Goal: Task Accomplishment & Management: Manage account settings

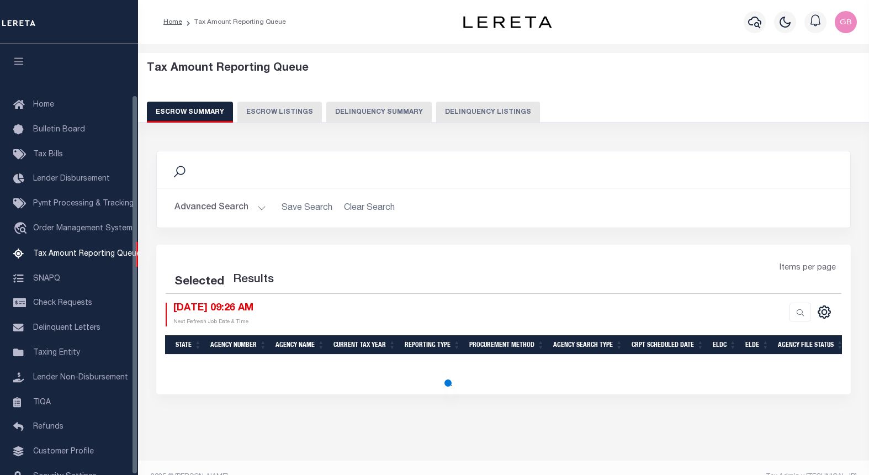
select select "100"
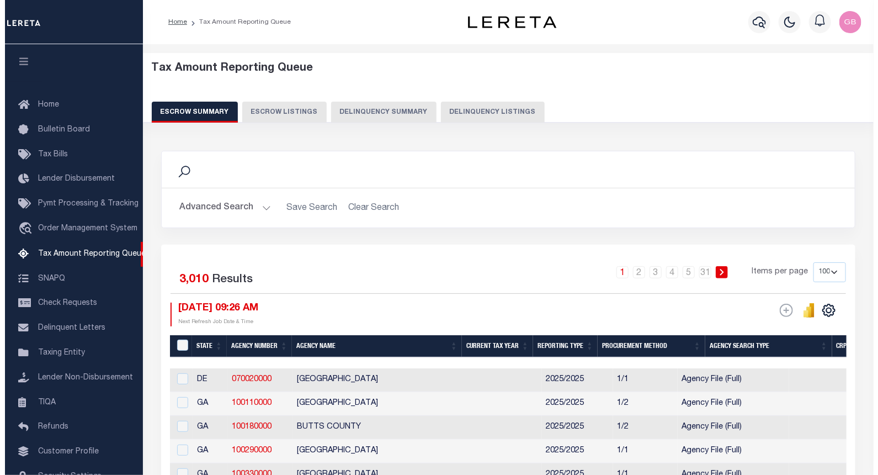
scroll to position [57, 0]
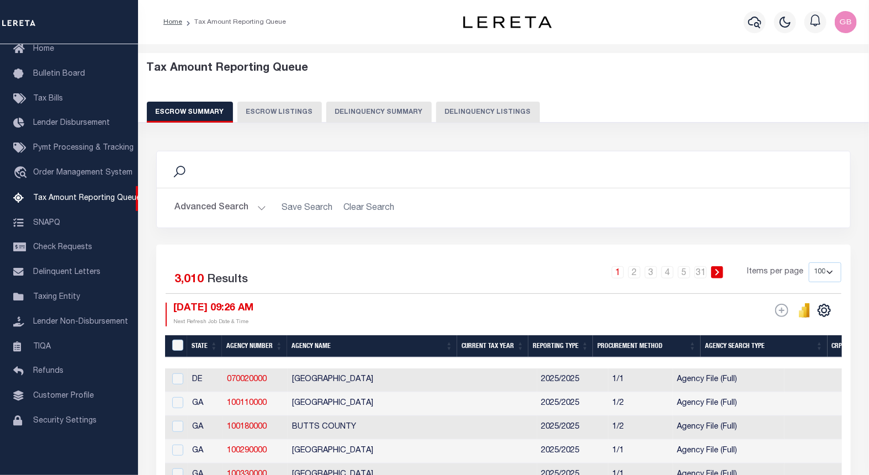
click at [472, 100] on div "Tax Amount Reporting Queue Escrow Summary Escrow Listings Delinquency Summary" at bounding box center [504, 92] width 714 height 61
click at [465, 115] on button "Delinquency Listings" at bounding box center [488, 112] width 104 height 21
select select "100"
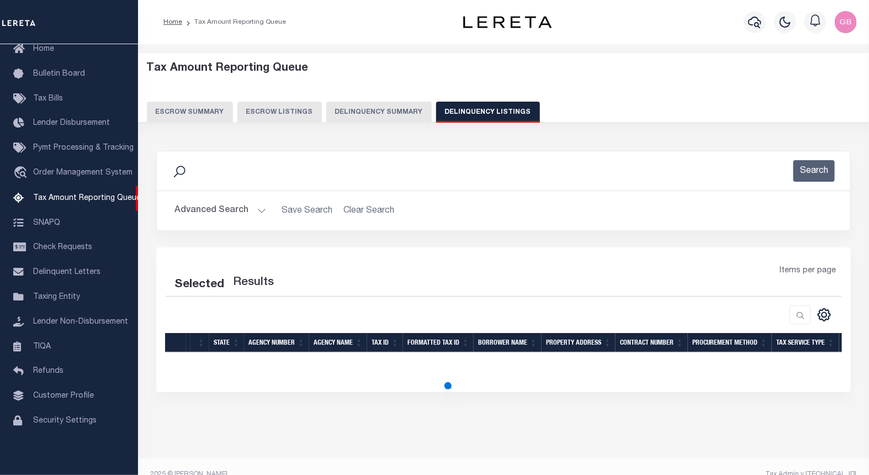
select select "100"
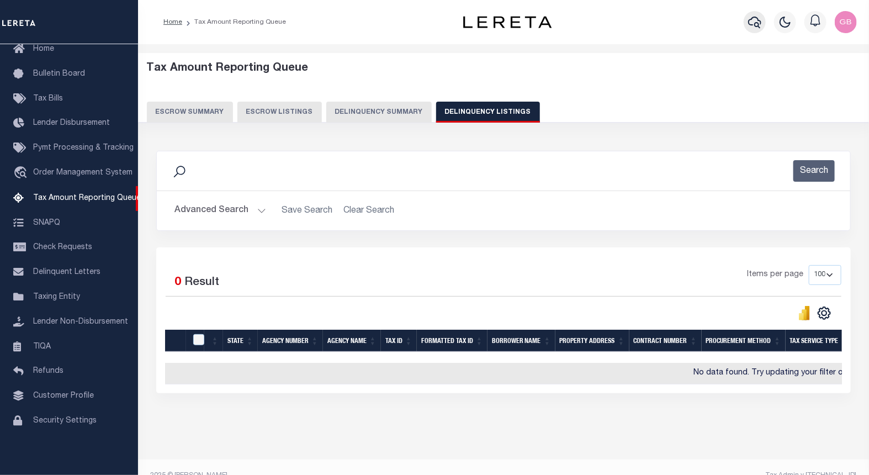
click at [747, 24] on button "button" at bounding box center [755, 22] width 22 height 22
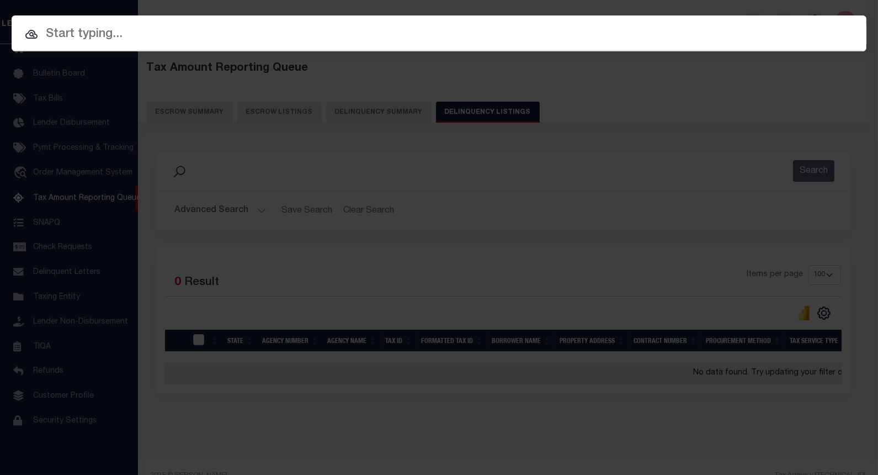
click at [373, 44] on div at bounding box center [439, 32] width 855 height 35
click at [287, 26] on input "text" at bounding box center [439, 34] width 855 height 19
paste input "5704198000"
type input "5704198000"
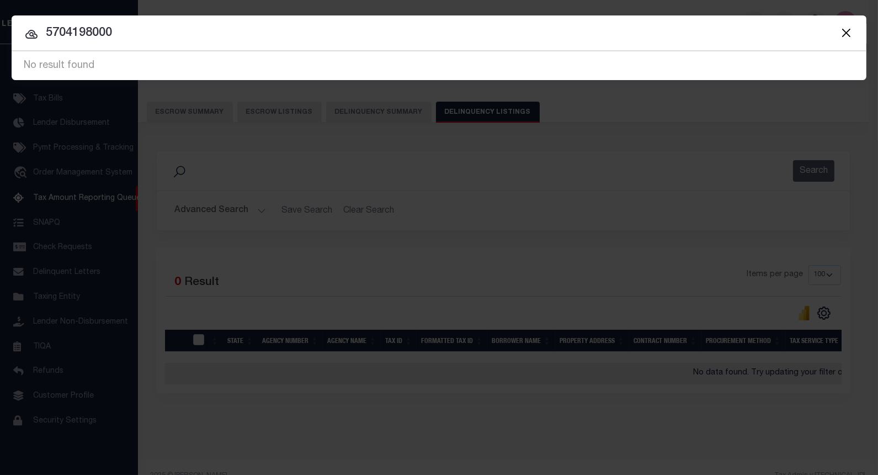
click at [94, 30] on input "5704198000" at bounding box center [439, 33] width 855 height 19
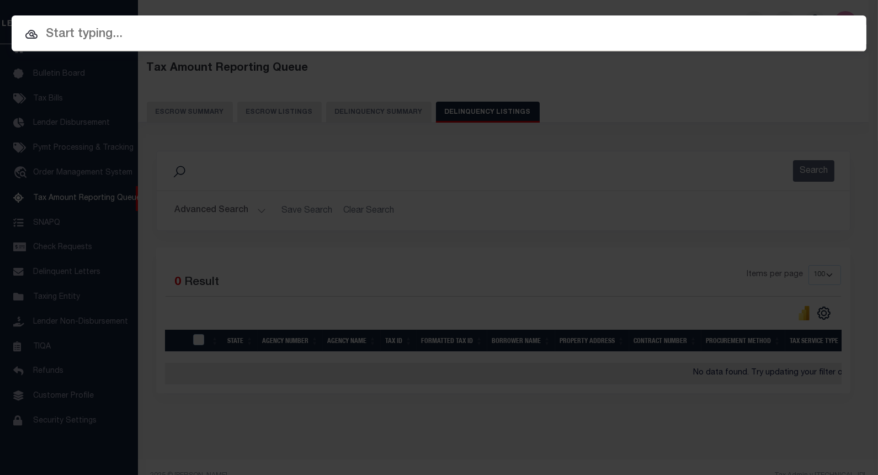
click at [89, 35] on input "text" at bounding box center [439, 34] width 855 height 19
paste input "10042383"
type input "10042383"
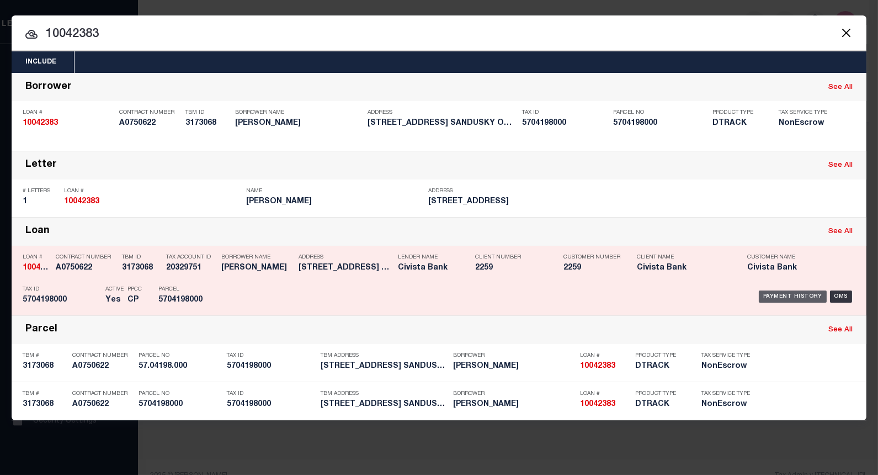
click at [785, 296] on div "Payment History" at bounding box center [793, 296] width 68 height 12
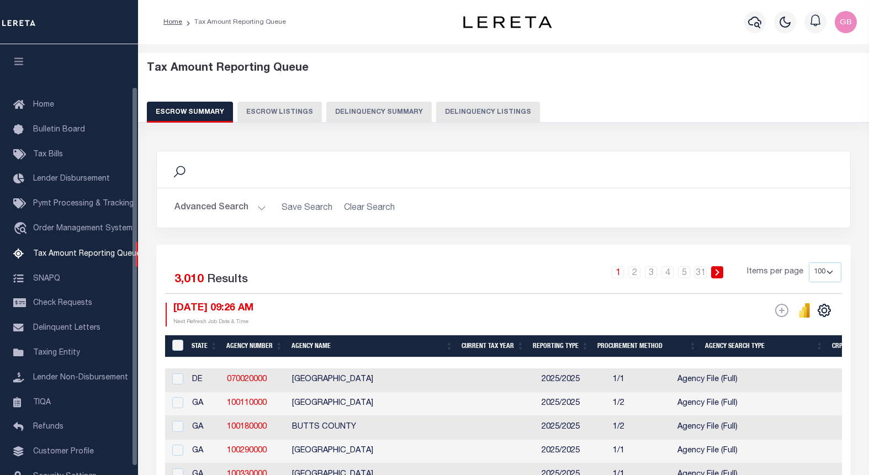
click at [440, 114] on button "Delinquency Listings" at bounding box center [488, 112] width 104 height 21
select select
select select "100"
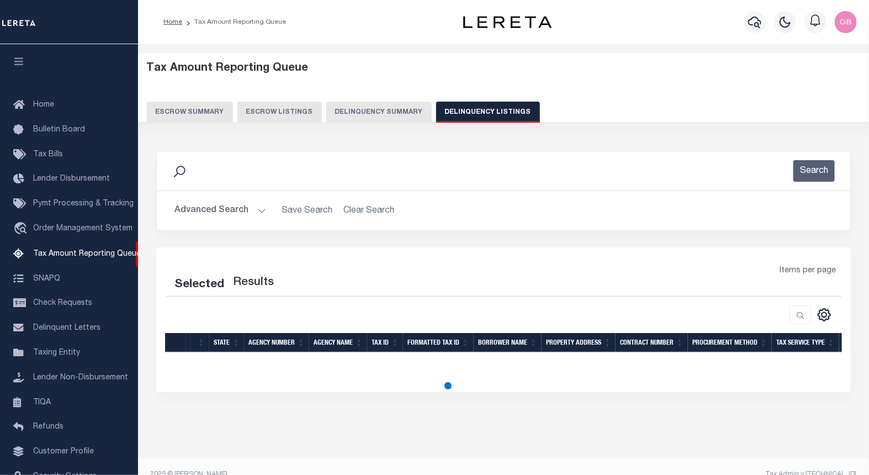
select select "100"
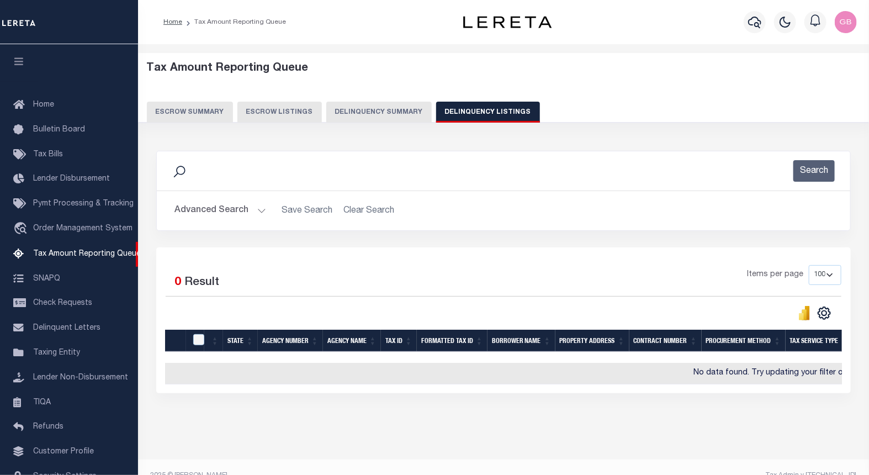
scroll to position [48, 0]
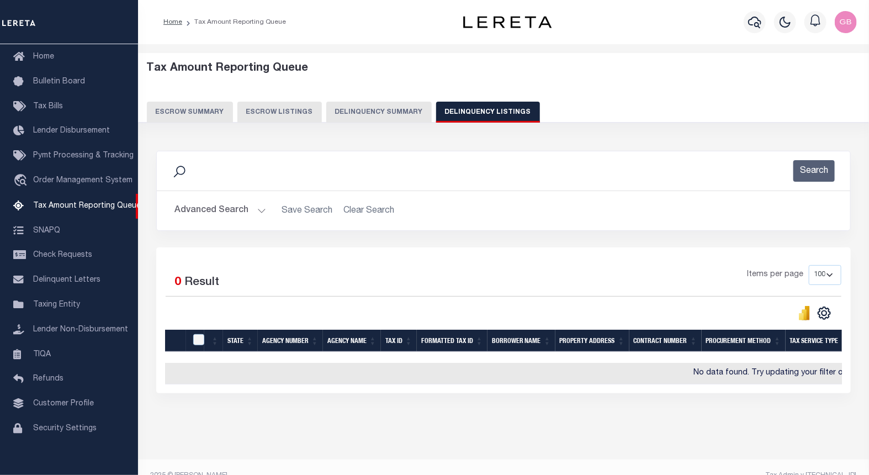
drag, startPoint x: 256, startPoint y: 206, endPoint x: 261, endPoint y: 208, distance: 5.9
click at [256, 208] on button "Advanced Search" at bounding box center [220, 211] width 92 height 22
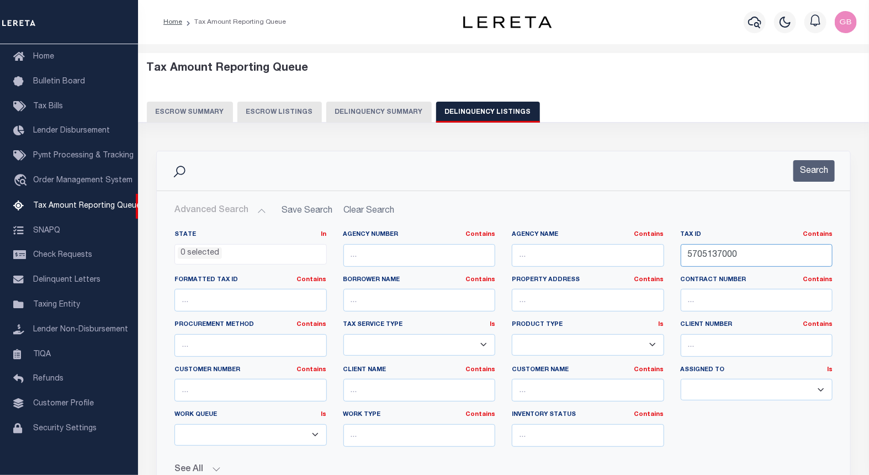
click at [716, 257] on input "5705137000" at bounding box center [757, 255] width 152 height 23
click at [700, 253] on input "5705137000" at bounding box center [757, 255] width 152 height 23
paste input "text"
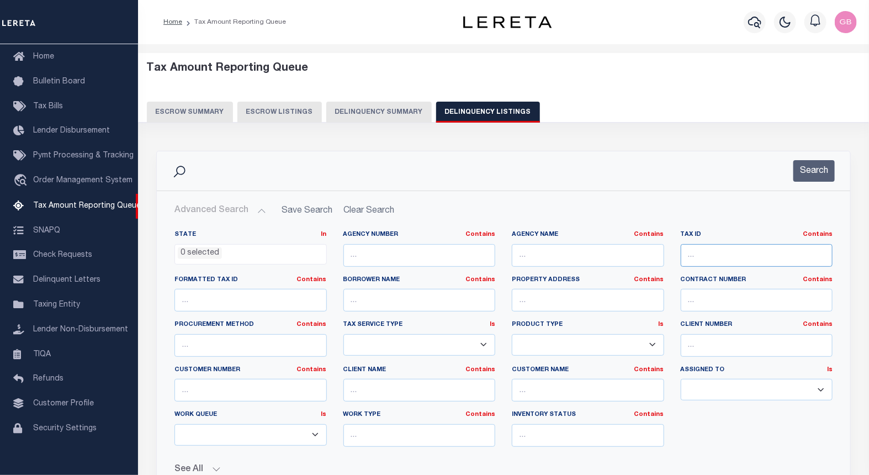
paste input "text"
click at [714, 257] on input "text" at bounding box center [757, 255] width 152 height 23
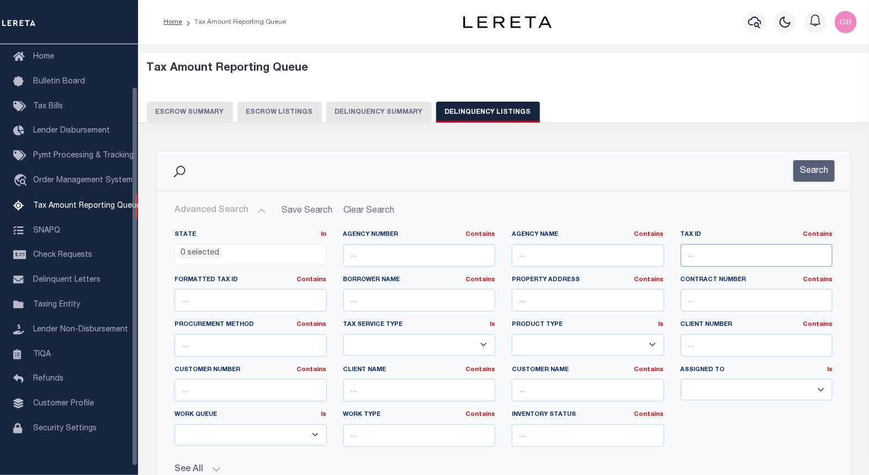
click at [768, 246] on input "text" at bounding box center [757, 255] width 152 height 23
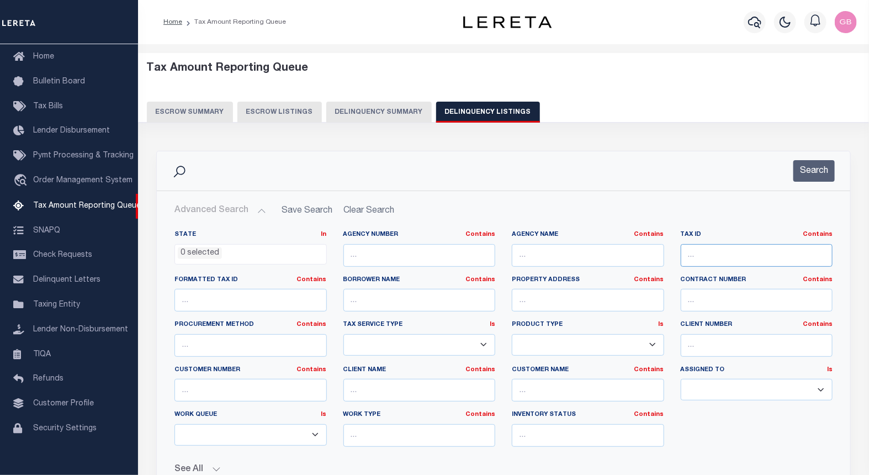
click at [771, 255] on input "text" at bounding box center [757, 255] width 152 height 23
paste input "5704198000"
click at [802, 180] on button "Search" at bounding box center [813, 171] width 41 height 22
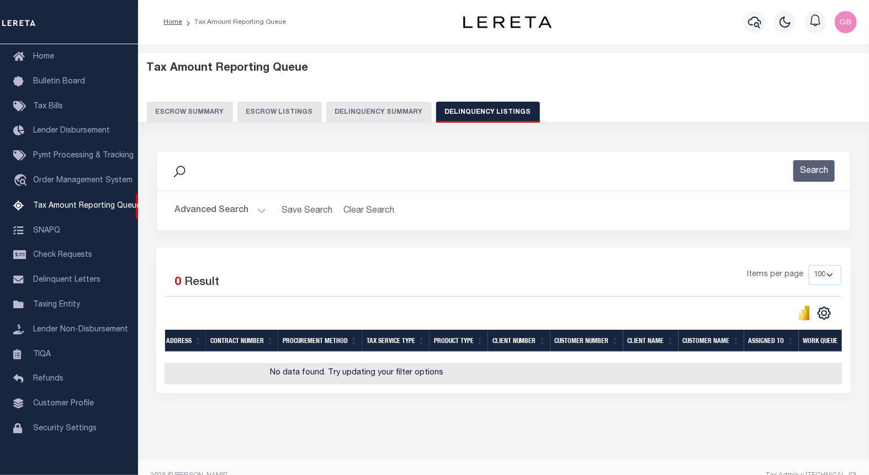
scroll to position [0, 0]
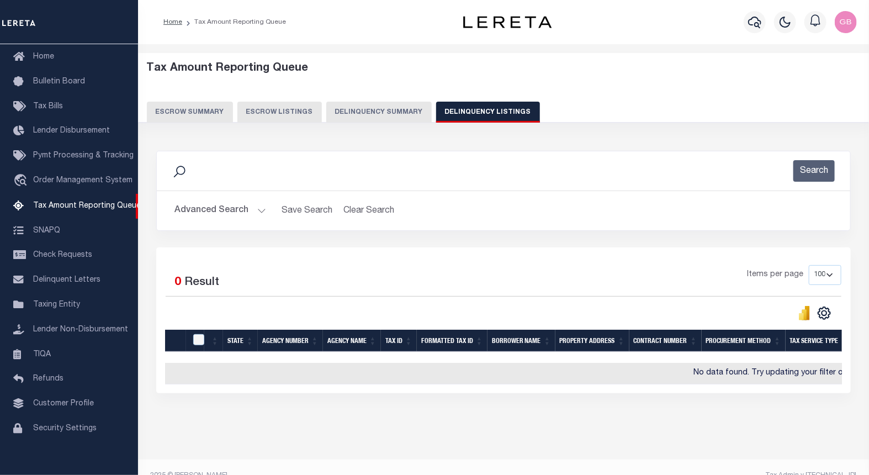
click at [414, 393] on div "Search Advanced Search Save Search Clear Search tblassign_wrapper_dynamictable_…" at bounding box center [503, 272] width 694 height 242
click at [262, 212] on button "Advanced Search" at bounding box center [220, 211] width 92 height 22
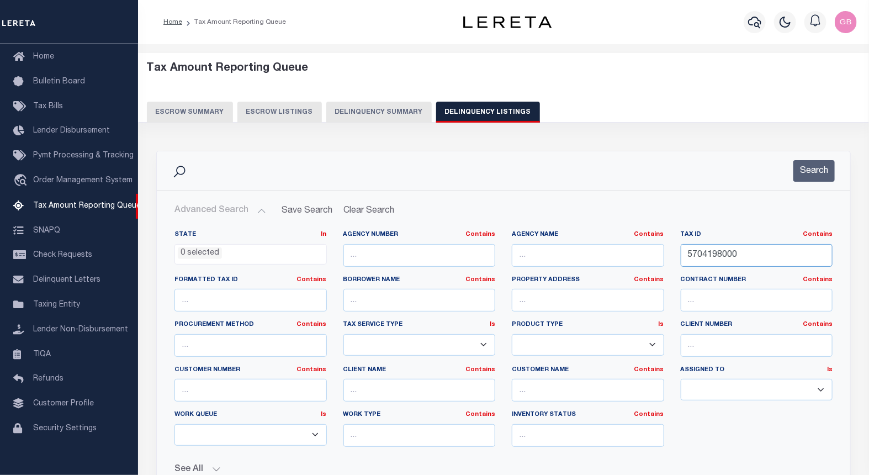
click at [772, 264] on input "5704198000" at bounding box center [757, 255] width 152 height 23
click at [764, 258] on input "5704198000" at bounding box center [757, 255] width 152 height 23
click at [708, 249] on input "5704198000" at bounding box center [757, 255] width 152 height 23
paste input "259"
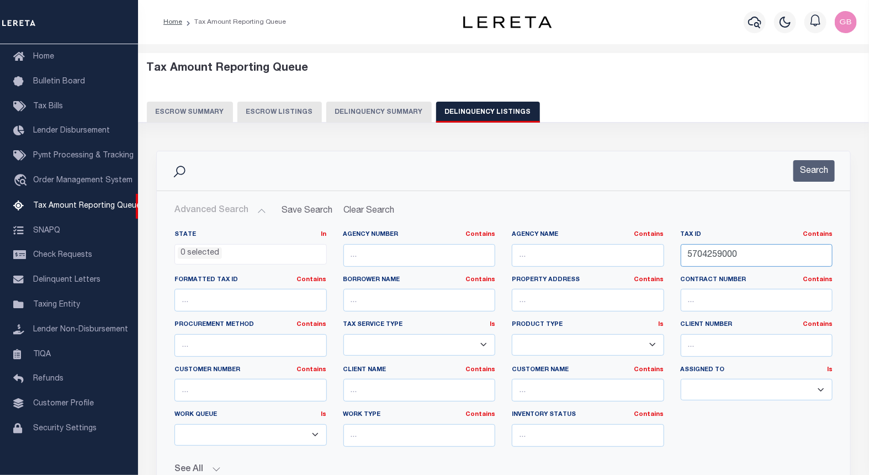
type input "5704259000"
click at [811, 168] on button "Search" at bounding box center [813, 171] width 41 height 22
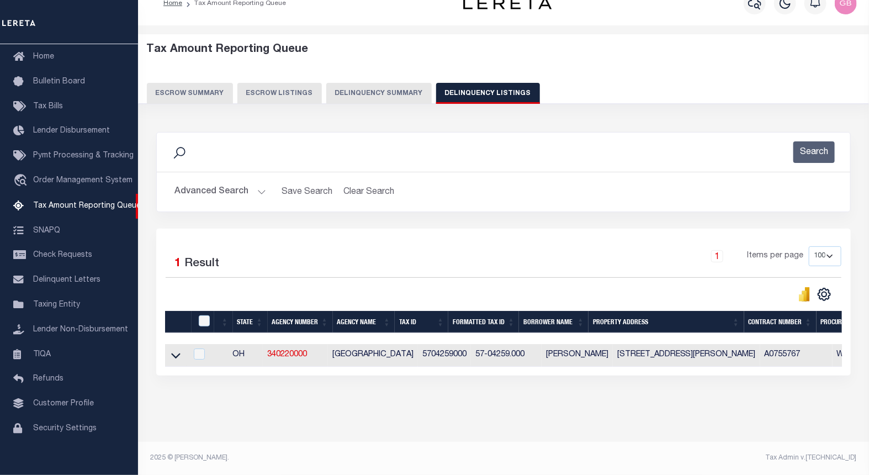
scroll to position [28, 0]
click at [175, 353] on icon at bounding box center [175, 356] width 9 height 6
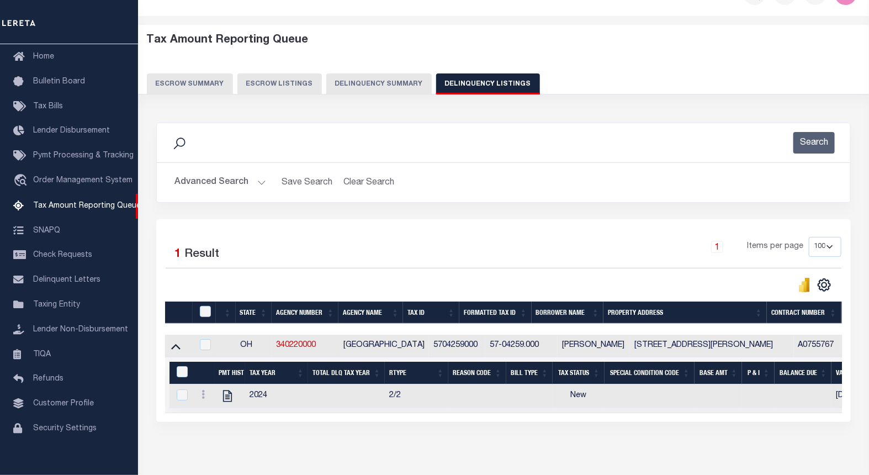
drag, startPoint x: 197, startPoint y: 399, endPoint x: 202, endPoint y: 403, distance: 6.3
click at [197, 400] on link at bounding box center [203, 395] width 12 height 9
click at [215, 413] on img "" at bounding box center [216, 412] width 11 height 11
checkbox input "true"
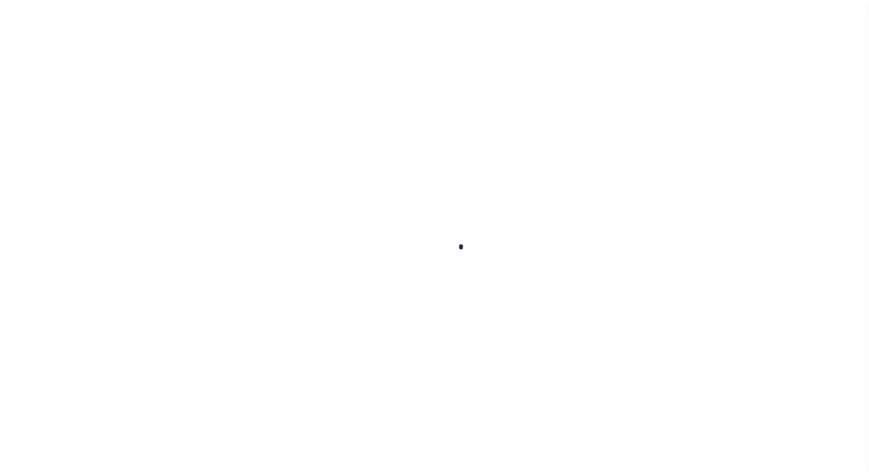
checkbox input "false"
type input "06/06/2025"
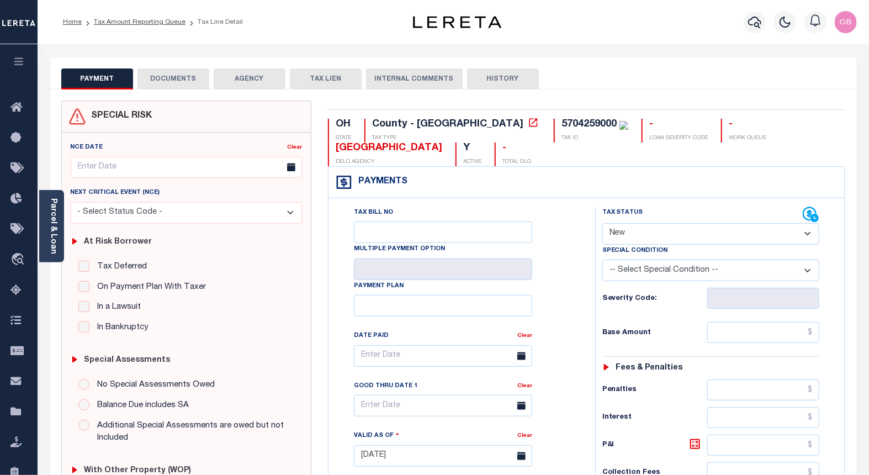
click at [437, 98] on div "SPECIAL RISK NCE Date Clear" at bounding box center [453, 457] width 806 height 736
click at [644, 237] on select "- Select Status Code - Open Due/Unpaid Paid Incomplete No Tax Due Internal Refu…" at bounding box center [710, 234] width 217 height 22
select select "PYD"
click at [602, 224] on select "- Select Status Code - Open Due/Unpaid Paid Incomplete No Tax Due Internal Refu…" at bounding box center [710, 234] width 217 height 22
type input "[DATE]"
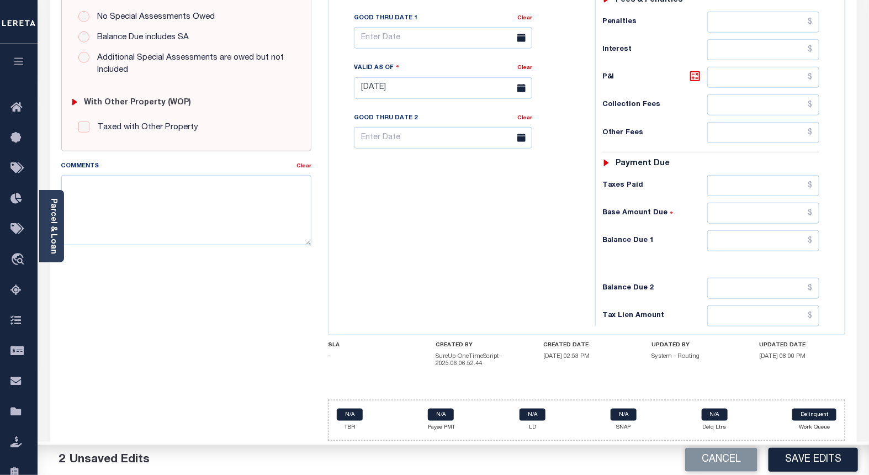
scroll to position [370, 0]
click at [814, 239] on input "text" at bounding box center [763, 240] width 113 height 21
type input "$0.00"
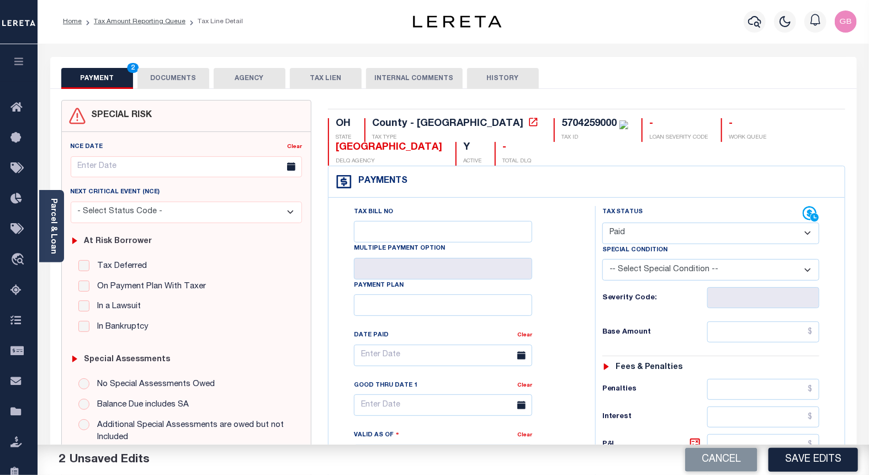
scroll to position [0, 0]
click at [170, 80] on button "DOCUMENTS" at bounding box center [173, 78] width 72 height 21
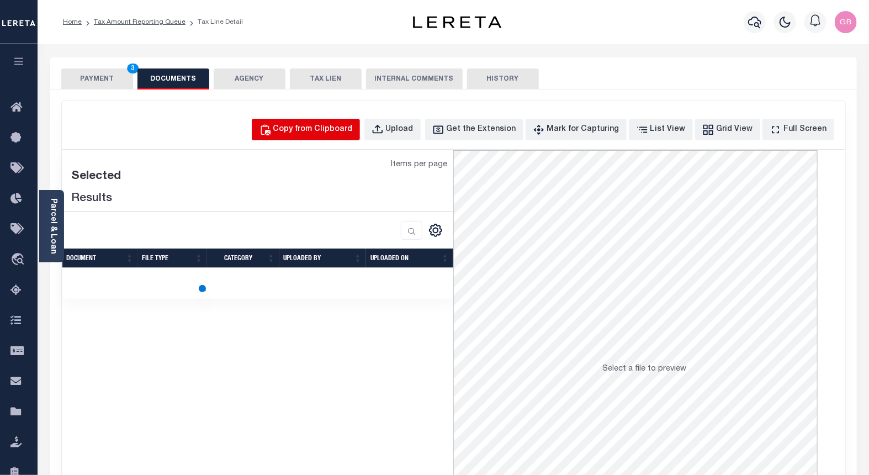
click at [316, 137] on button "Copy from Clipboard" at bounding box center [306, 130] width 108 height 22
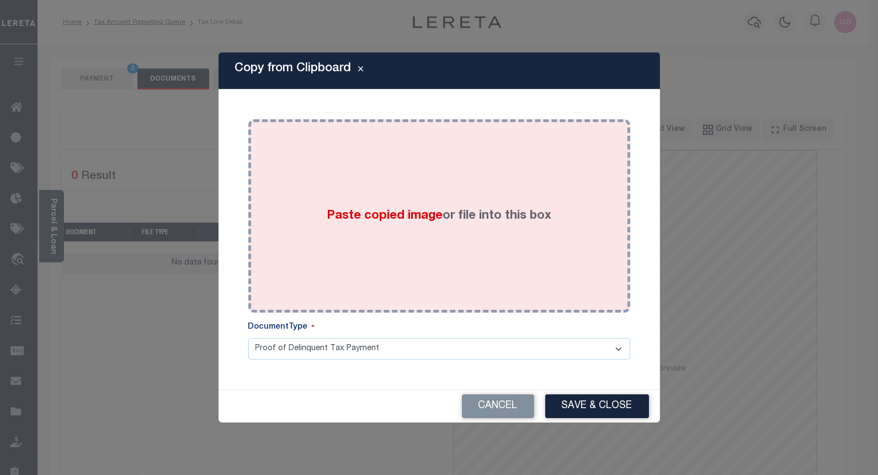
click at [382, 188] on div "Paste copied image or file into this box" at bounding box center [439, 216] width 365 height 177
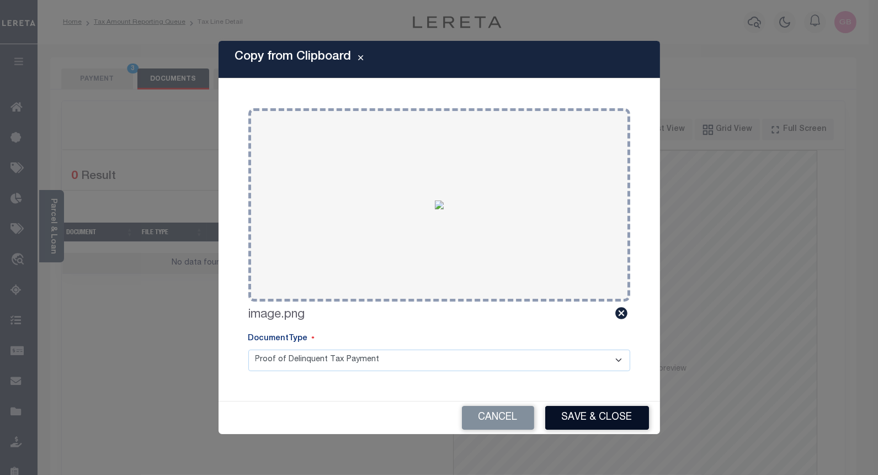
click at [575, 414] on button "Save & Close" at bounding box center [597, 418] width 104 height 24
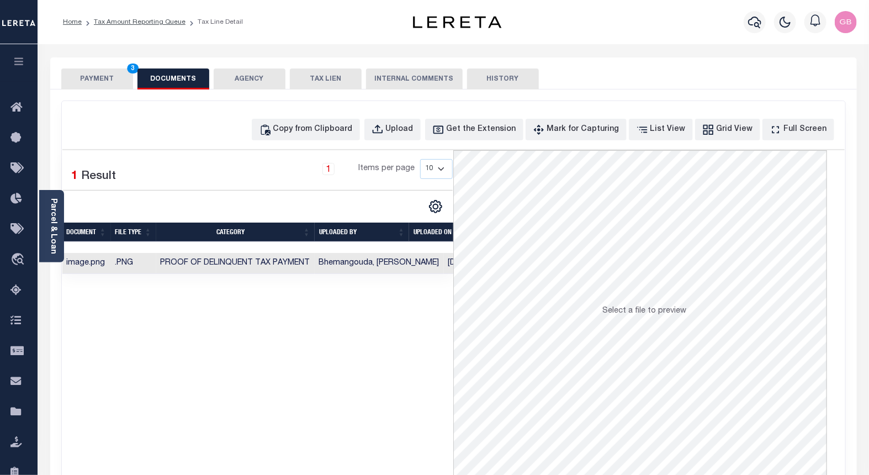
click at [95, 80] on button "PAYMENT 3" at bounding box center [97, 78] width 72 height 21
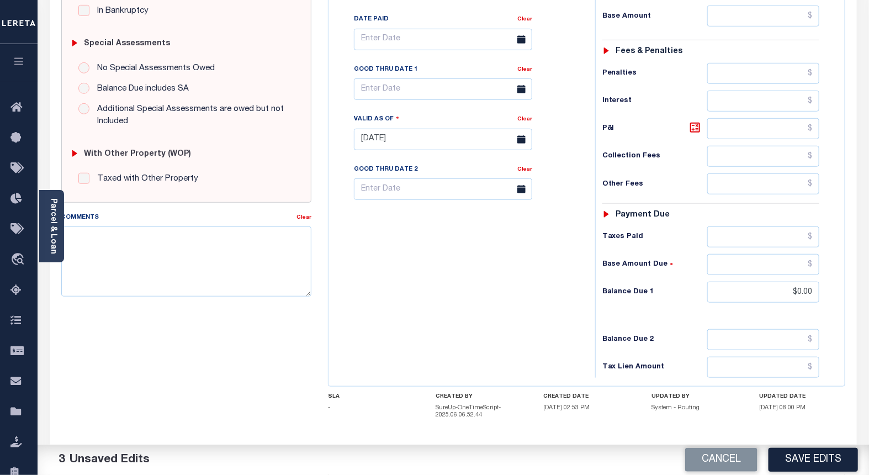
scroll to position [367, 0]
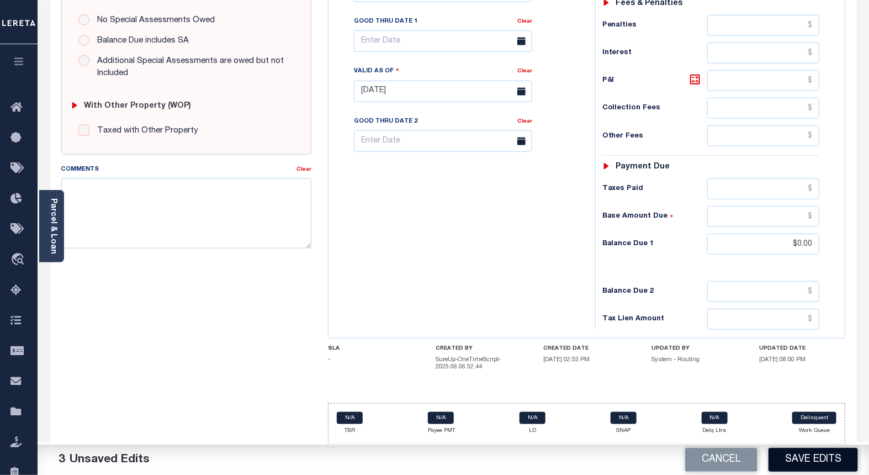
click at [847, 465] on button "Save Edits" at bounding box center [812, 460] width 89 height 24
checkbox input "false"
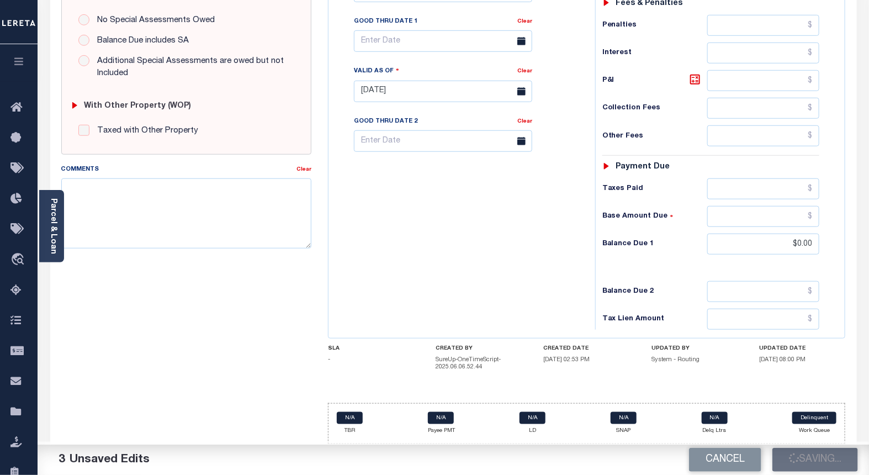
type input "$0"
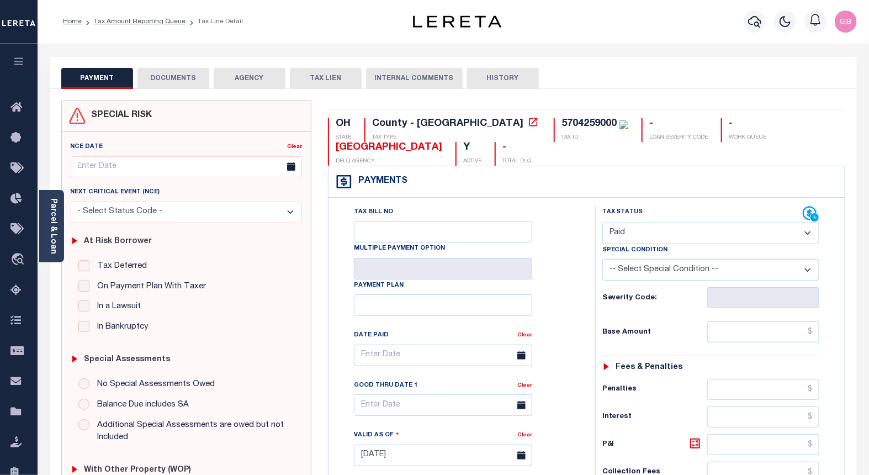
scroll to position [0, 0]
click at [142, 21] on link "Tax Amount Reporting Queue" at bounding box center [140, 22] width 92 height 7
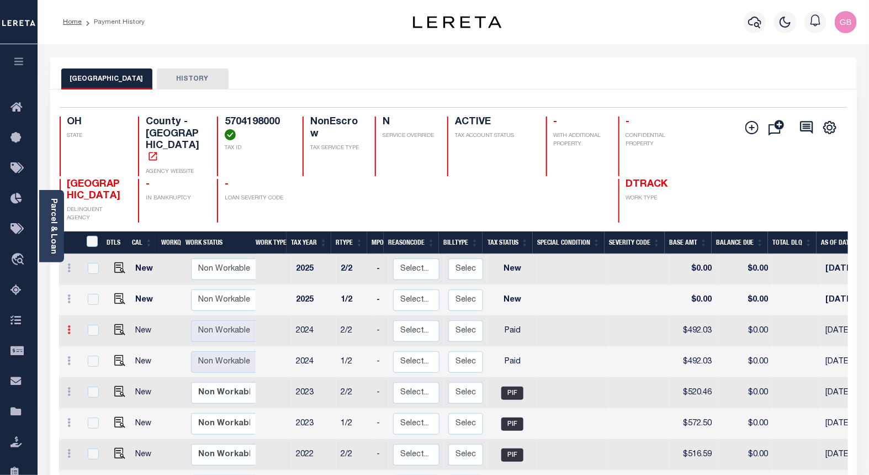
click at [68, 325] on icon at bounding box center [69, 329] width 3 height 9
click at [94, 343] on img at bounding box center [96, 348] width 11 height 11
checkbox input "true"
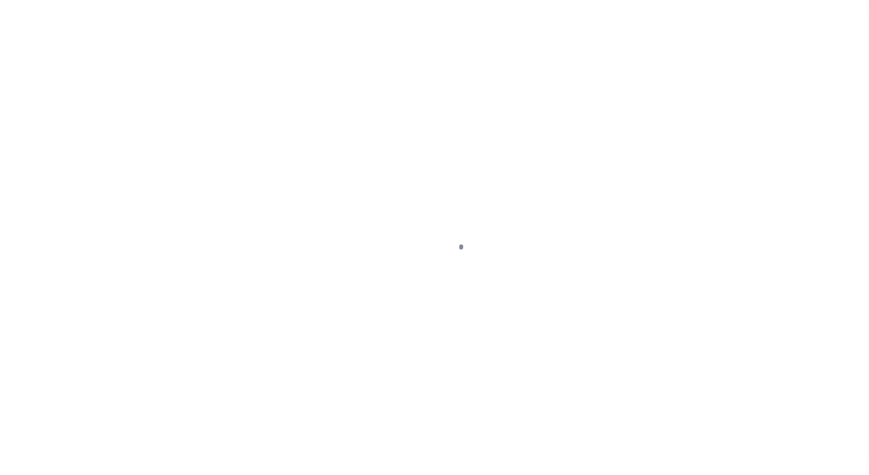
select select "PYD"
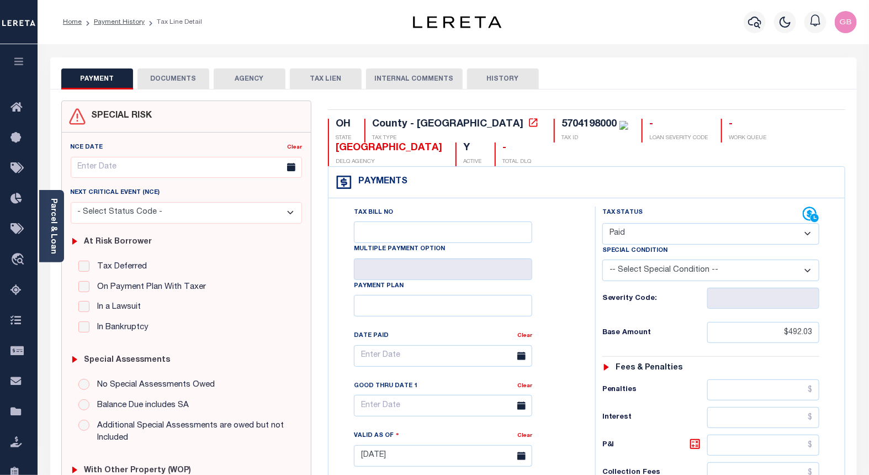
click at [162, 81] on button "DOCUMENTS" at bounding box center [173, 78] width 72 height 21
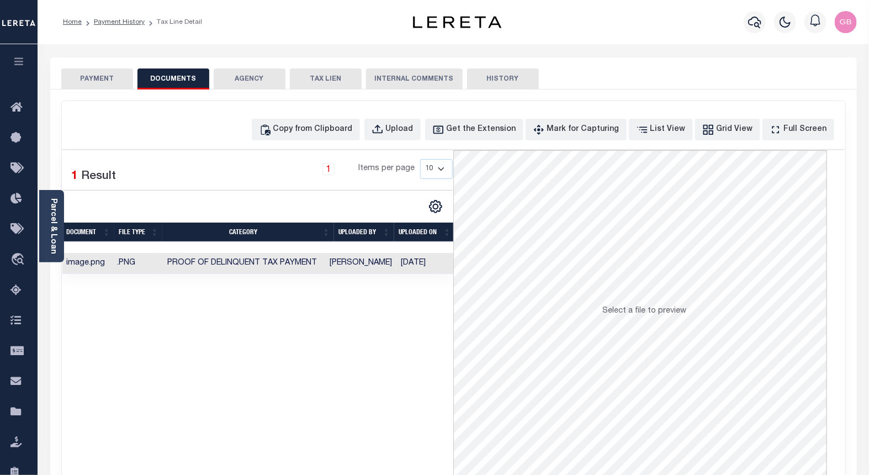
click at [97, 79] on button "PAYMENT" at bounding box center [97, 78] width 72 height 21
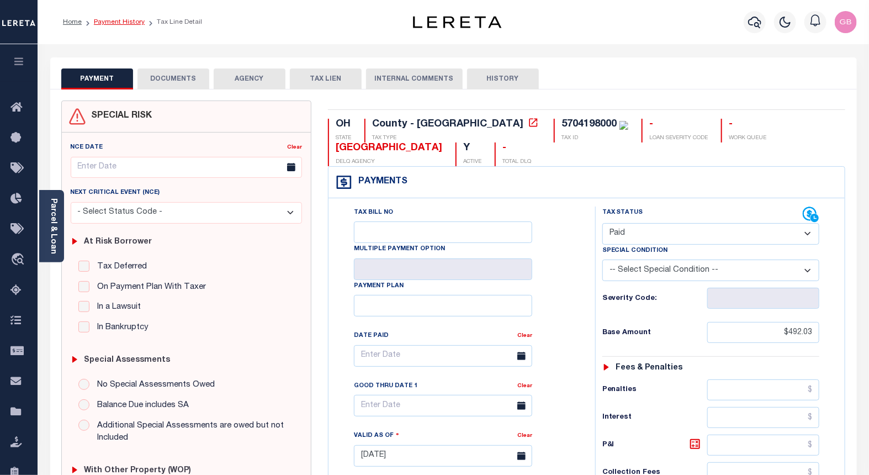
click at [101, 22] on link "Payment History" at bounding box center [119, 22] width 51 height 7
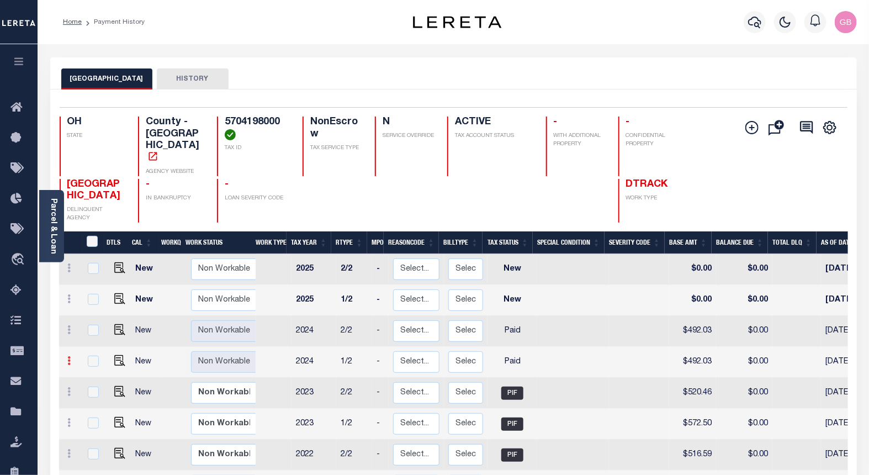
click at [69, 356] on icon at bounding box center [69, 360] width 3 height 9
click at [94, 374] on img at bounding box center [96, 379] width 11 height 11
checkbox input "true"
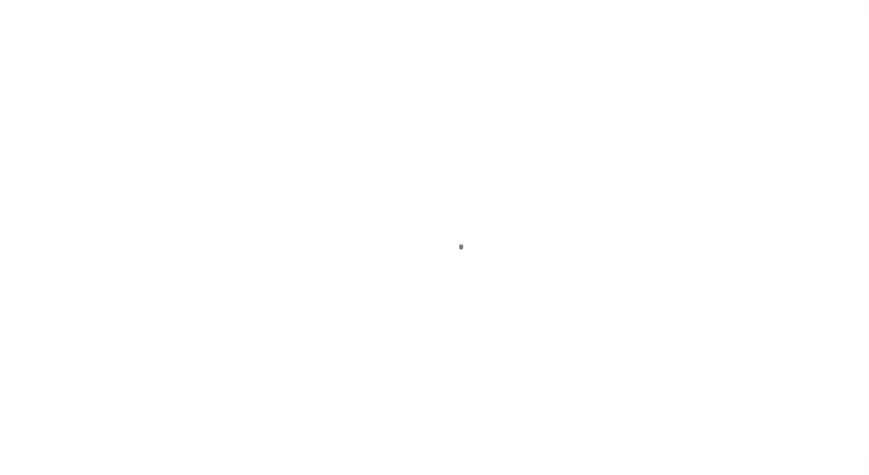
select select "PYD"
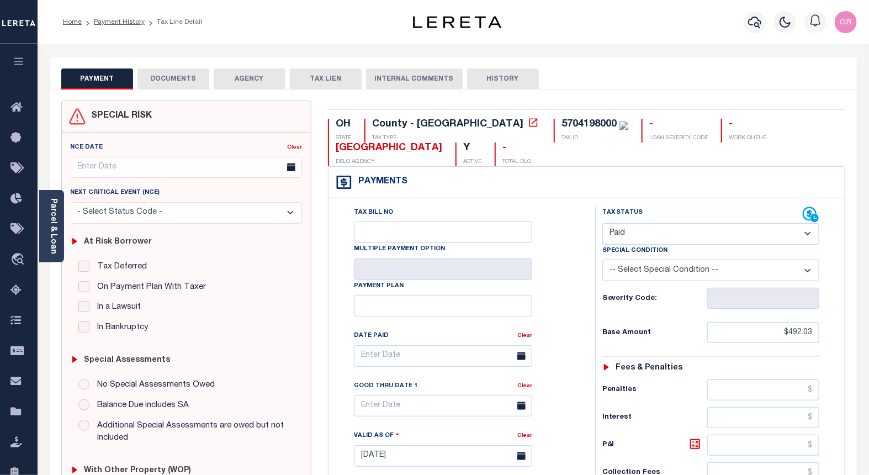
click at [159, 79] on button "DOCUMENTS" at bounding box center [173, 78] width 72 height 21
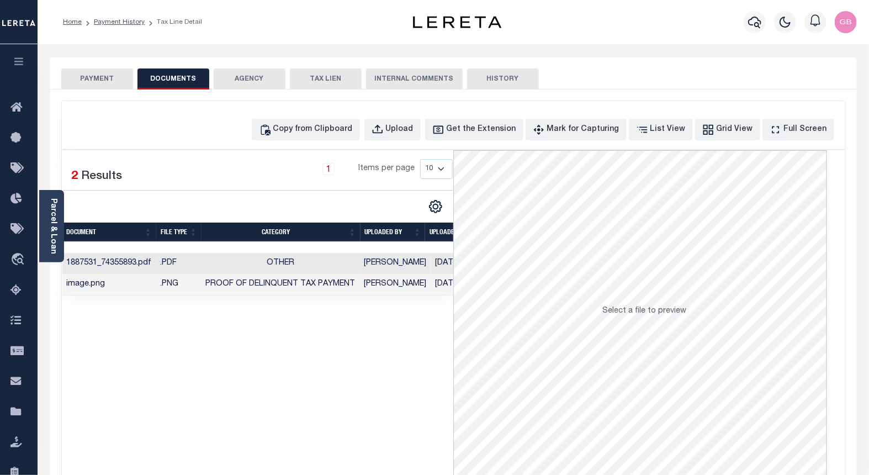
click at [117, 82] on button "PAYMENT" at bounding box center [97, 78] width 72 height 21
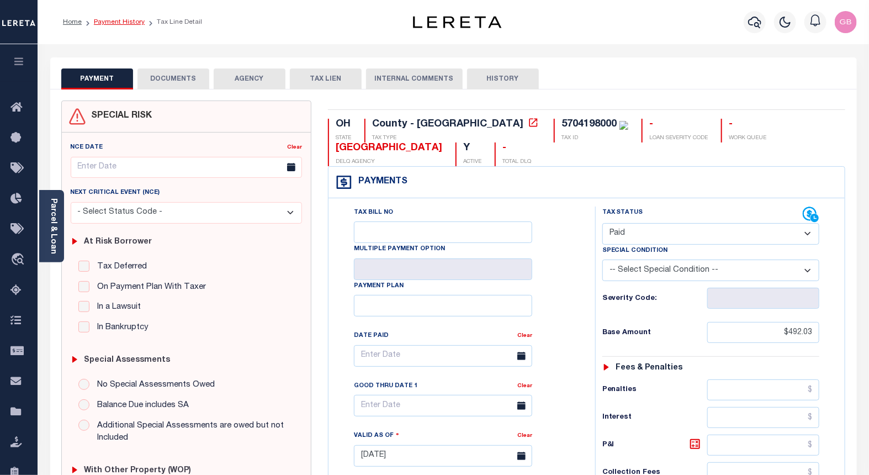
click at [108, 25] on link "Payment History" at bounding box center [119, 22] width 51 height 7
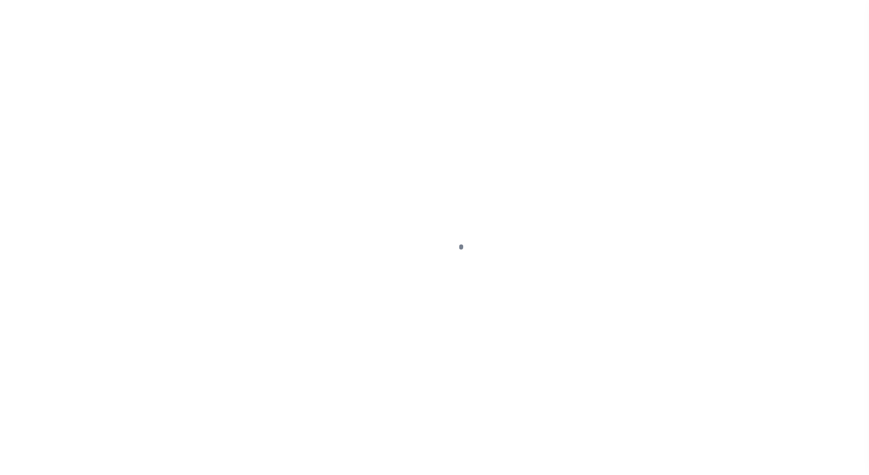
click at [106, 19] on div at bounding box center [434, 237] width 869 height 475
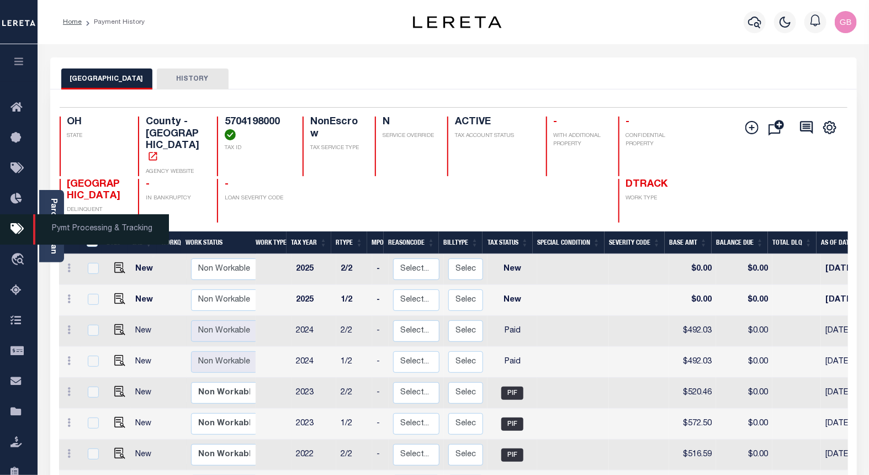
click at [10, 288] on icon at bounding box center [19, 291] width 18 height 14
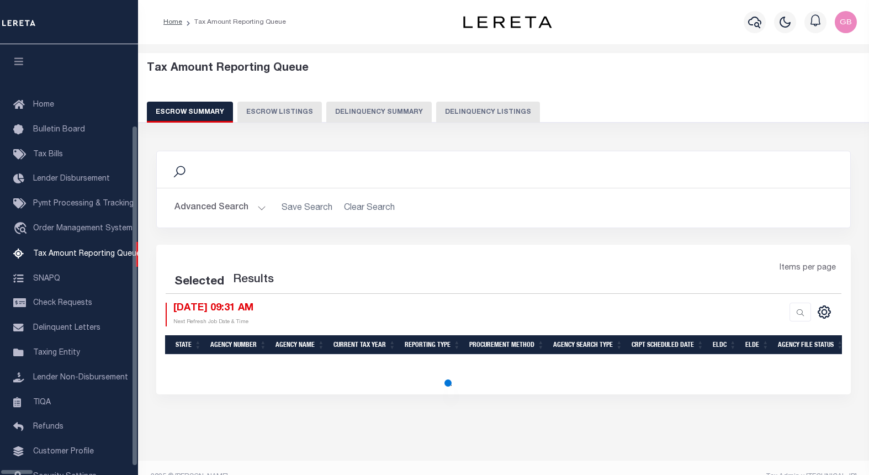
select select "100"
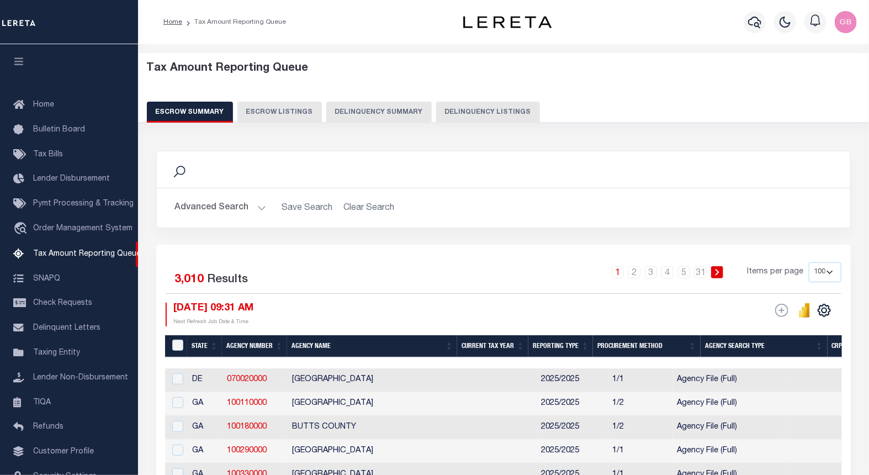
click at [467, 112] on button "Delinquency Listings" at bounding box center [488, 112] width 104 height 21
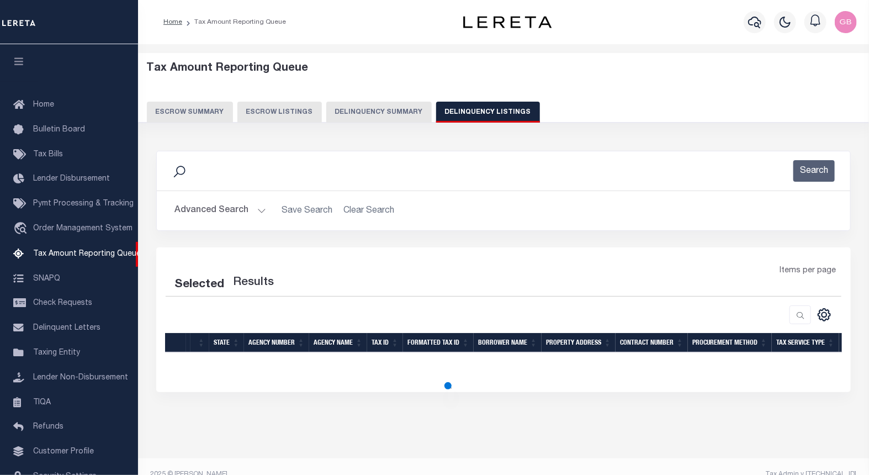
select select "100"
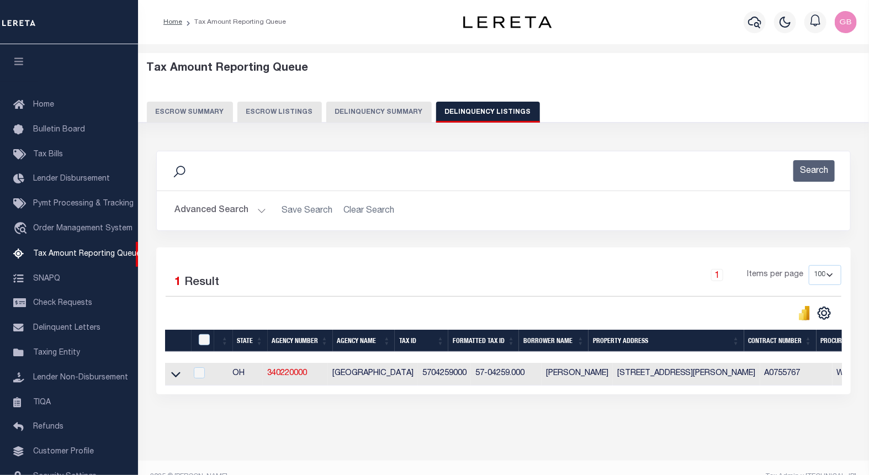
click at [261, 210] on button "Advanced Search" at bounding box center [220, 211] width 92 height 22
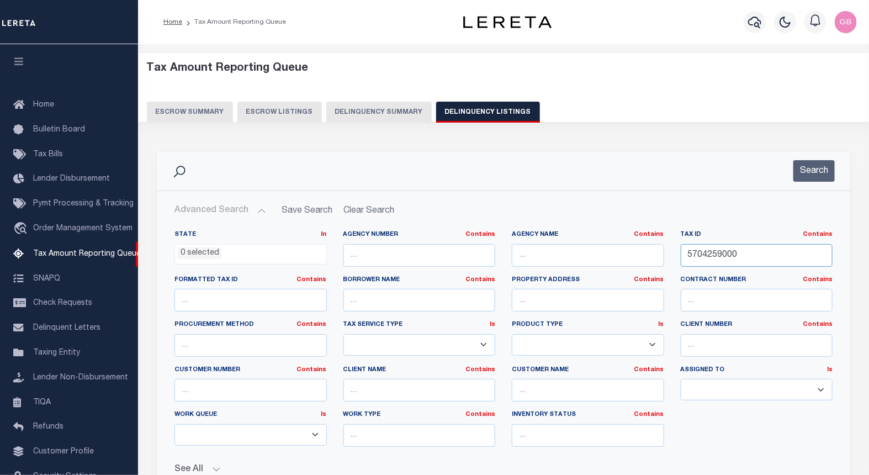
click at [716, 254] on input "5704259000" at bounding box center [757, 255] width 152 height 23
paste input "67"
type input "5704267000"
click at [798, 166] on button "Search" at bounding box center [813, 171] width 41 height 22
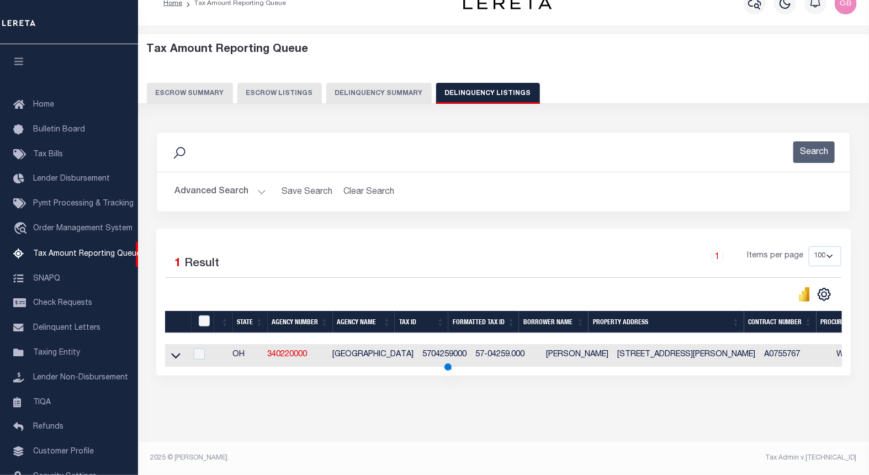
scroll to position [28, 0]
click at [177, 349] on icon at bounding box center [175, 355] width 9 height 12
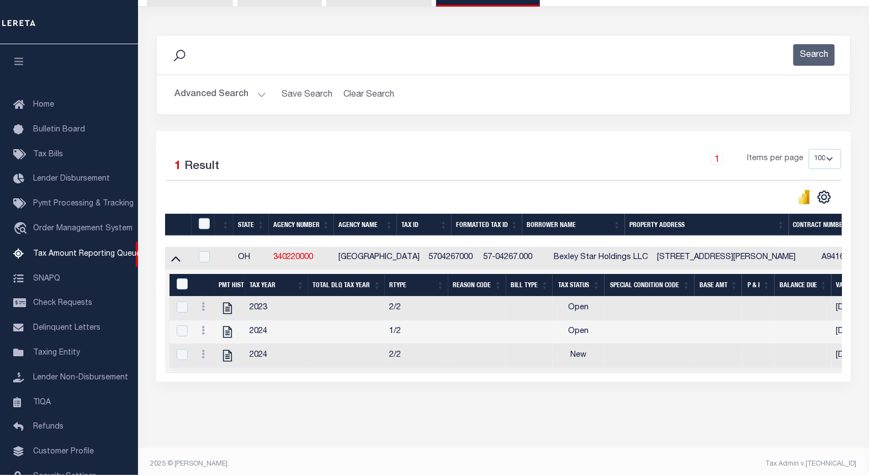
scroll to position [132, 0]
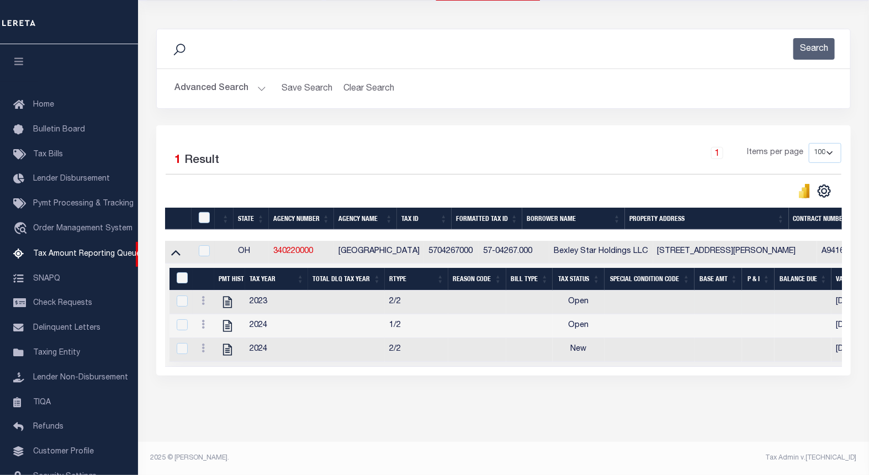
click at [202, 296] on icon at bounding box center [202, 300] width 3 height 9
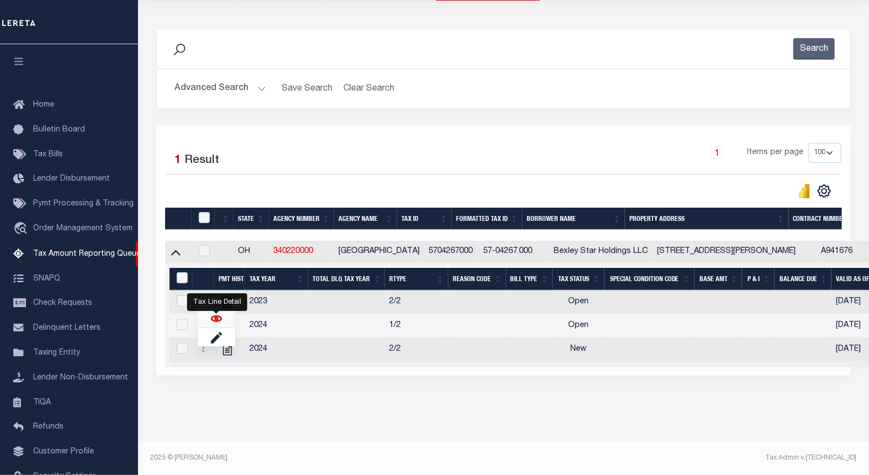
click at [214, 317] on img "" at bounding box center [216, 318] width 11 height 11
checkbox input "true"
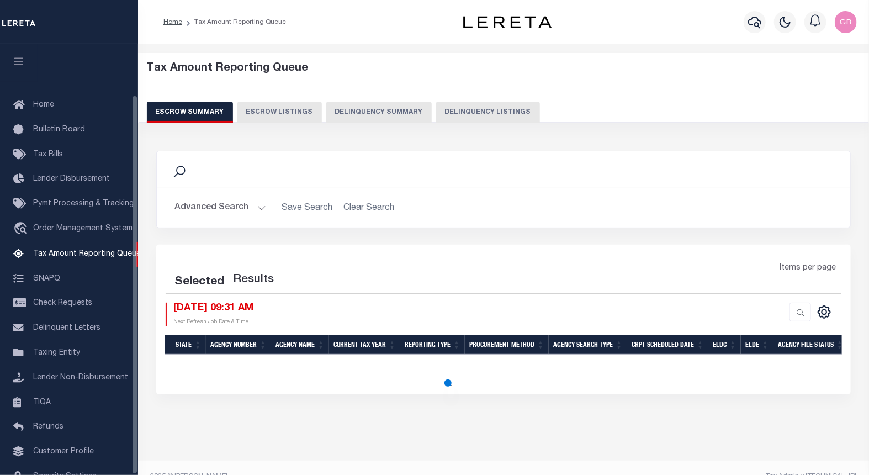
scroll to position [57, 0]
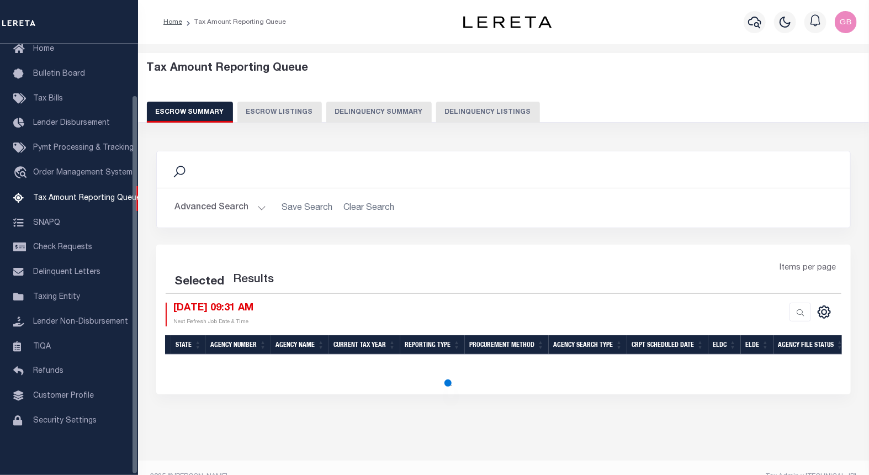
select select "100"
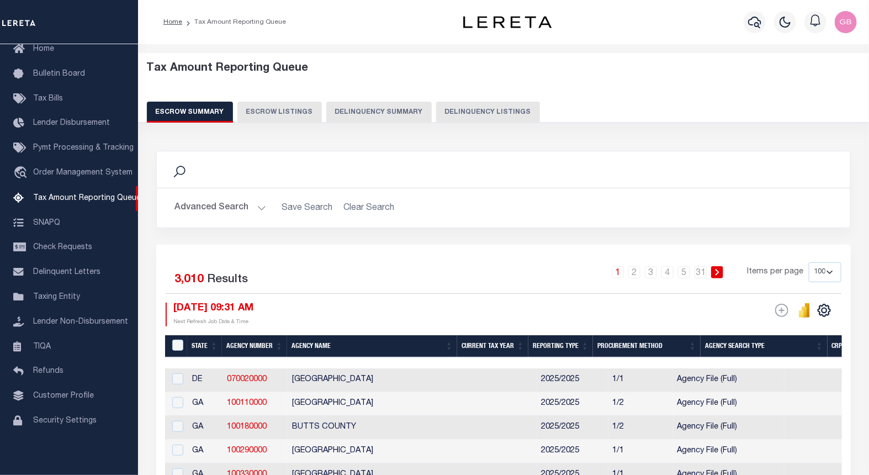
click at [447, 113] on button "Delinquency Listings" at bounding box center [488, 112] width 104 height 21
select select "100"
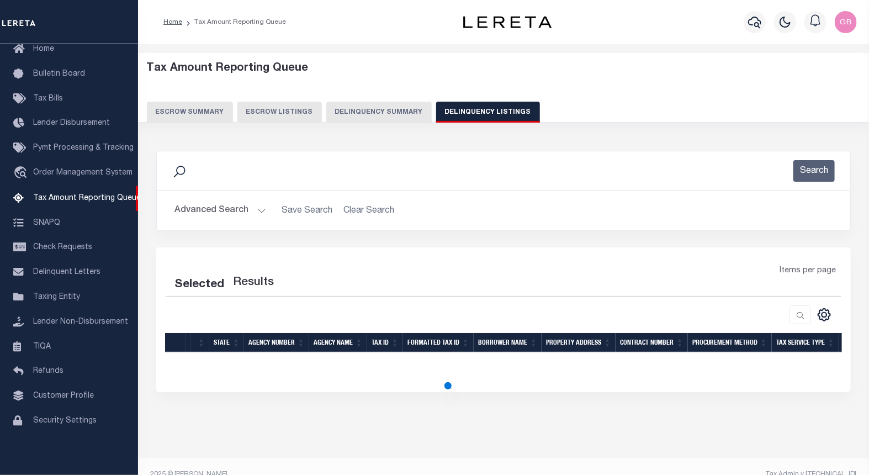
select select "100"
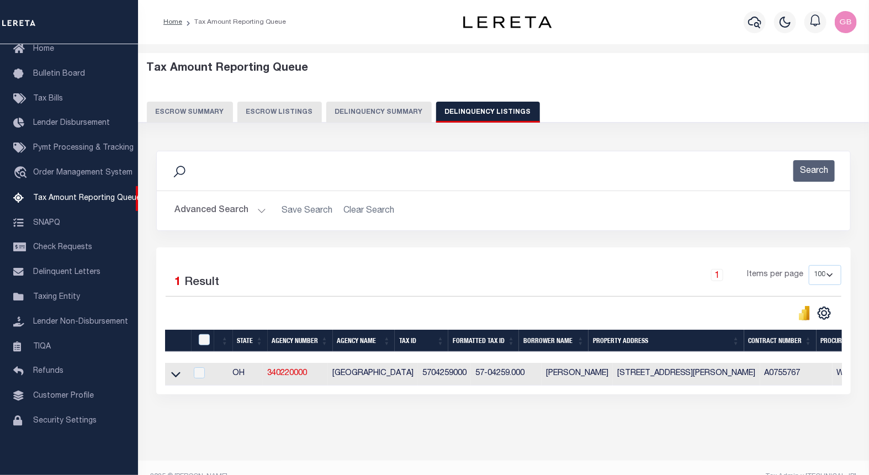
click at [262, 216] on button "Advanced Search" at bounding box center [220, 211] width 92 height 22
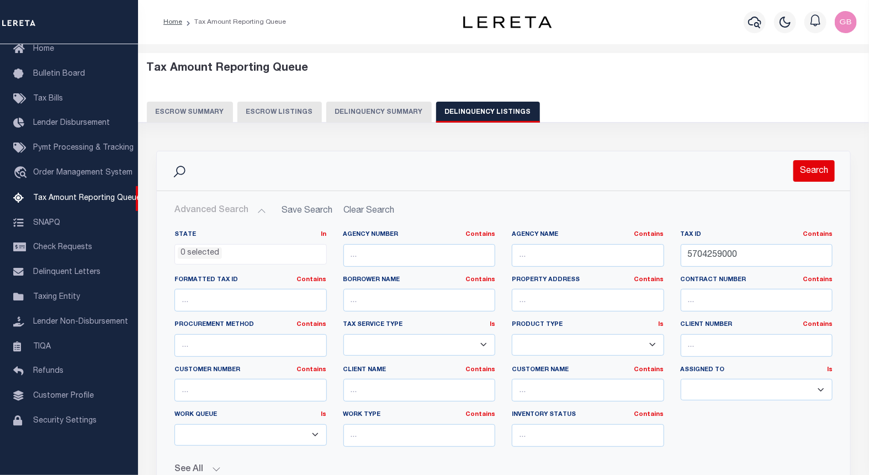
click at [806, 172] on button "Search" at bounding box center [813, 171] width 41 height 22
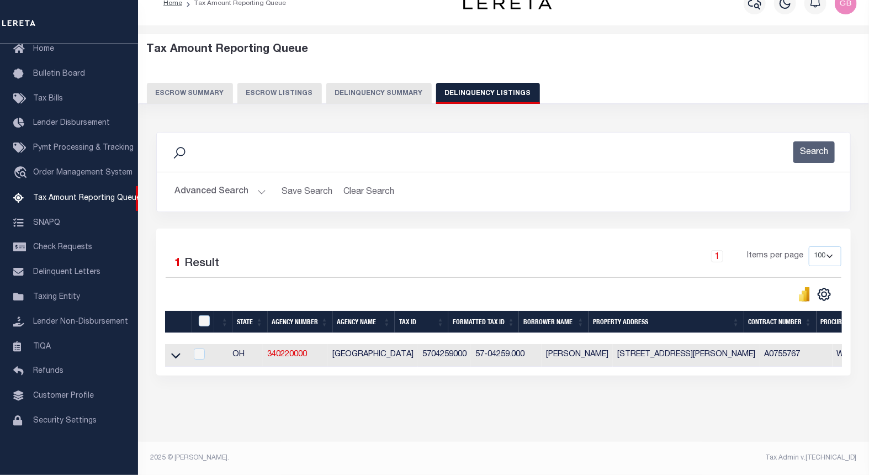
scroll to position [28, 0]
drag, startPoint x: 177, startPoint y: 349, endPoint x: 224, endPoint y: 249, distance: 110.4
click at [177, 353] on icon at bounding box center [175, 356] width 9 height 6
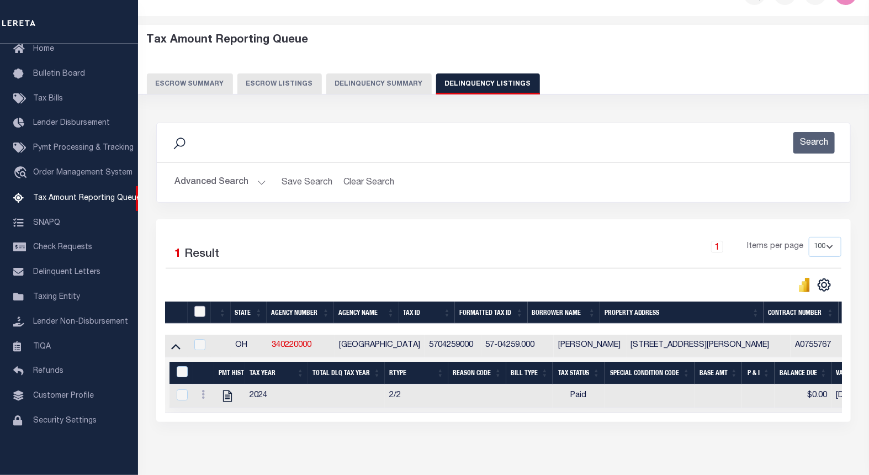
click at [203, 314] on input "checkbox" at bounding box center [199, 311] width 11 height 11
checkbox input "true"
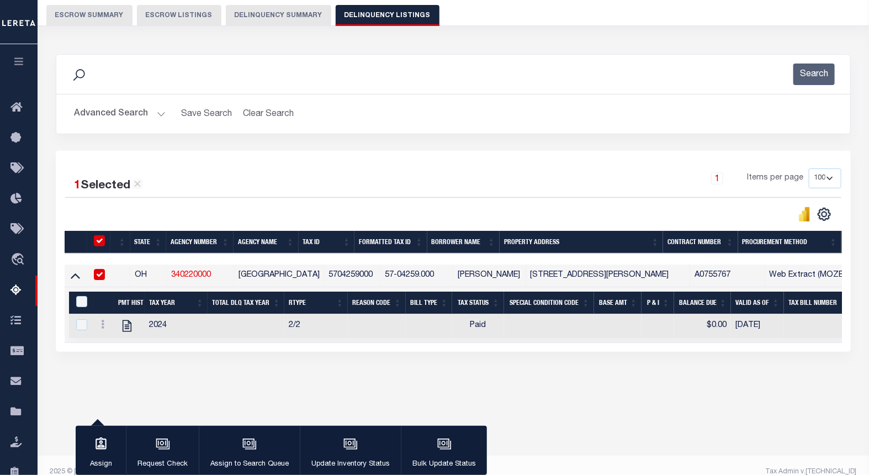
scroll to position [110, 0]
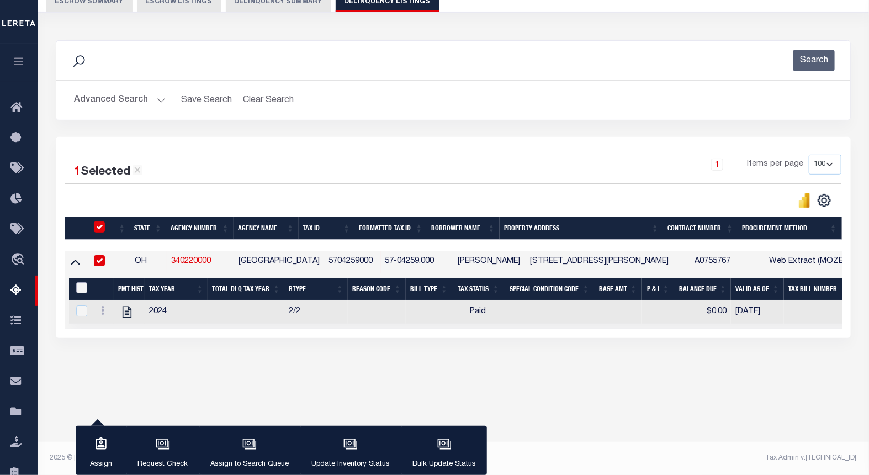
click at [79, 289] on input "&nbsp;" at bounding box center [81, 287] width 11 height 11
checkbox input "true"
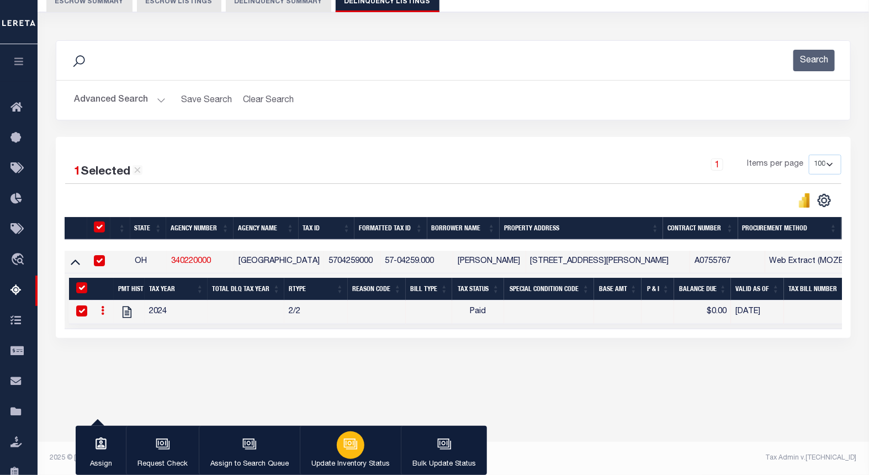
click at [357, 445] on div "button" at bounding box center [351, 445] width 28 height 28
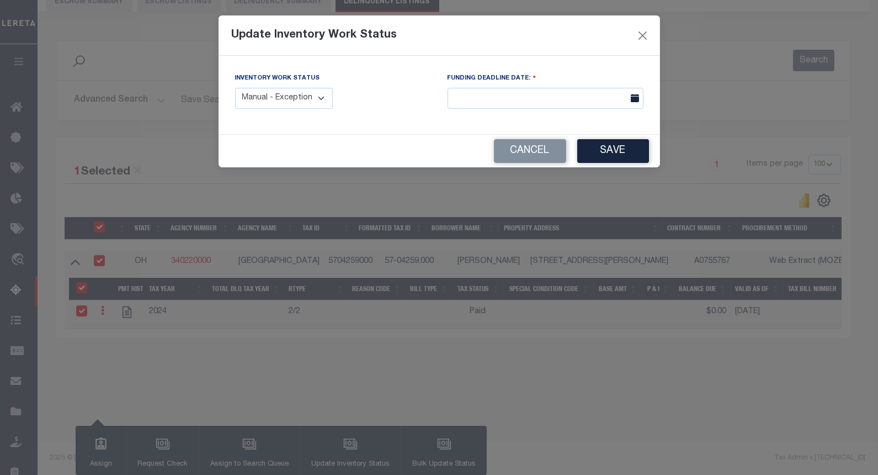
click at [276, 109] on select "Manual - Exception Pended - Awaiting Search Late Add Exception Completed" at bounding box center [284, 99] width 98 height 22
select select "4"
click at [235, 88] on select "Manual - Exception Pended - Awaiting Search Late Add Exception Completed" at bounding box center [284, 99] width 98 height 22
click at [597, 149] on button "Save" at bounding box center [613, 151] width 72 height 24
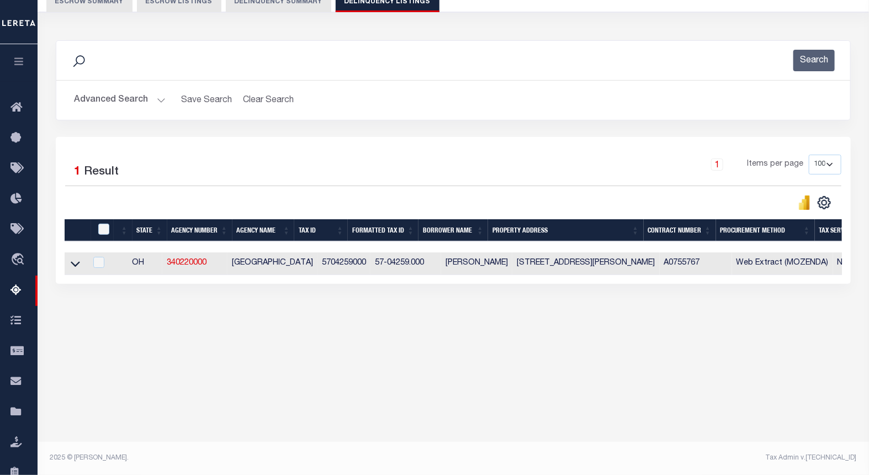
click at [157, 95] on button "Advanced Search" at bounding box center [120, 100] width 92 height 22
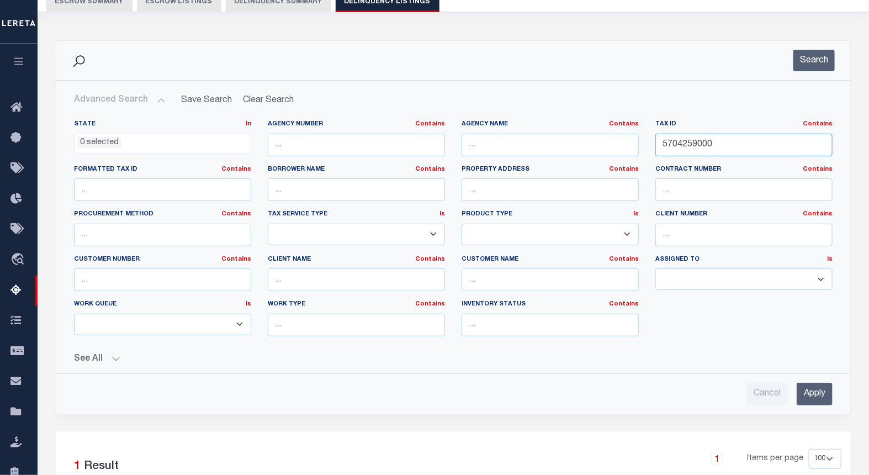
click at [688, 146] on input "5704259000" at bounding box center [743, 145] width 177 height 23
paste input "86"
type input "5704286000"
click at [815, 59] on button "Search" at bounding box center [813, 61] width 41 height 22
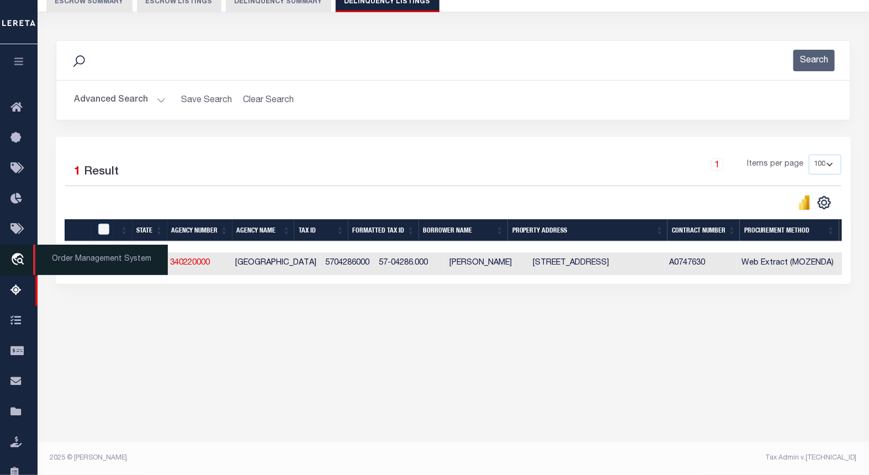
click at [72, 271] on span "Order Management System" at bounding box center [100, 260] width 135 height 30
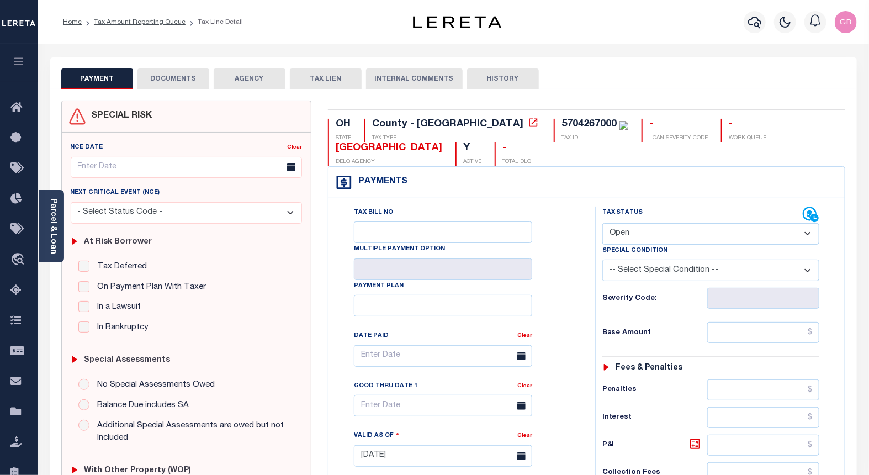
click at [670, 236] on select "- Select Status Code - Open Due/Unpaid Paid Incomplete No Tax Due Internal Refu…" at bounding box center [710, 234] width 217 height 22
select select "PYD"
click at [602, 224] on select "- Select Status Code - Open Due/Unpaid Paid Incomplete No Tax Due Internal Refu…" at bounding box center [710, 234] width 217 height 22
type input "[DATE]"
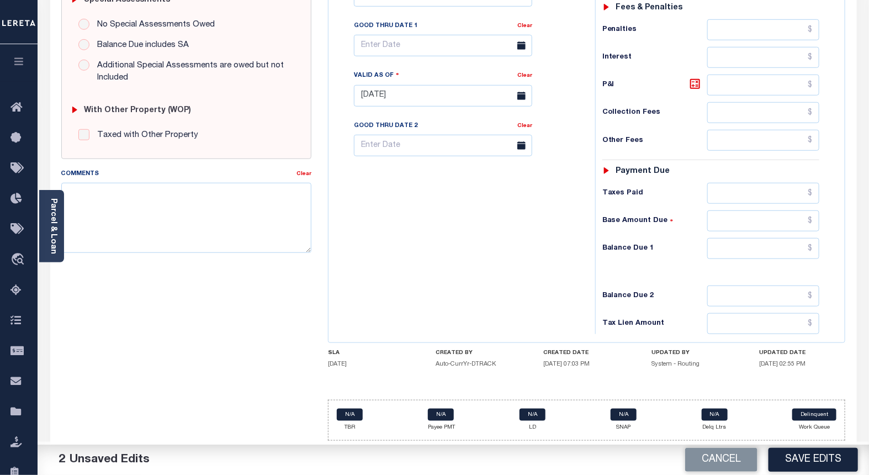
scroll to position [363, 0]
click at [813, 247] on input "text" at bounding box center [763, 248] width 113 height 21
type input "$0.00"
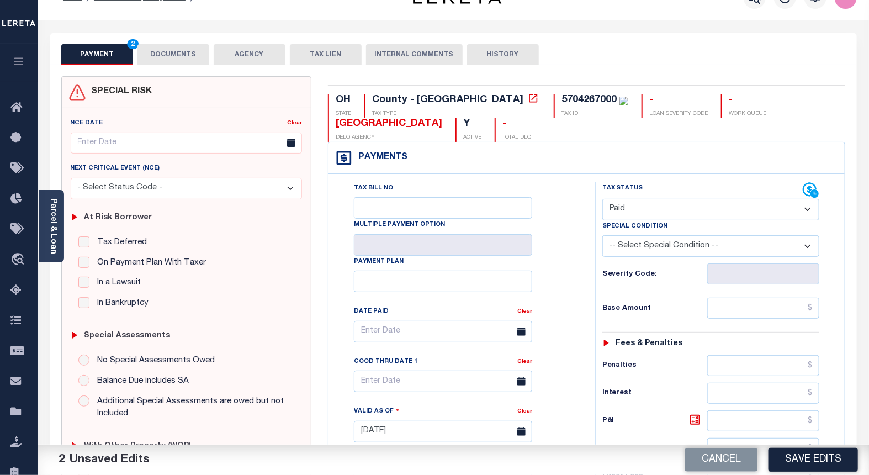
scroll to position [0, 0]
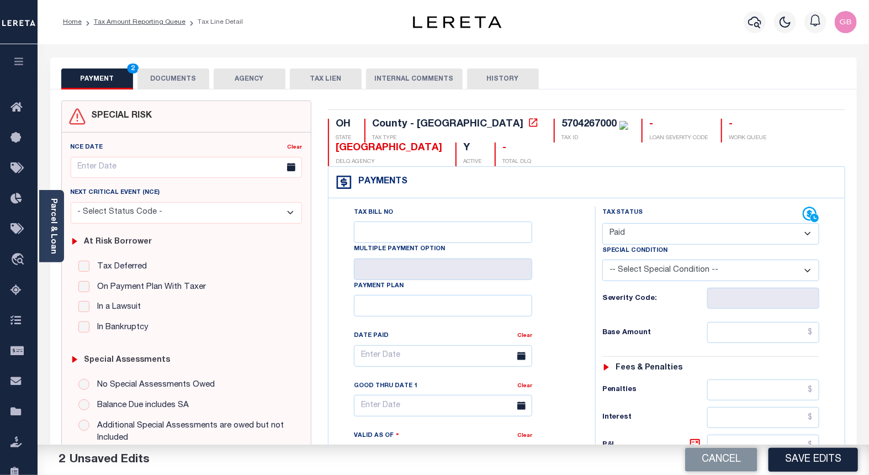
click at [164, 76] on button "DOCUMENTS" at bounding box center [173, 78] width 72 height 21
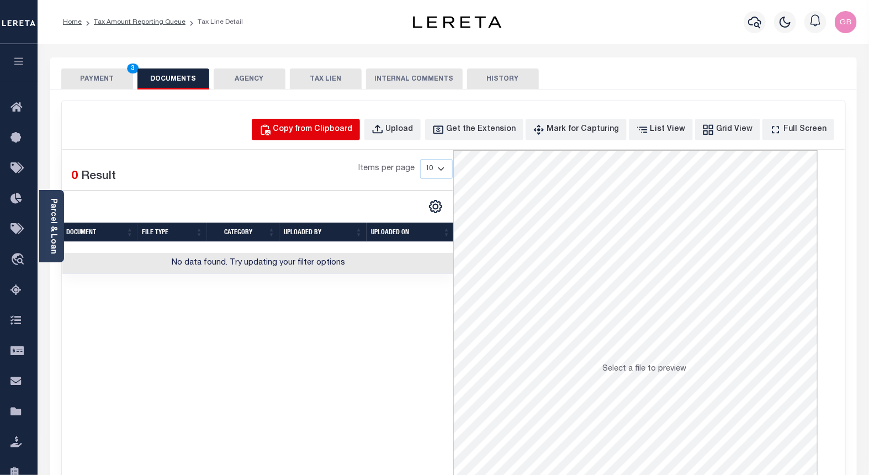
click at [360, 131] on button "Copy from Clipboard" at bounding box center [306, 130] width 108 height 22
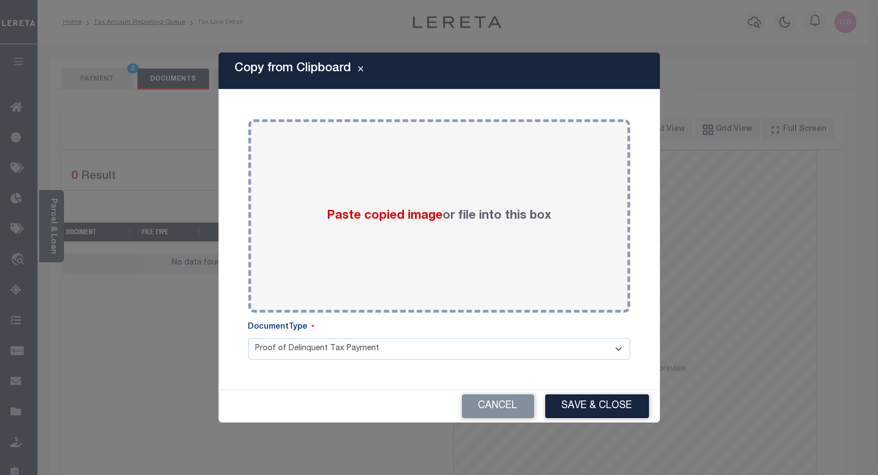
drag, startPoint x: 485, startPoint y: 249, endPoint x: 535, endPoint y: 322, distance: 88.4
click at [493, 269] on div "Paste copied image or file into this box" at bounding box center [439, 216] width 365 height 177
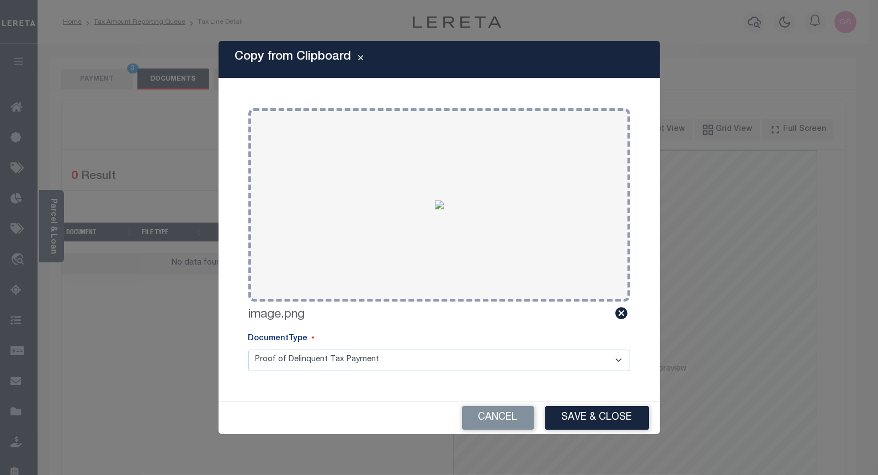
click at [606, 417] on button "Save & Close" at bounding box center [597, 418] width 104 height 24
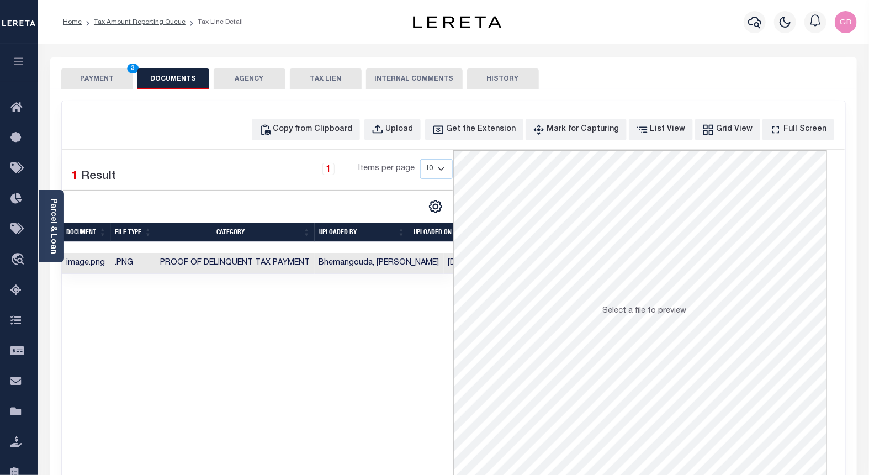
click at [94, 75] on button "PAYMENT 3" at bounding box center [97, 78] width 72 height 21
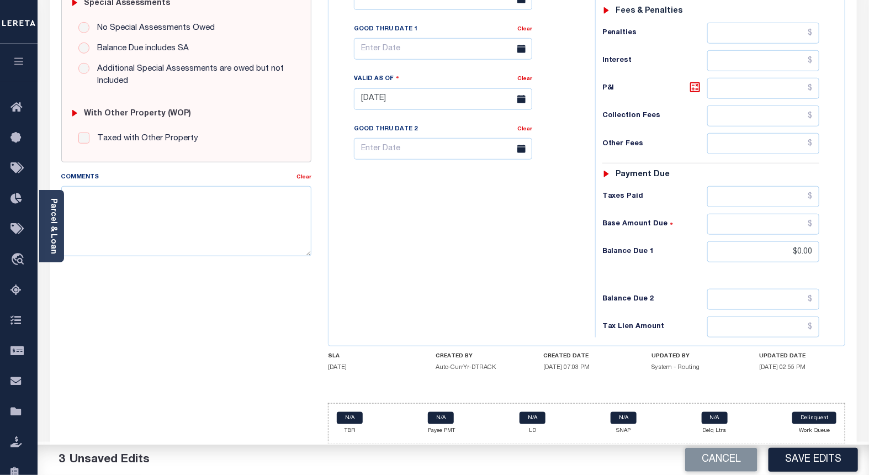
scroll to position [360, 0]
click at [808, 456] on button "Save Edits" at bounding box center [812, 460] width 89 height 24
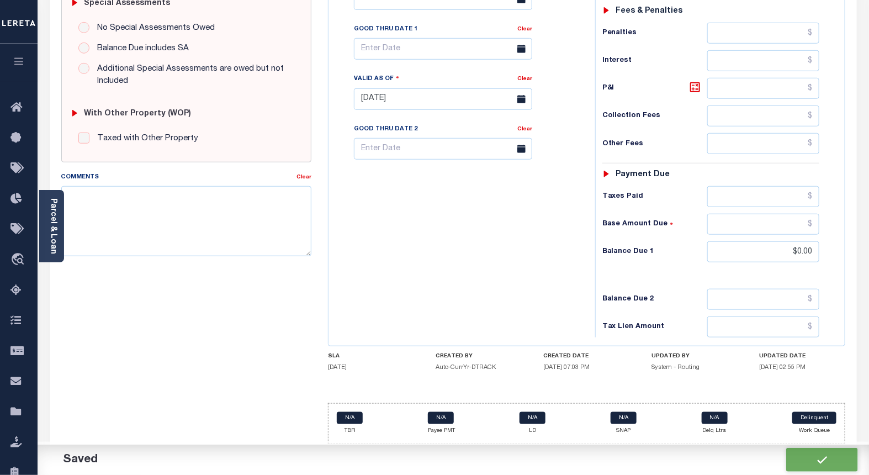
checkbox input "false"
type input "$0"
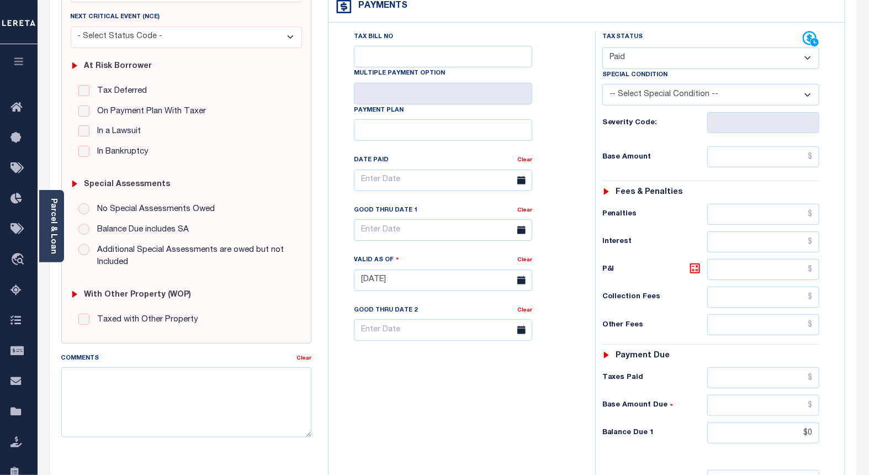
scroll to position [0, 0]
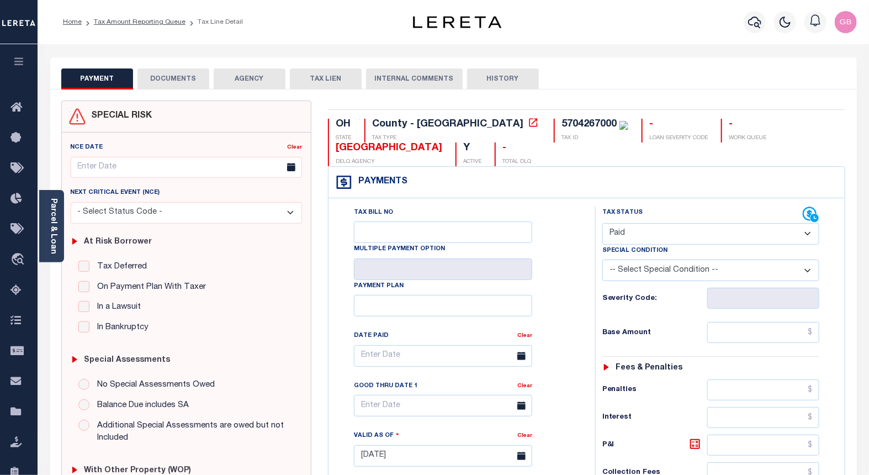
click at [130, 21] on link "Tax Amount Reporting Queue" at bounding box center [140, 22] width 92 height 7
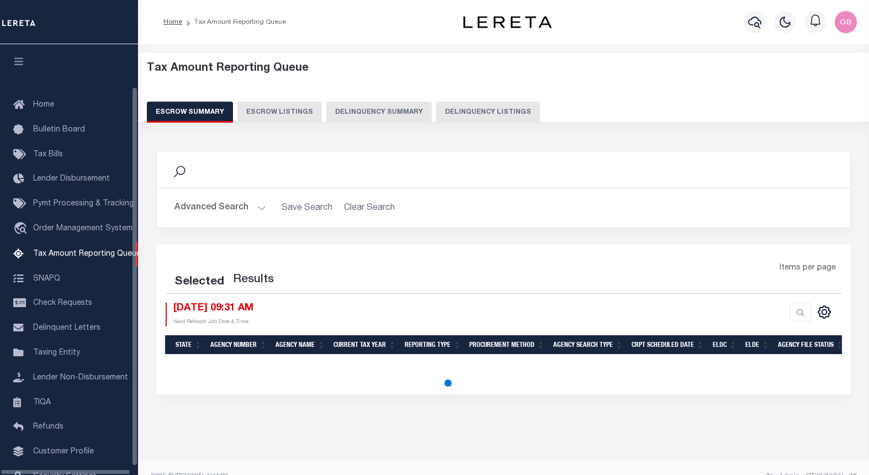
select select "100"
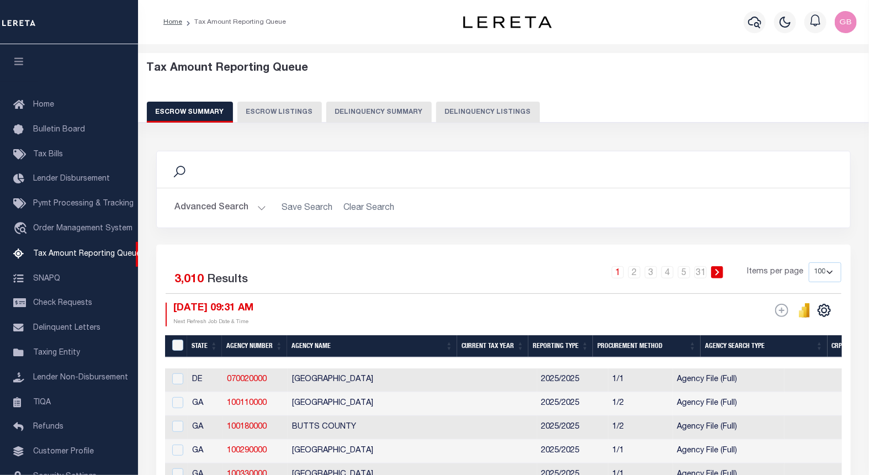
scroll to position [48, 0]
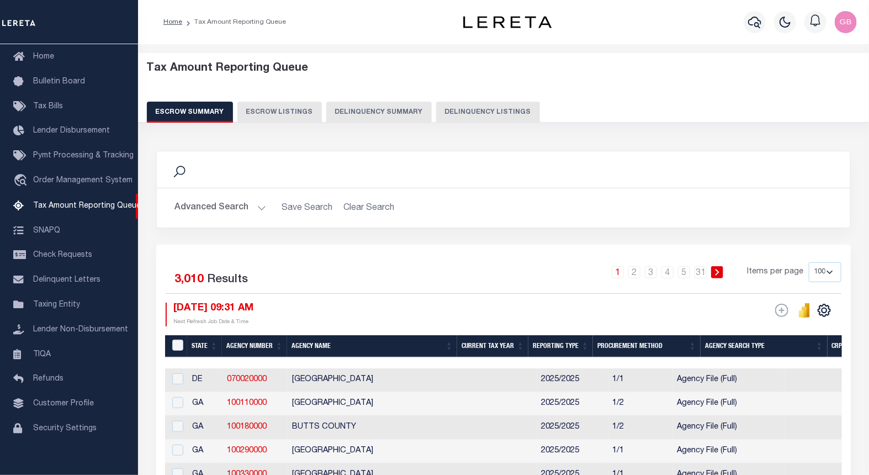
click at [475, 113] on button "Delinquency Listings" at bounding box center [488, 112] width 104 height 21
select select "100"
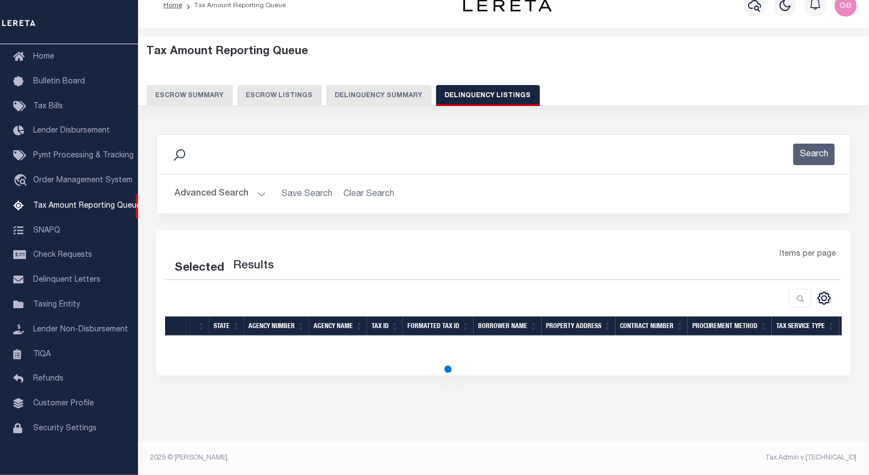
select select "100"
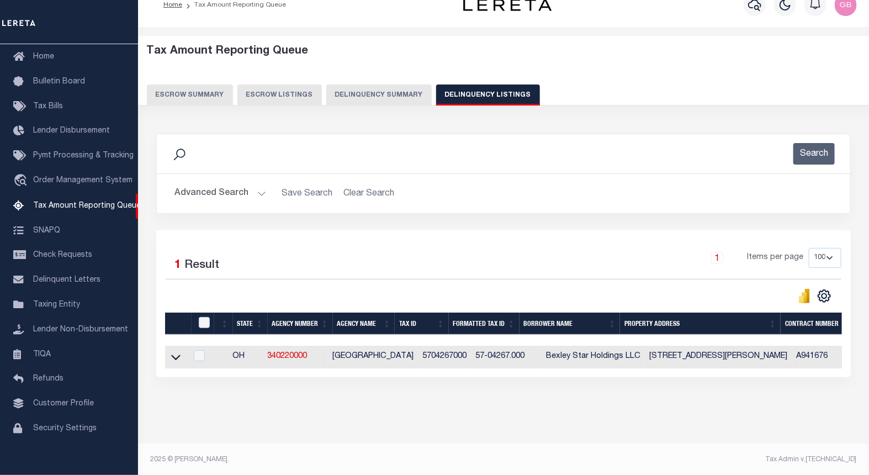
scroll to position [28, 0]
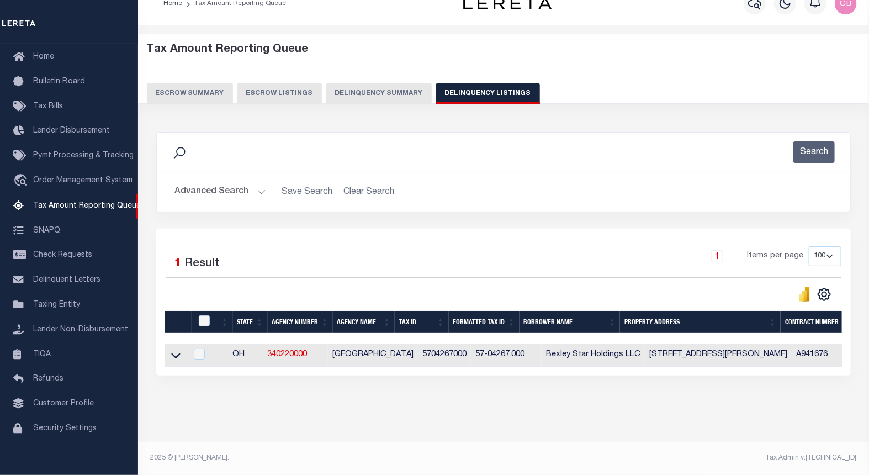
click at [256, 182] on button "Advanced Search" at bounding box center [220, 192] width 92 height 22
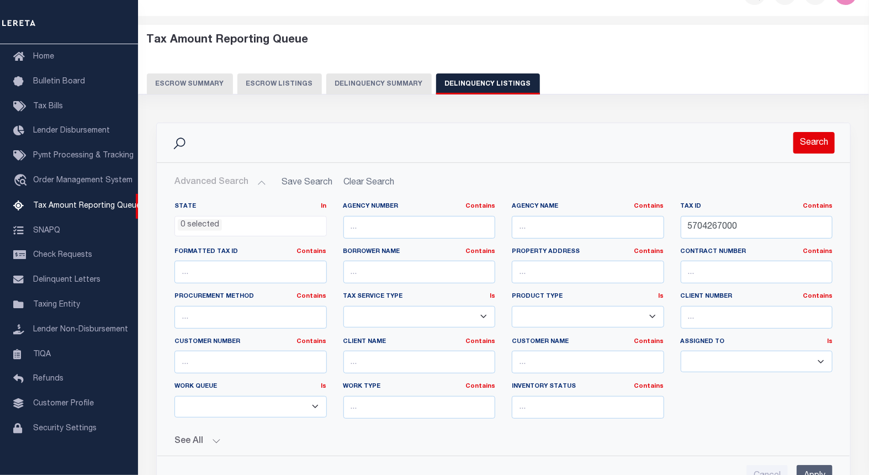
click at [810, 137] on button "Search" at bounding box center [813, 143] width 41 height 22
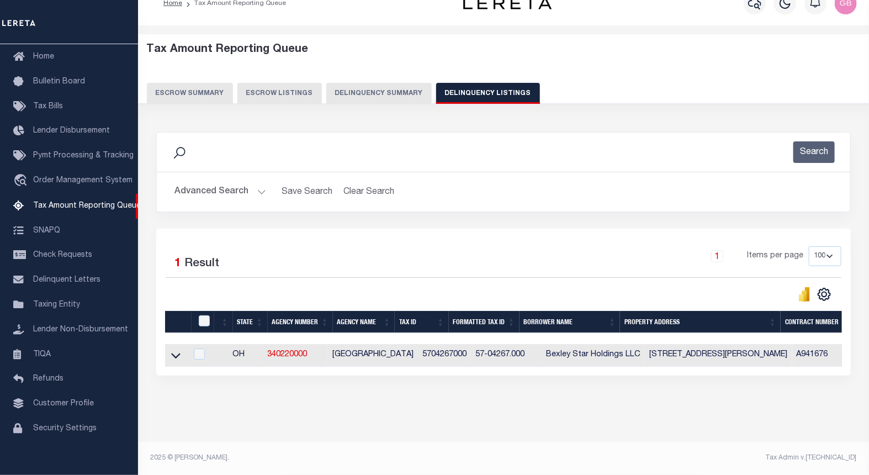
click at [173, 349] on icon at bounding box center [175, 355] width 9 height 12
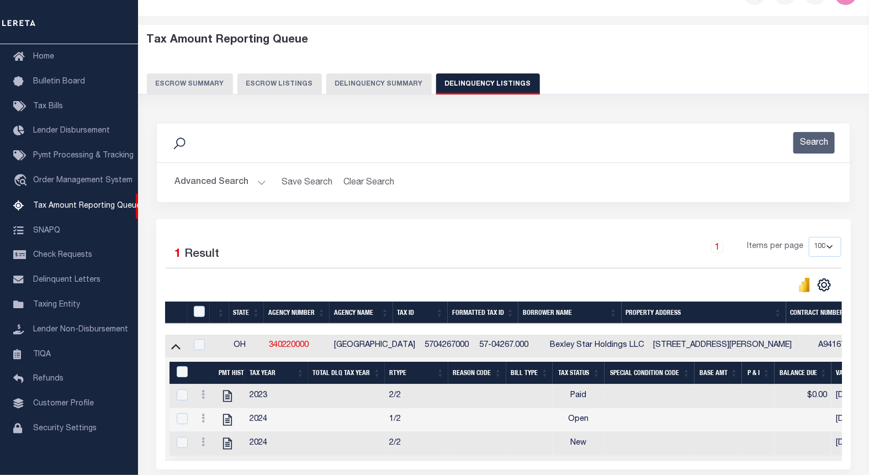
scroll to position [132, 0]
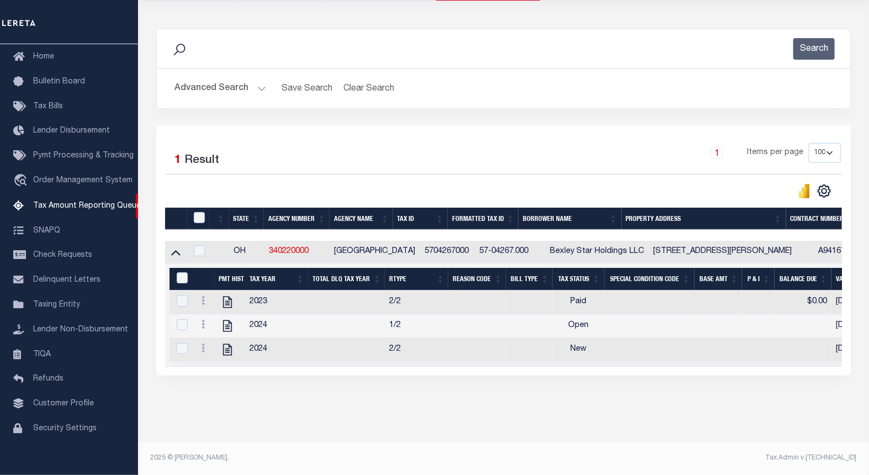
click at [203, 320] on icon at bounding box center [202, 324] width 3 height 9
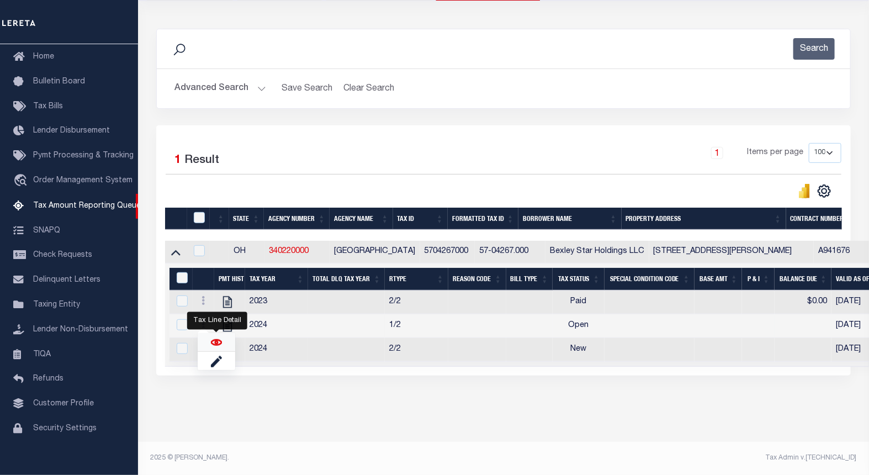
click at [214, 344] on img "" at bounding box center [216, 342] width 11 height 11
checkbox input "true"
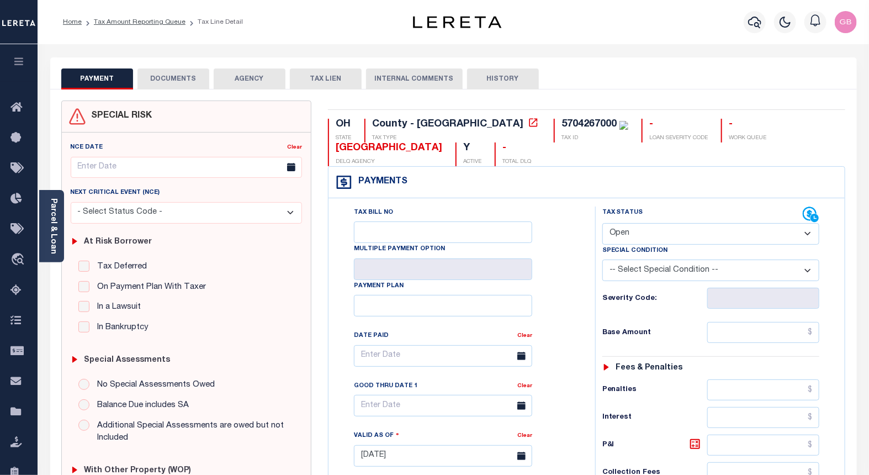
click at [648, 229] on select "- Select Status Code - Open Due/Unpaid Paid Incomplete No Tax Due Internal Refu…" at bounding box center [710, 234] width 217 height 22
select select "PYD"
click at [602, 224] on select "- Select Status Code - Open Due/Unpaid Paid Incomplete No Tax Due Internal Refu…" at bounding box center [710, 234] width 217 height 22
type input "[DATE]"
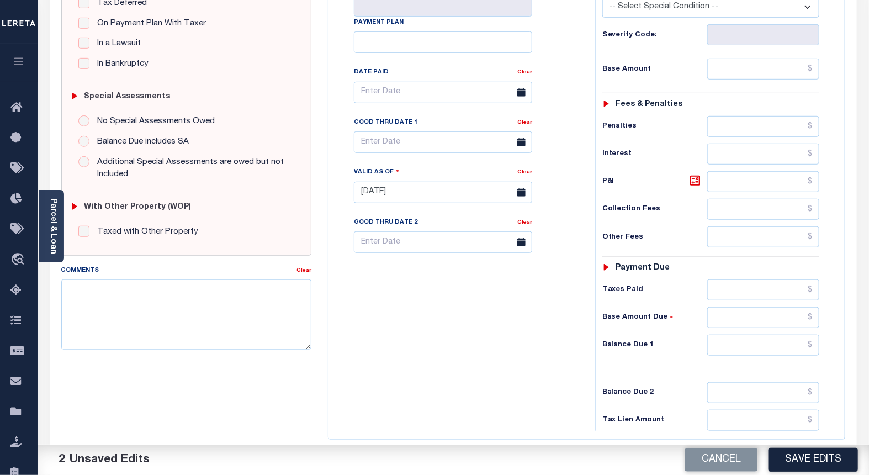
scroll to position [363, 0]
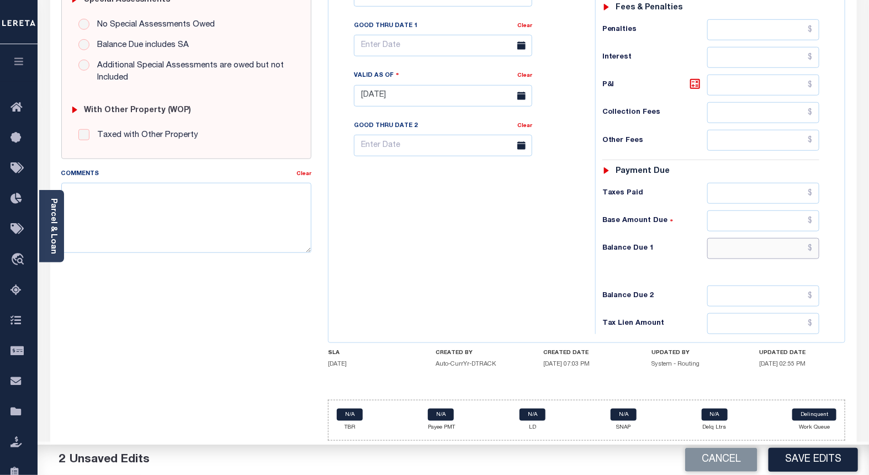
click at [818, 252] on input "text" at bounding box center [763, 248] width 113 height 21
type input "$0.00"
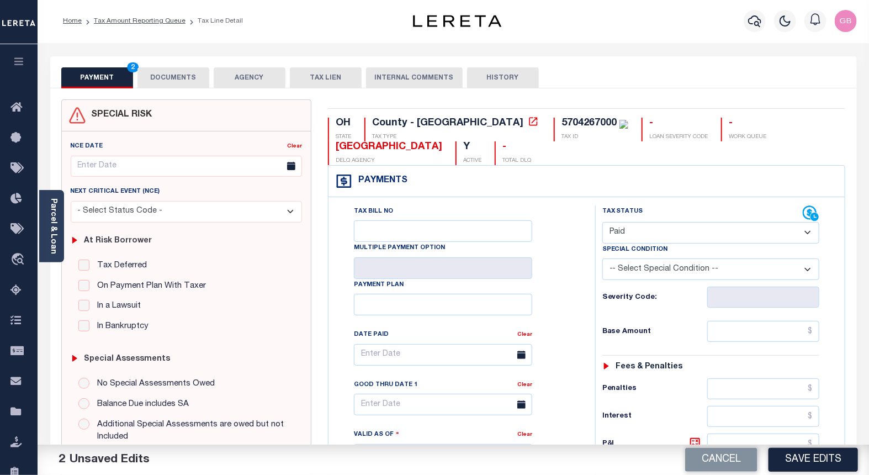
scroll to position [0, 0]
click at [186, 79] on button "DOCUMENTS" at bounding box center [173, 78] width 72 height 21
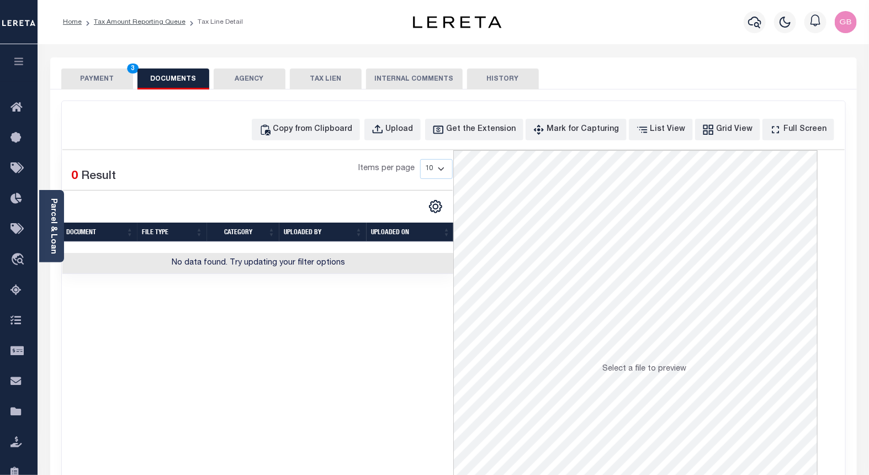
click at [173, 82] on button "DOCUMENTS" at bounding box center [173, 78] width 72 height 21
click at [338, 130] on div "Copy from Clipboard" at bounding box center [312, 130] width 79 height 12
select select "POP"
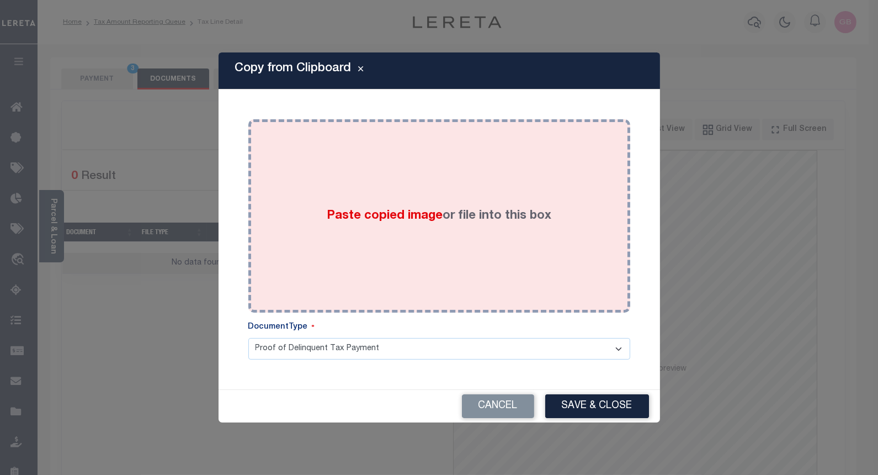
click at [422, 186] on div "Paste copied image or file into this box" at bounding box center [439, 216] width 365 height 177
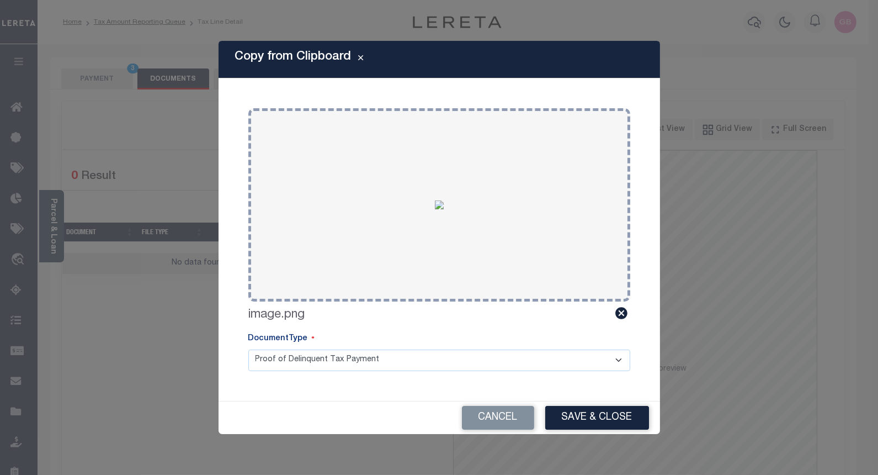
click at [604, 421] on button "Save & Close" at bounding box center [597, 418] width 104 height 24
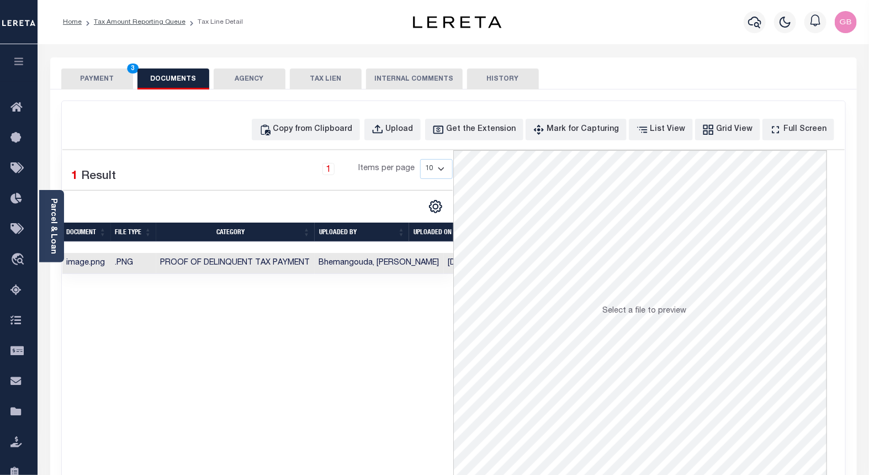
click at [79, 68] on button "PAYMENT 3" at bounding box center [97, 78] width 72 height 21
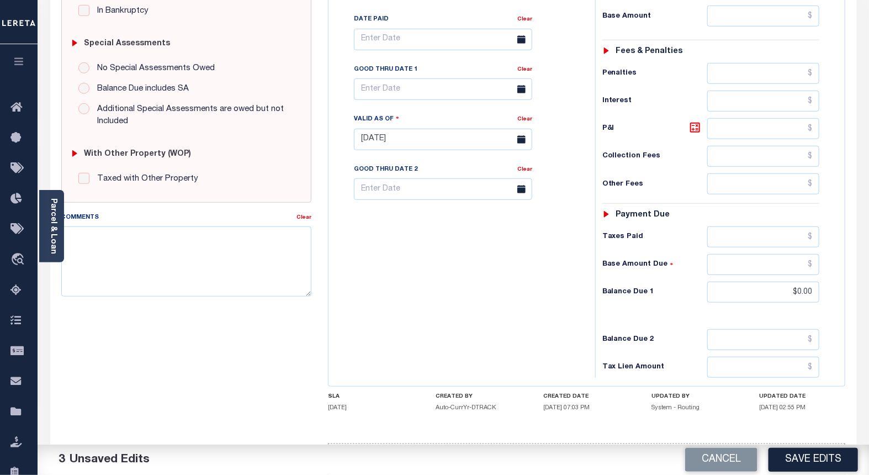
scroll to position [360, 0]
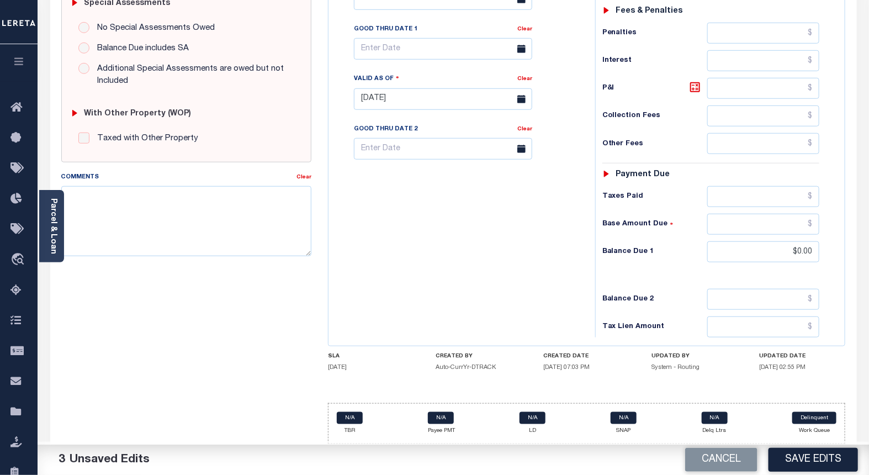
click at [821, 466] on button "Save Edits" at bounding box center [812, 460] width 89 height 24
checkbox input "false"
type input "$0"
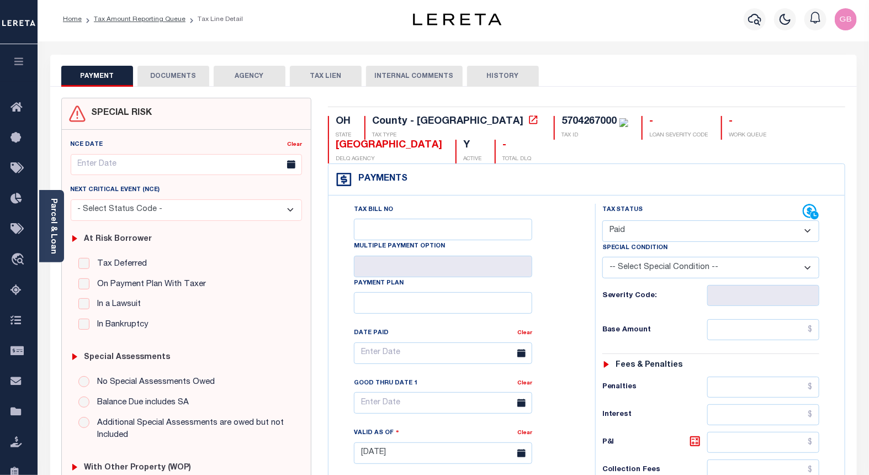
scroll to position [0, 0]
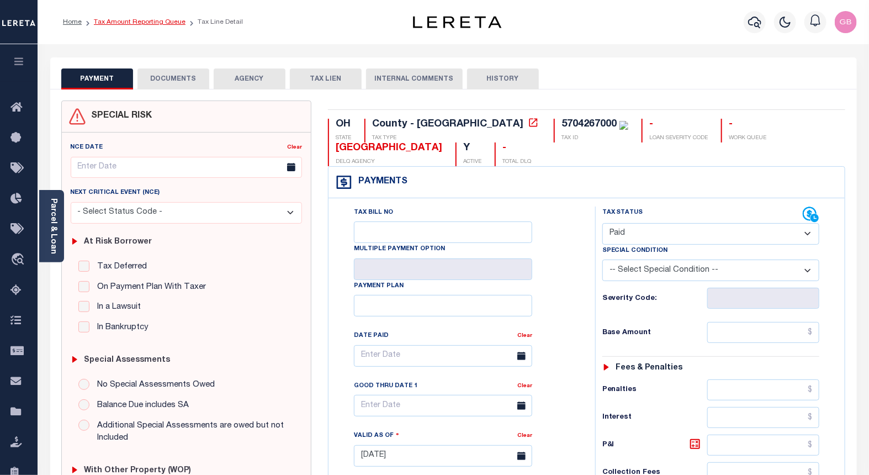
click at [152, 19] on link "Tax Amount Reporting Queue" at bounding box center [140, 22] width 92 height 7
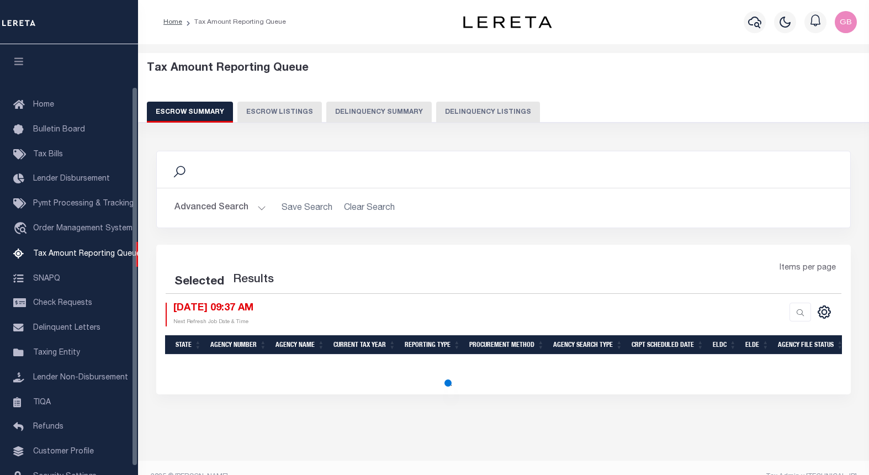
select select "100"
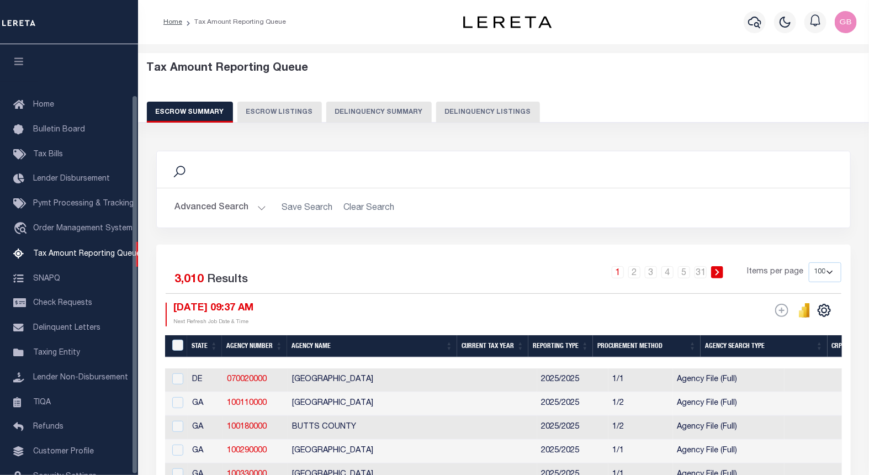
scroll to position [57, 0]
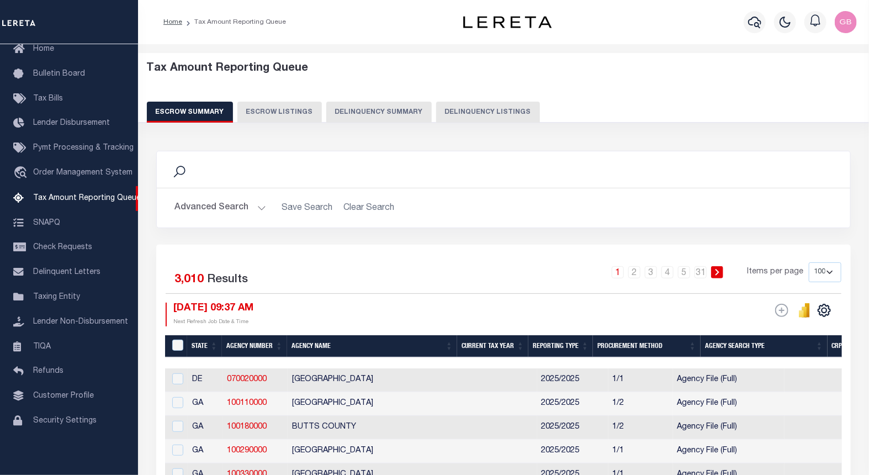
click at [497, 114] on button "Delinquency Listings" at bounding box center [488, 112] width 104 height 21
select select "100"
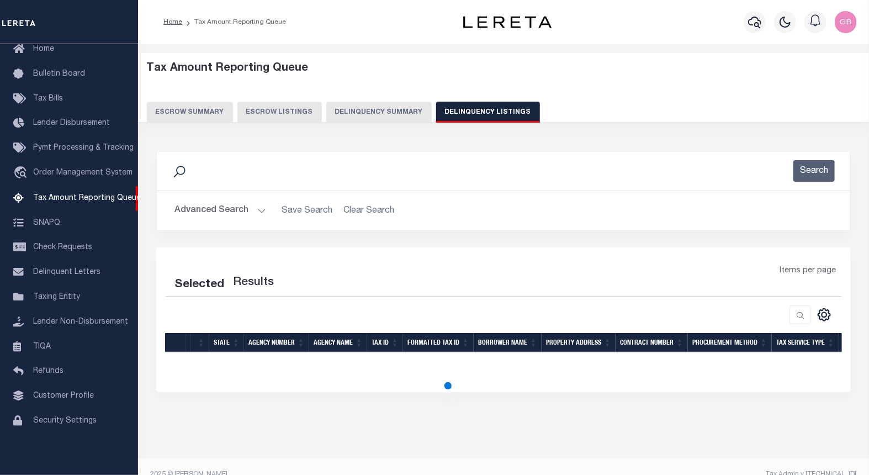
select select "100"
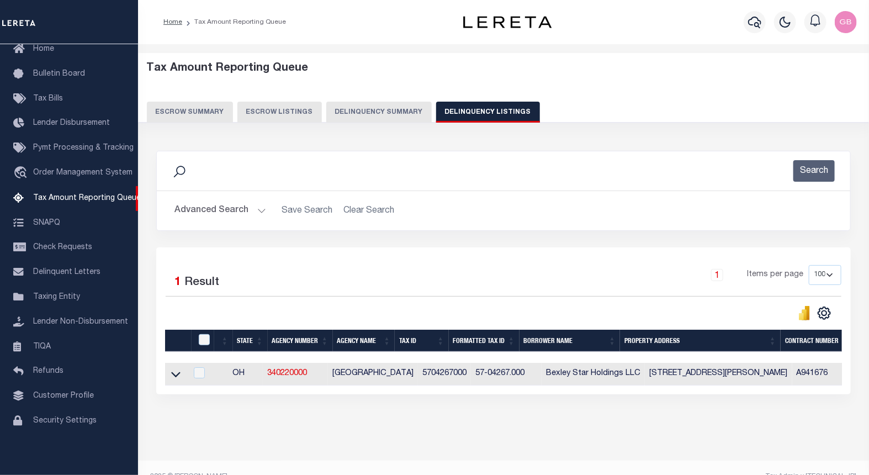
click at [818, 179] on button "Search" at bounding box center [813, 171] width 41 height 22
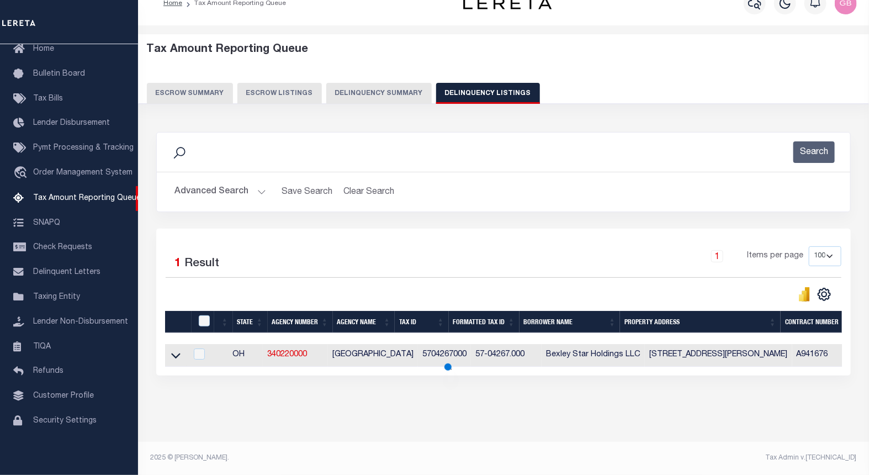
scroll to position [28, 0]
click at [175, 353] on icon at bounding box center [175, 356] width 9 height 6
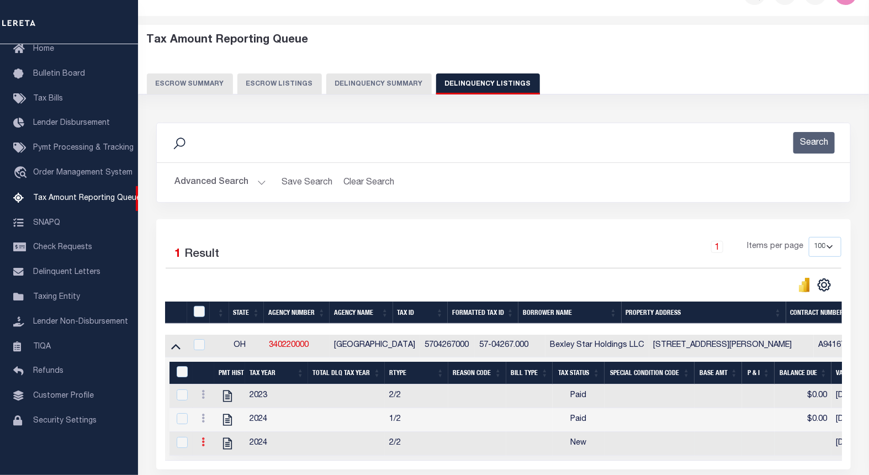
click at [200, 445] on link at bounding box center [203, 443] width 12 height 9
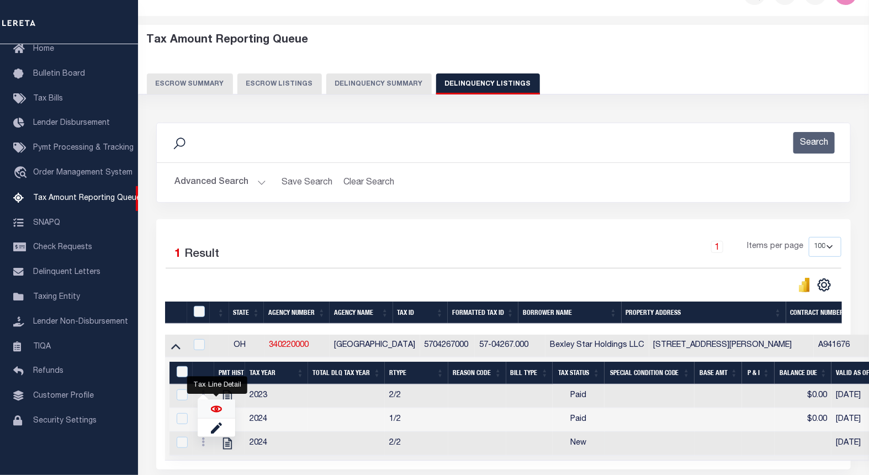
click at [213, 411] on img "" at bounding box center [216, 408] width 11 height 11
checkbox input "true"
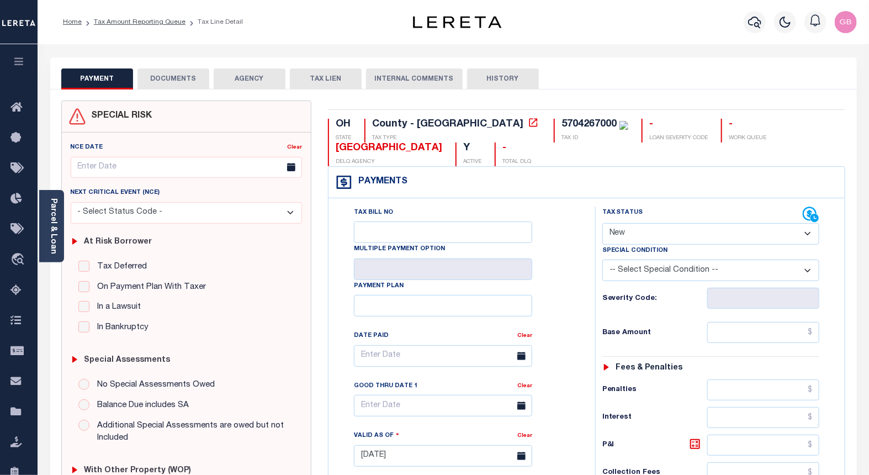
click at [627, 233] on select "- Select Status Code - Open Due/Unpaid Paid Incomplete No Tax Due Internal Refu…" at bounding box center [710, 234] width 217 height 22
select select "PYD"
click at [602, 224] on select "- Select Status Code - Open Due/Unpaid Paid Incomplete No Tax Due Internal Refu…" at bounding box center [710, 234] width 217 height 22
type input "[DATE]"
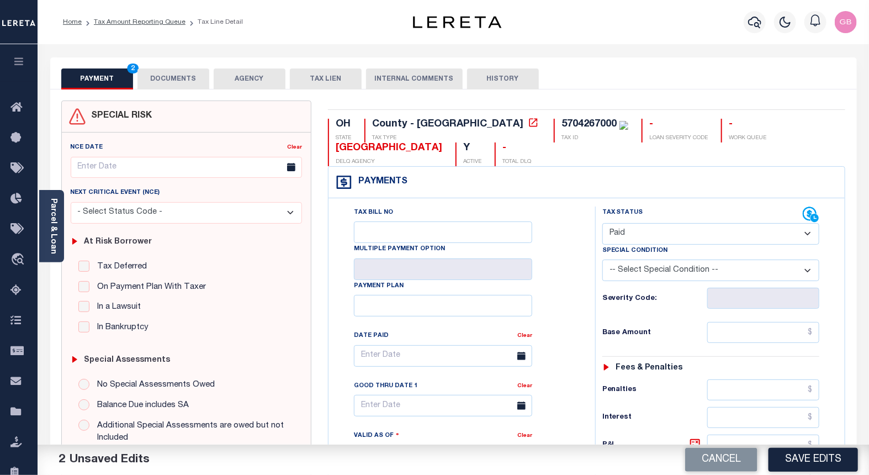
click at [163, 80] on button "DOCUMENTS" at bounding box center [173, 78] width 72 height 21
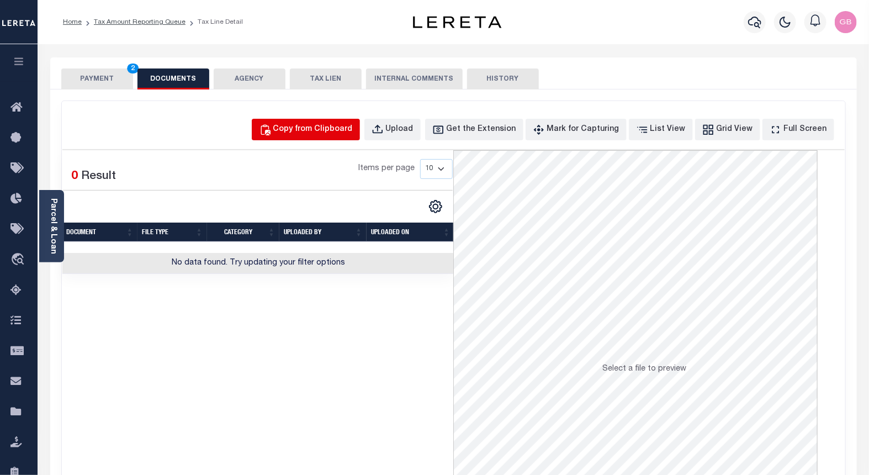
click at [353, 129] on div "Copy from Clipboard" at bounding box center [312, 130] width 79 height 12
select select "POP"
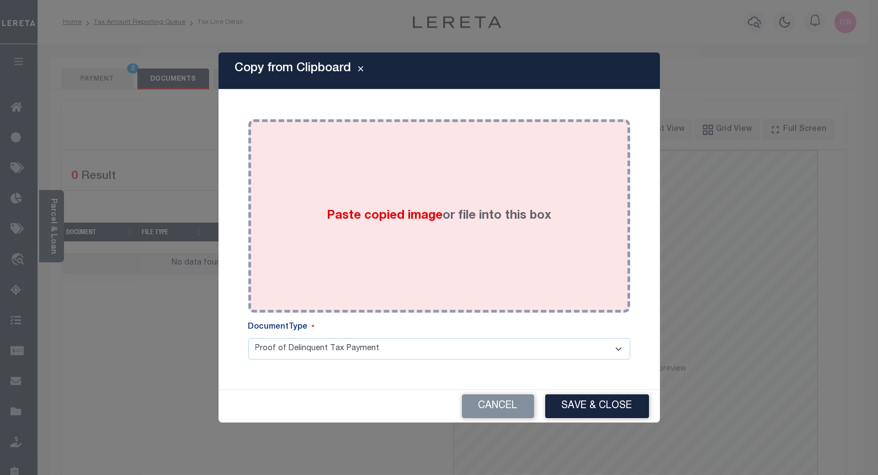
click at [432, 221] on span "Paste copied image" at bounding box center [385, 216] width 116 height 12
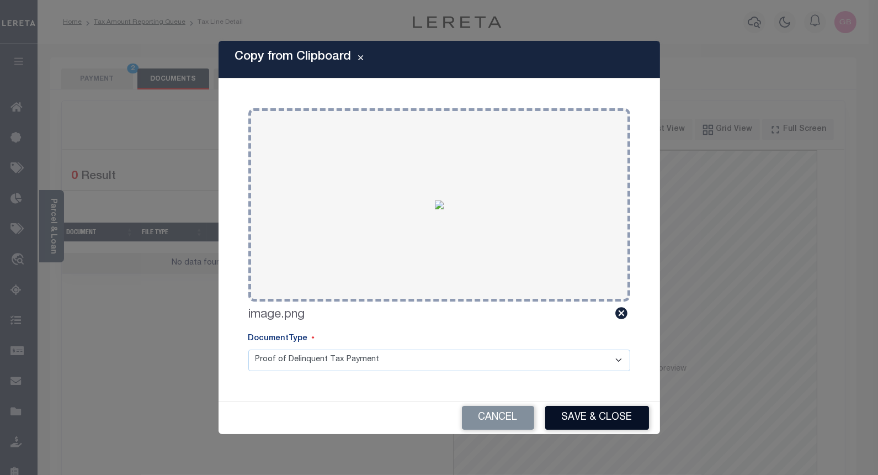
click at [595, 407] on button "Save & Close" at bounding box center [597, 418] width 104 height 24
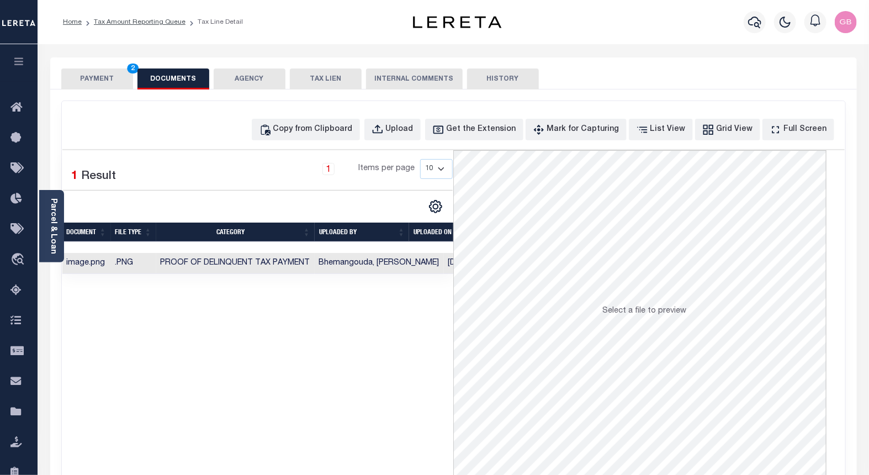
click at [110, 75] on button "PAYMENT 2" at bounding box center [97, 78] width 72 height 21
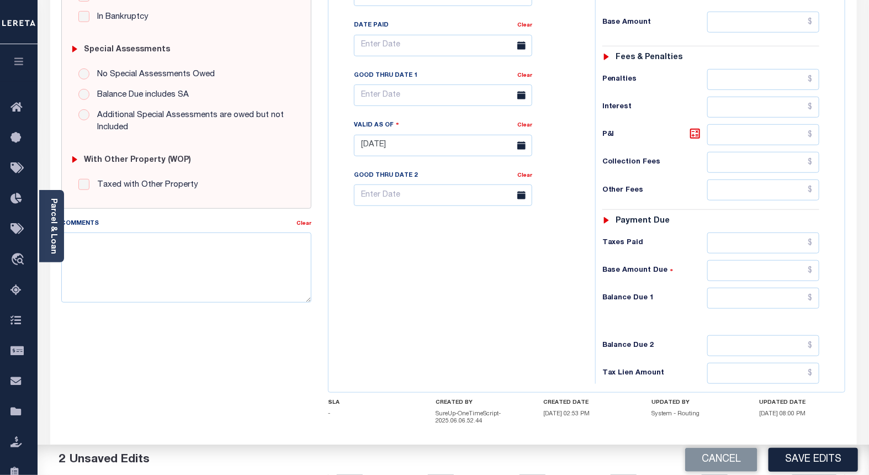
scroll to position [367, 0]
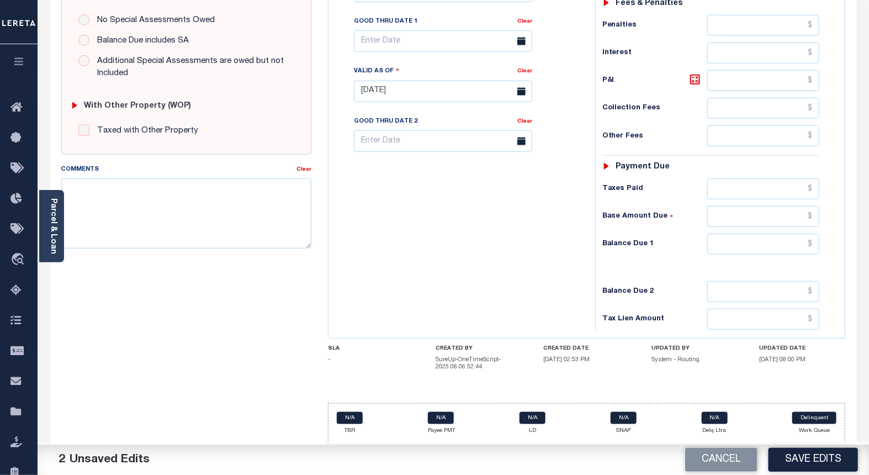
click at [808, 454] on button "Save Edits" at bounding box center [812, 460] width 89 height 24
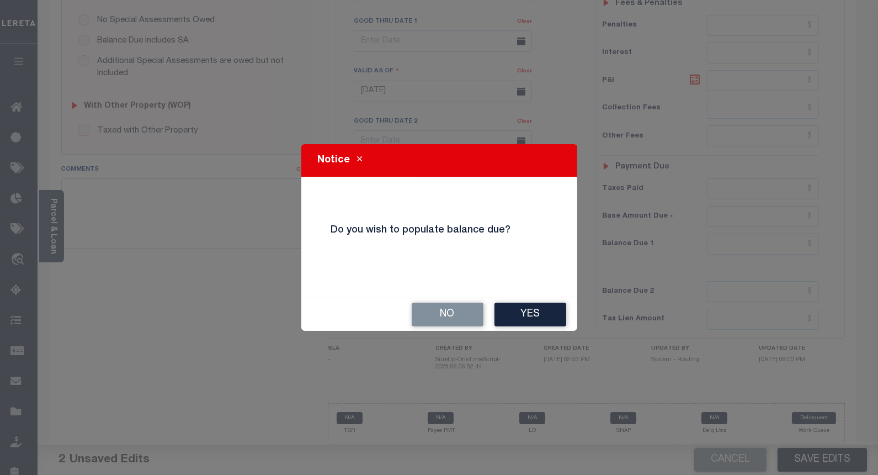
click at [436, 309] on button "No" at bounding box center [448, 314] width 72 height 24
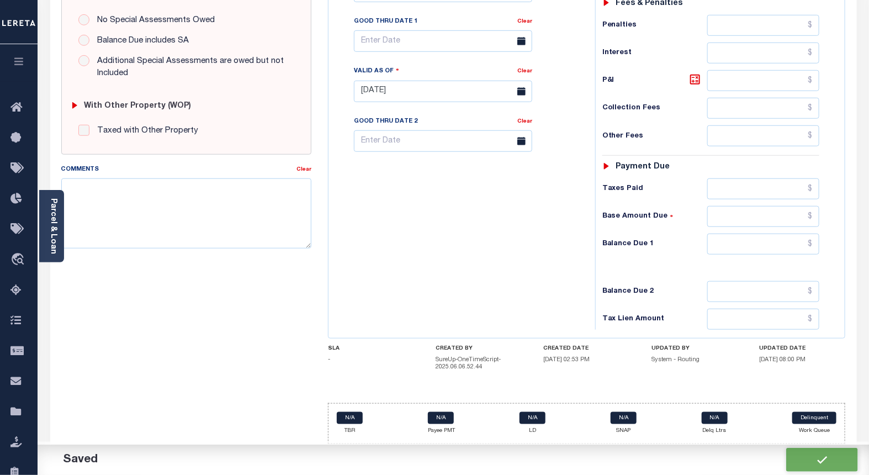
checkbox input "false"
click at [437, 320] on div "Tax Bill No Multiple Payment Option Payment Plan Clear" at bounding box center [459, 85] width 256 height 487
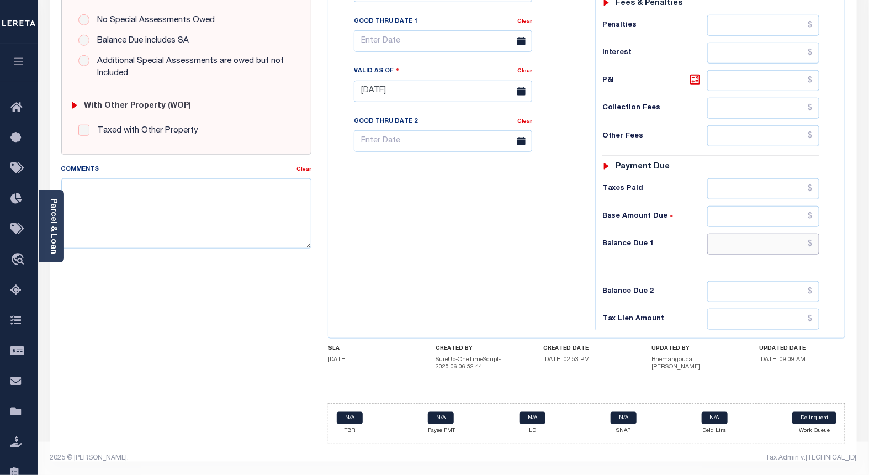
click at [812, 246] on input "text" at bounding box center [763, 243] width 113 height 21
type input "$0.00"
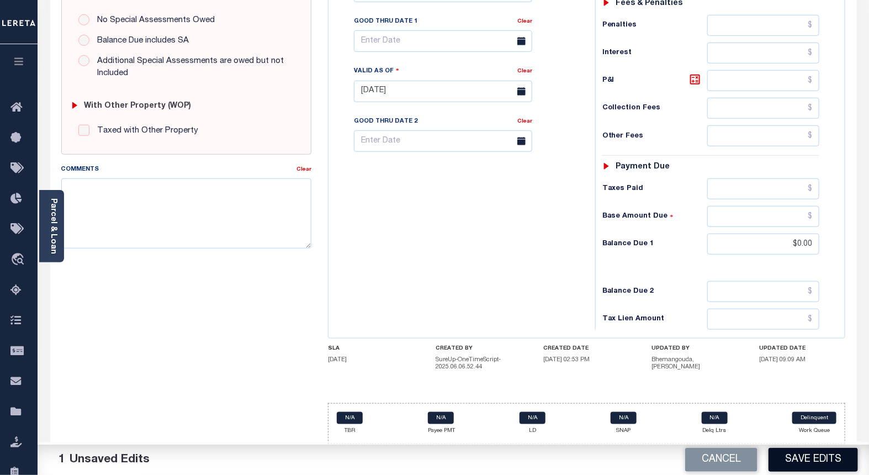
click at [826, 463] on button "Save Edits" at bounding box center [812, 460] width 89 height 24
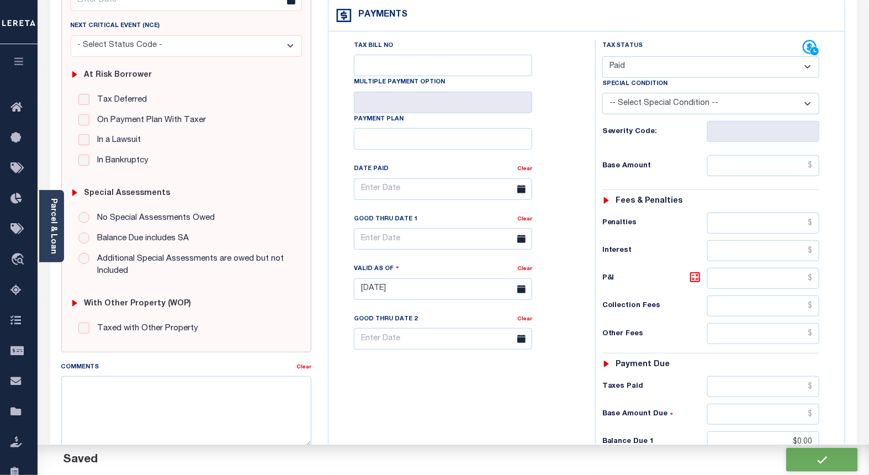
checkbox input "false"
type input "$0"
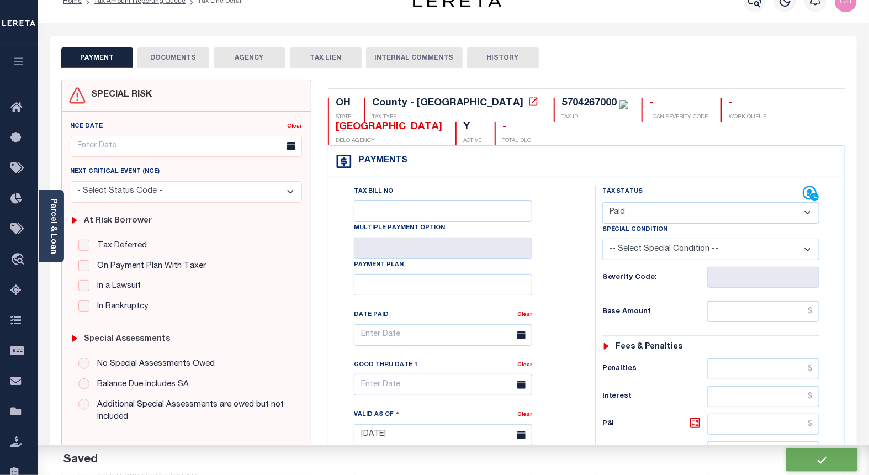
scroll to position [0, 0]
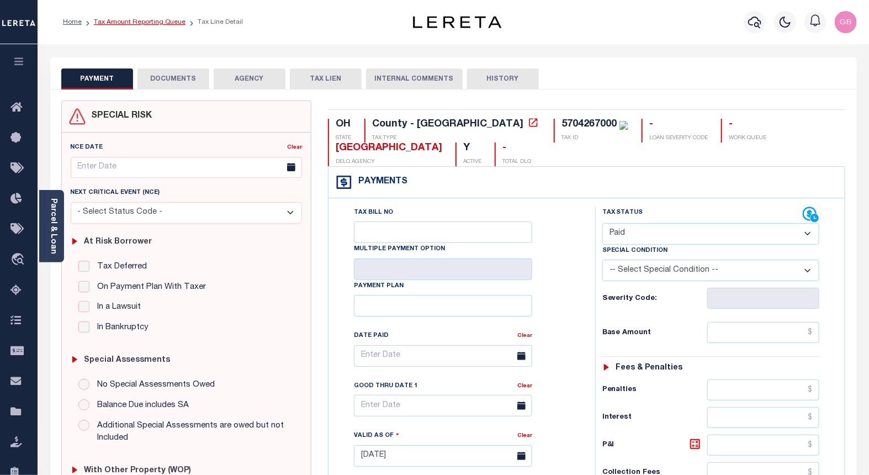
click at [139, 24] on link "Tax Amount Reporting Queue" at bounding box center [140, 22] width 92 height 7
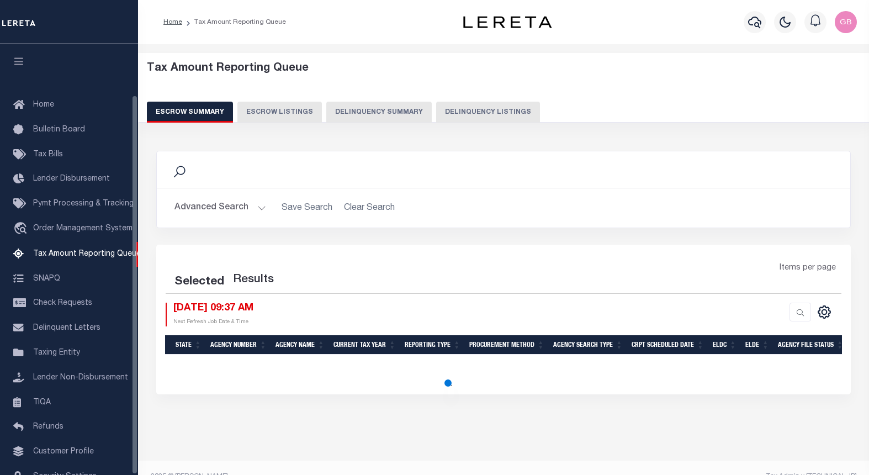
select select "100"
click at [452, 97] on div "Tax Amount Reporting Queue Escrow Summary Escrow Listings Delinquency Summary" at bounding box center [504, 92] width 714 height 61
click at [461, 100] on div "Tax Amount Reporting Queue Escrow Summary Escrow Listings Delinquency Summary" at bounding box center [504, 92] width 714 height 61
select select "100"
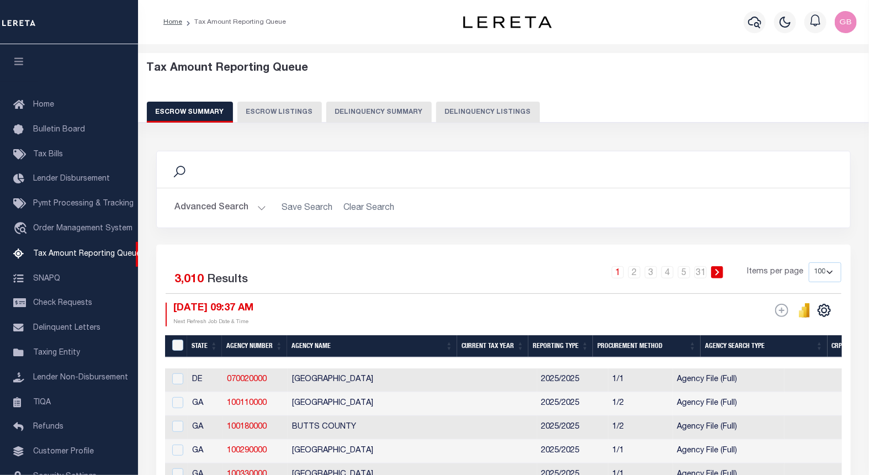
scroll to position [57, 0]
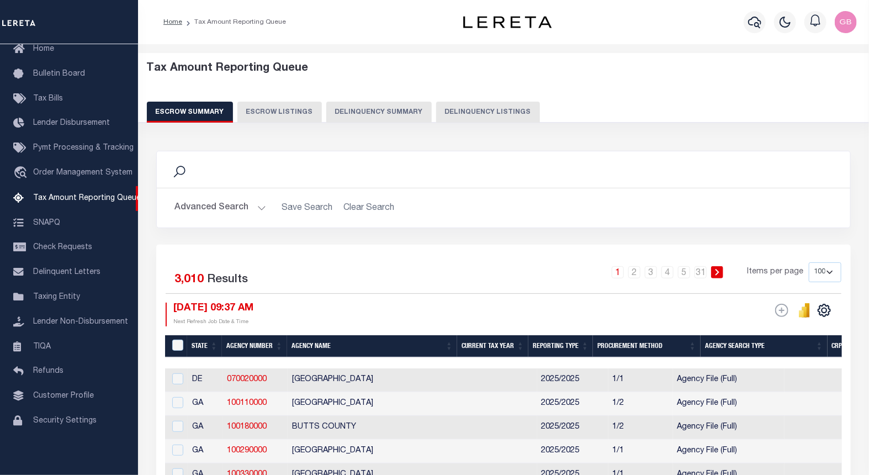
click at [442, 109] on button "Delinquency Listings" at bounding box center [488, 112] width 104 height 21
select select
select select "100"
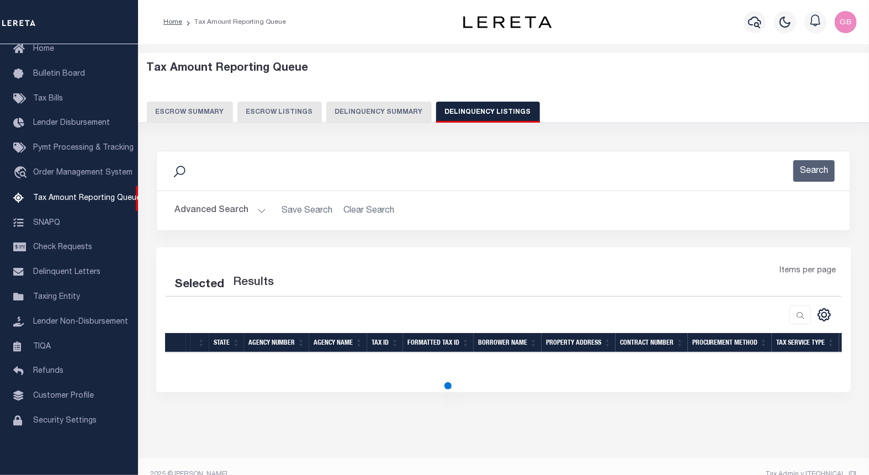
select select "100"
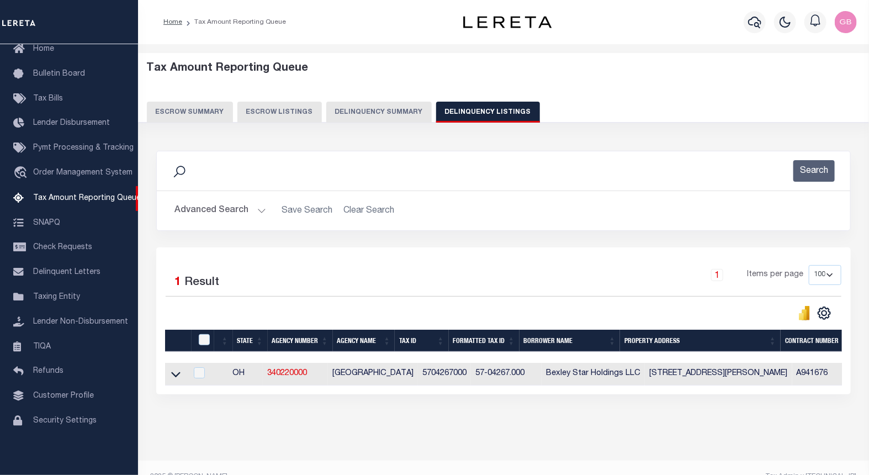
scroll to position [17, 0]
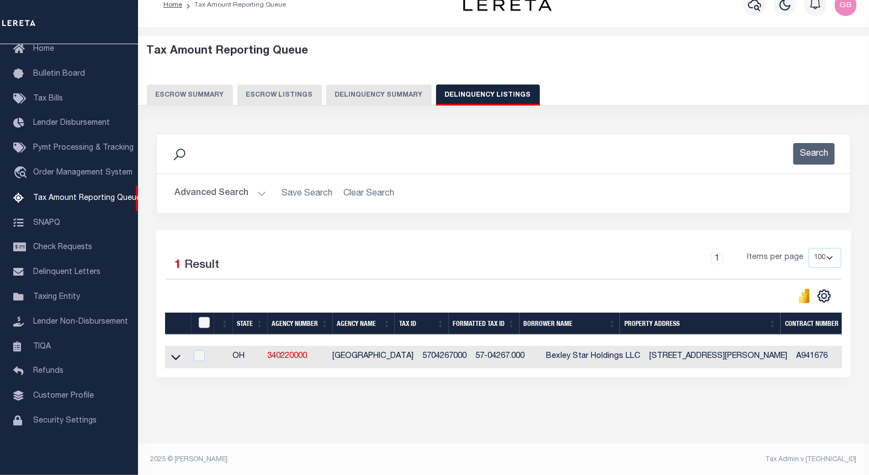
click at [245, 190] on button "Advanced Search" at bounding box center [220, 194] width 92 height 22
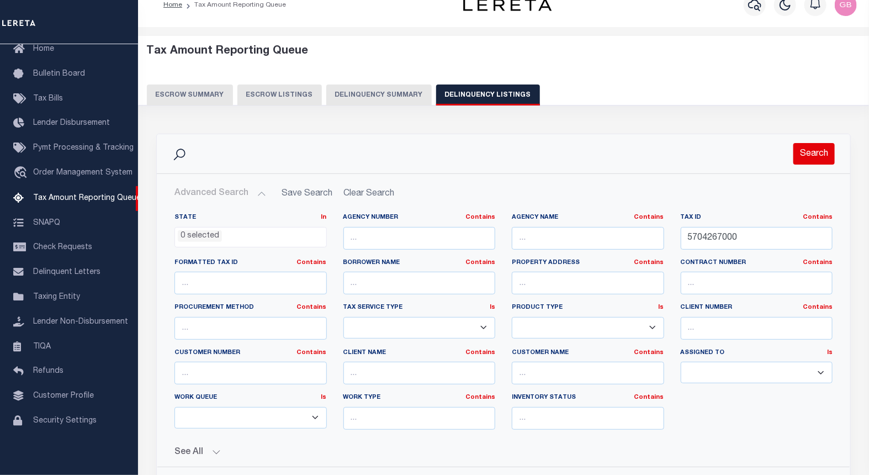
click at [389, 153] on div "Search" at bounding box center [504, 154] width 676 height 22
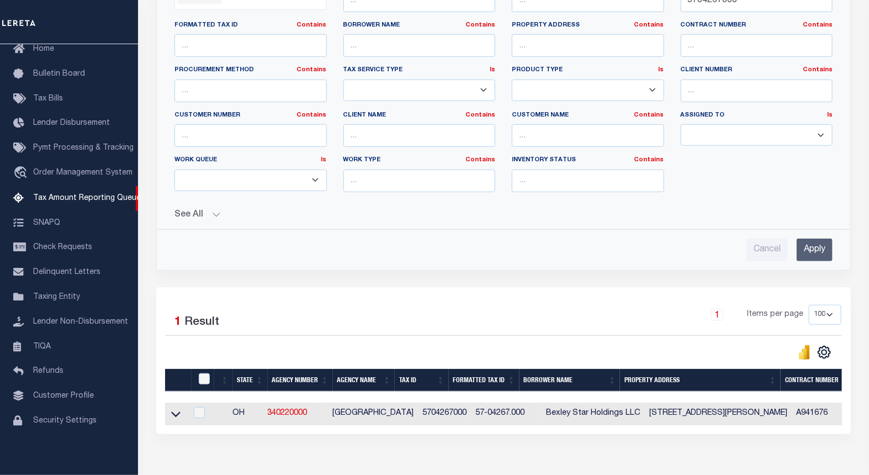
scroll to position [322, 0]
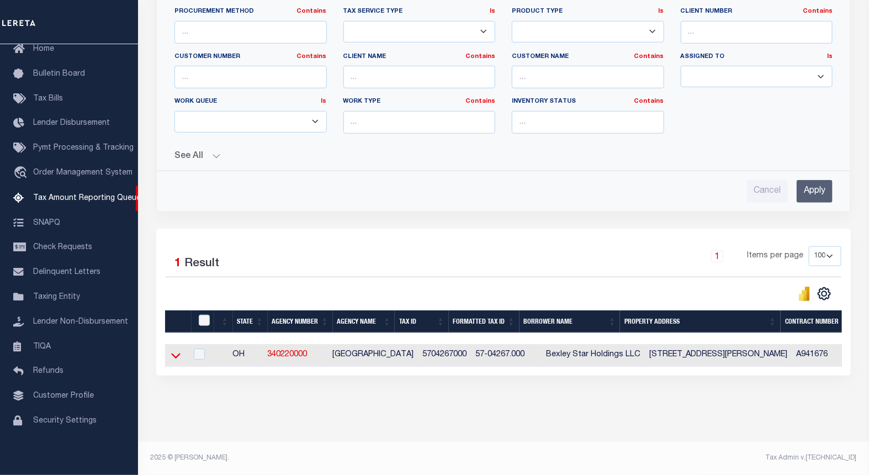
click at [178, 350] on icon at bounding box center [175, 355] width 9 height 12
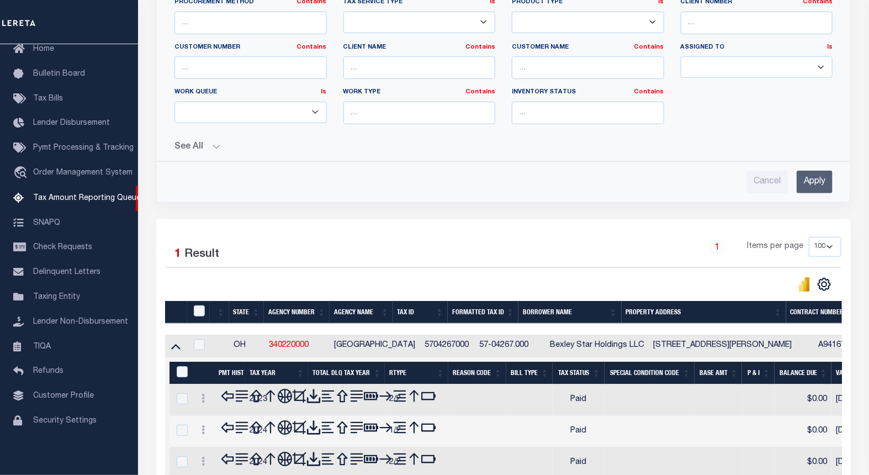
scroll to position [384, 0]
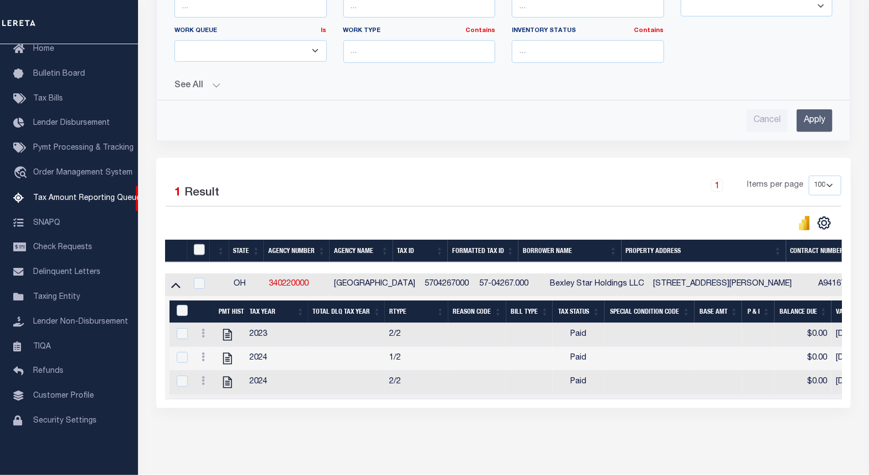
click at [203, 248] on input "checkbox" at bounding box center [199, 249] width 11 height 11
checkbox input "true"
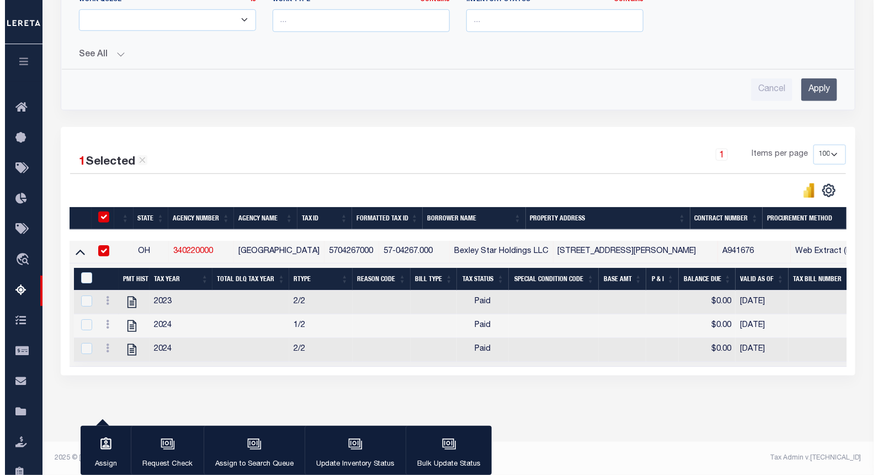
scroll to position [426, 0]
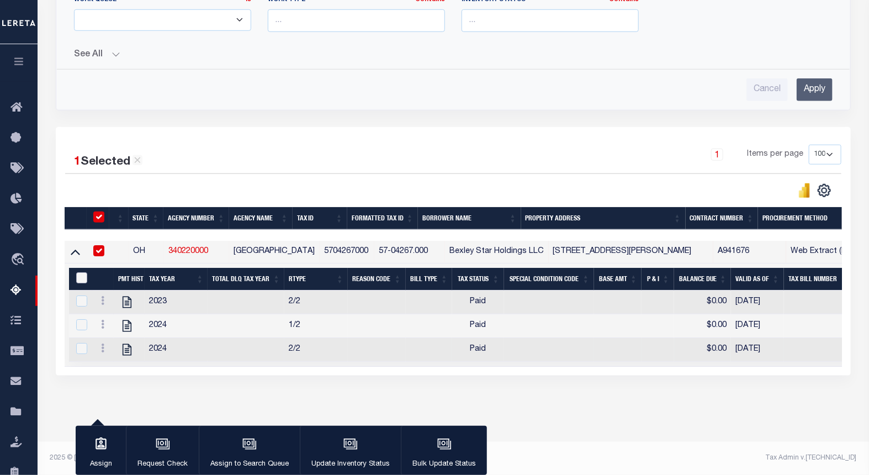
click at [83, 272] on input "&nbsp;" at bounding box center [81, 277] width 11 height 11
checkbox input "true"
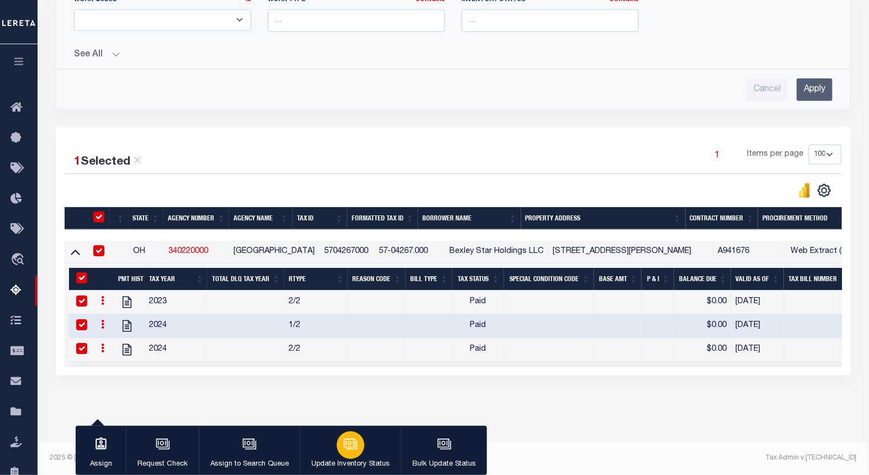
click at [344, 426] on button "Update Inventory Status" at bounding box center [350, 451] width 101 height 50
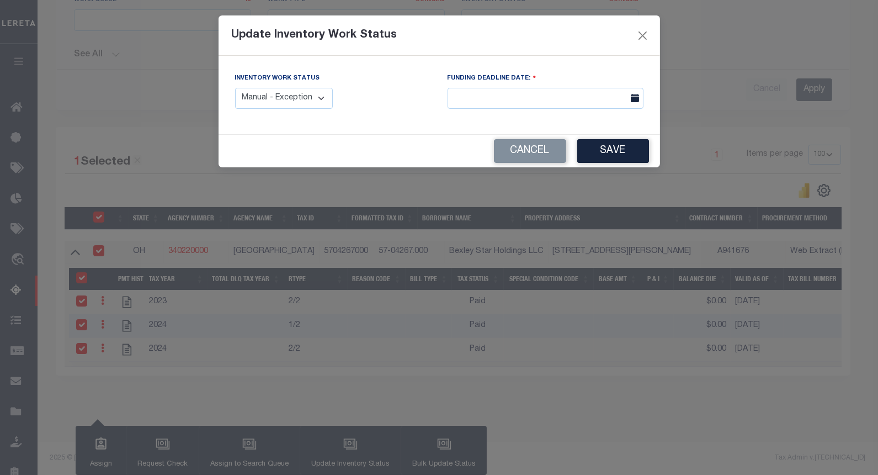
click at [261, 103] on select "Manual - Exception Pended - Awaiting Search Late Add Exception Completed" at bounding box center [284, 99] width 98 height 22
select select "4"
click at [235, 88] on select "Manual - Exception Pended - Awaiting Search Late Add Exception Completed" at bounding box center [284, 99] width 98 height 22
click at [602, 153] on button "Save" at bounding box center [613, 151] width 72 height 24
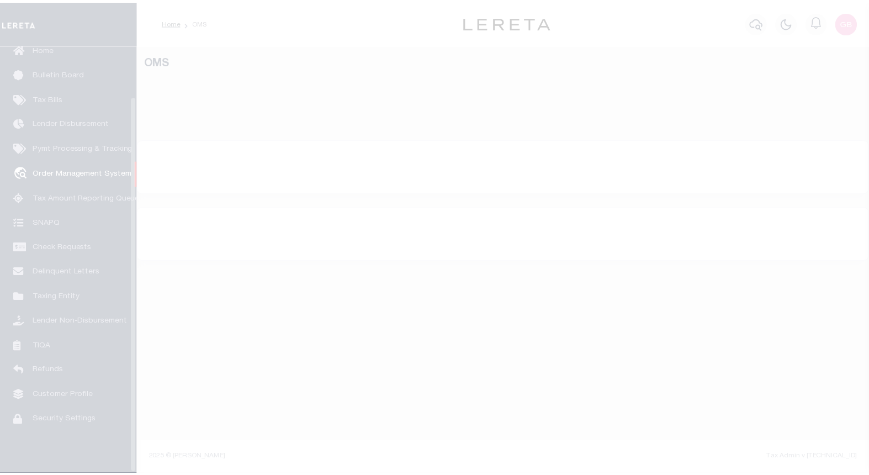
scroll to position [57, 0]
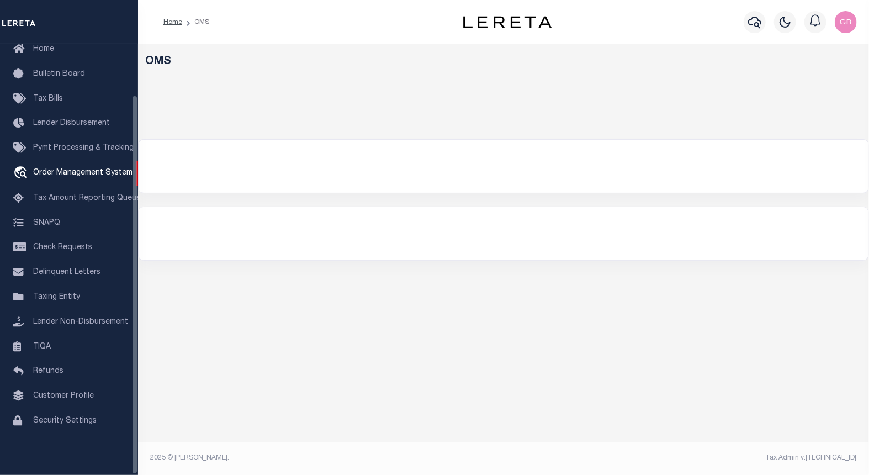
select select "200"
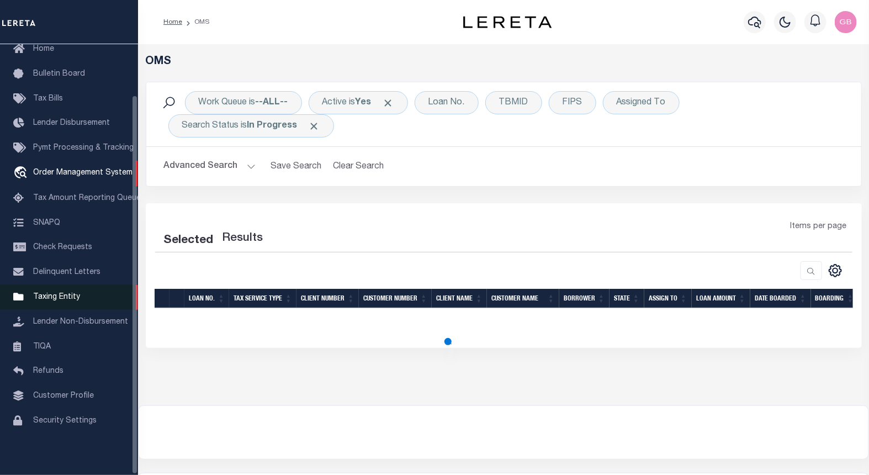
select select "200"
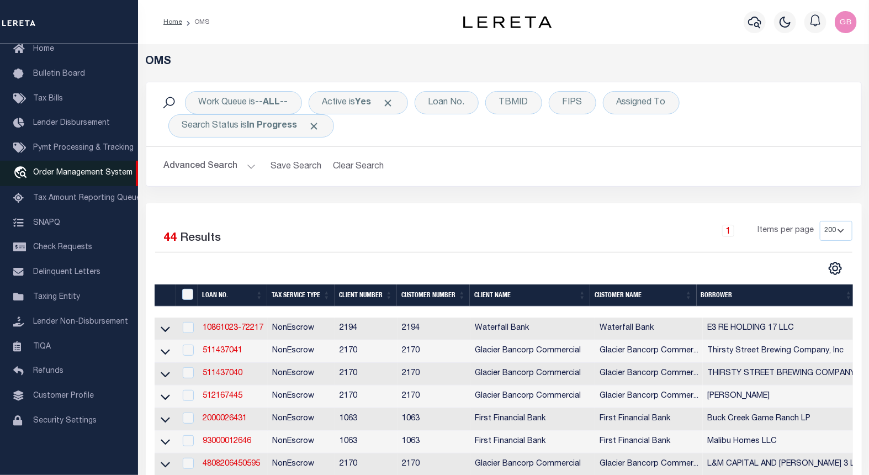
click at [63, 195] on span "Tax Amount Reporting Queue" at bounding box center [87, 198] width 108 height 8
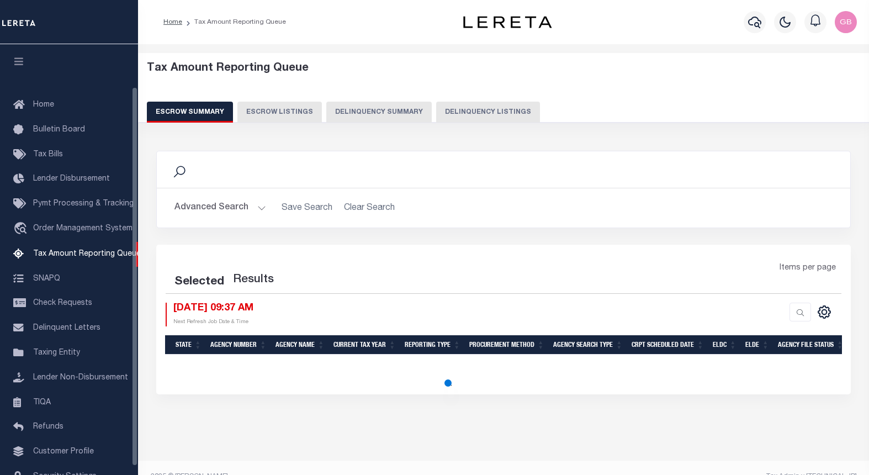
select select "100"
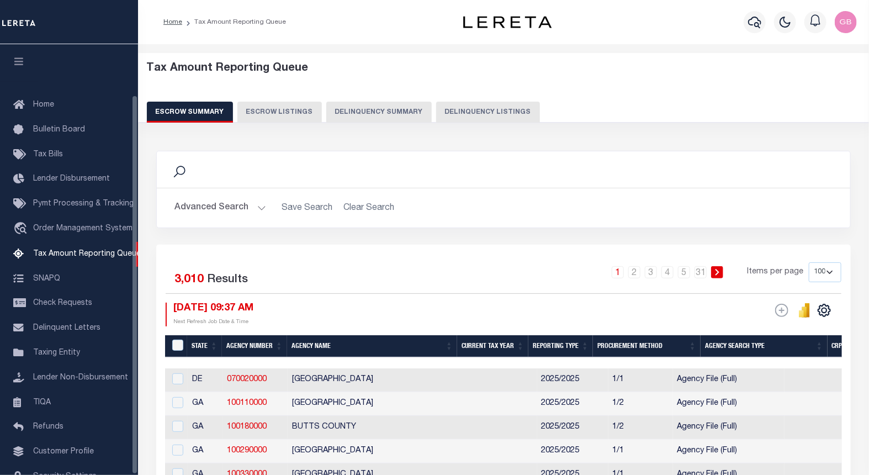
scroll to position [57, 0]
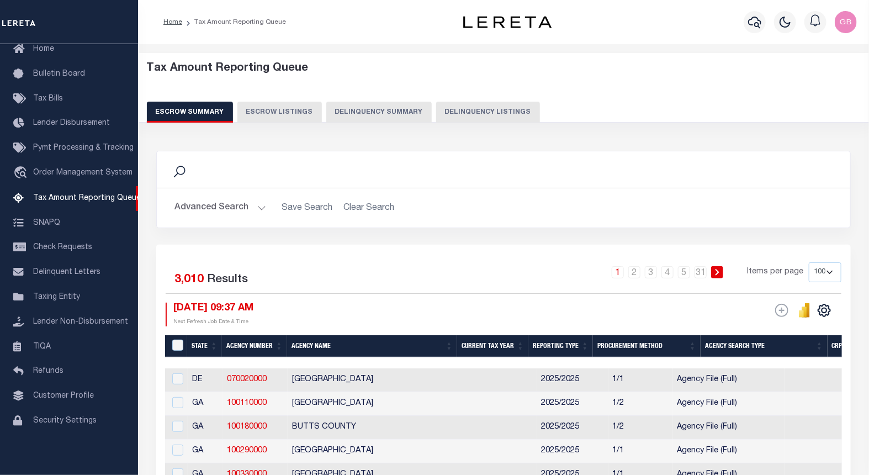
click at [487, 107] on button "Delinquency Listings" at bounding box center [488, 112] width 104 height 21
select select "100"
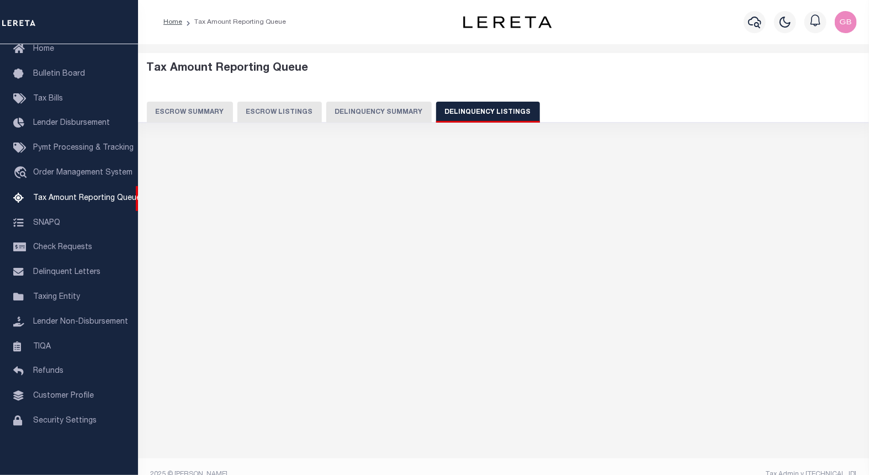
scroll to position [17, 0]
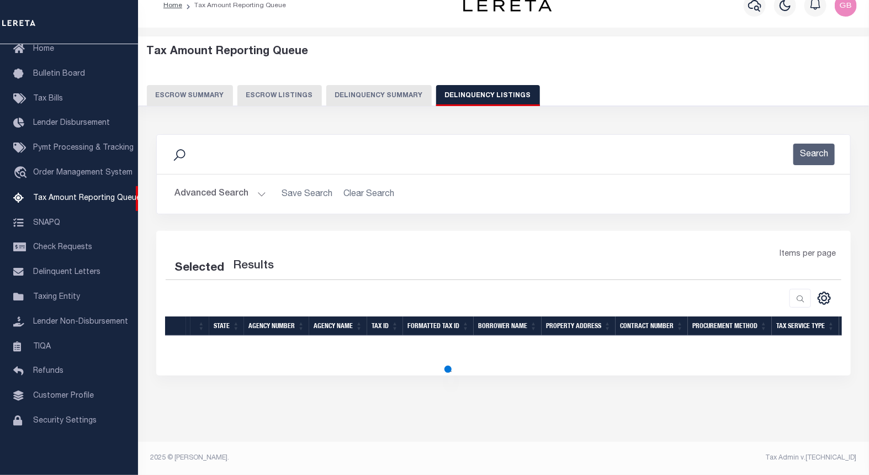
select select "100"
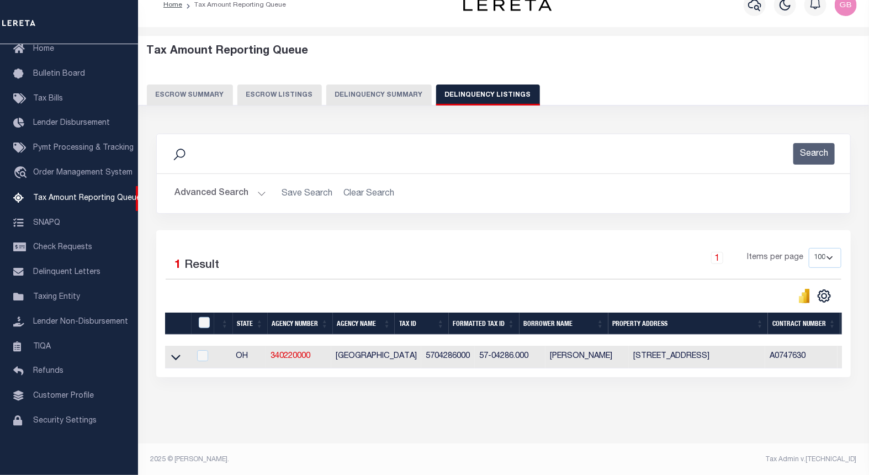
click at [254, 192] on button "Advanced Search" at bounding box center [220, 194] width 92 height 22
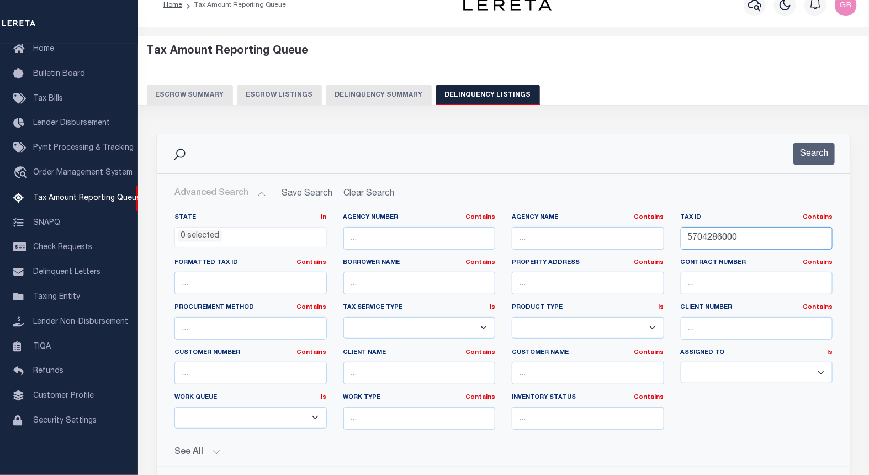
click at [731, 238] on input "5704286000" at bounding box center [757, 238] width 152 height 23
click at [809, 151] on button "Search" at bounding box center [813, 154] width 41 height 22
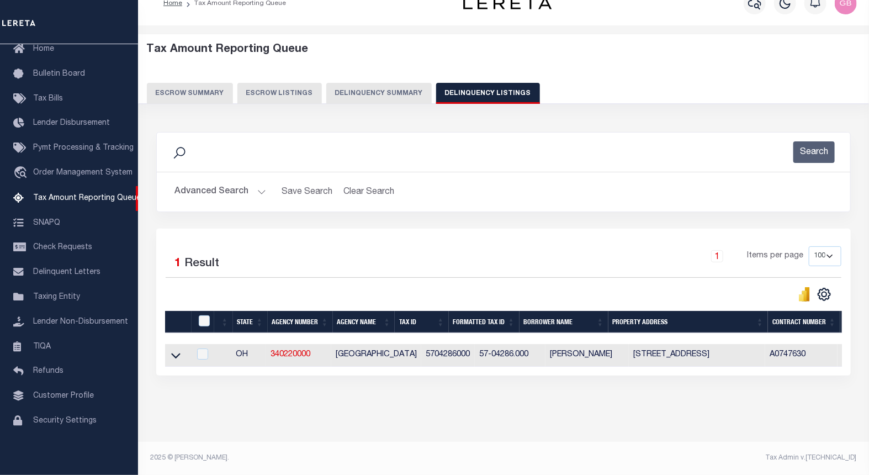
scroll to position [28, 0]
click at [175, 349] on icon at bounding box center [175, 355] width 9 height 12
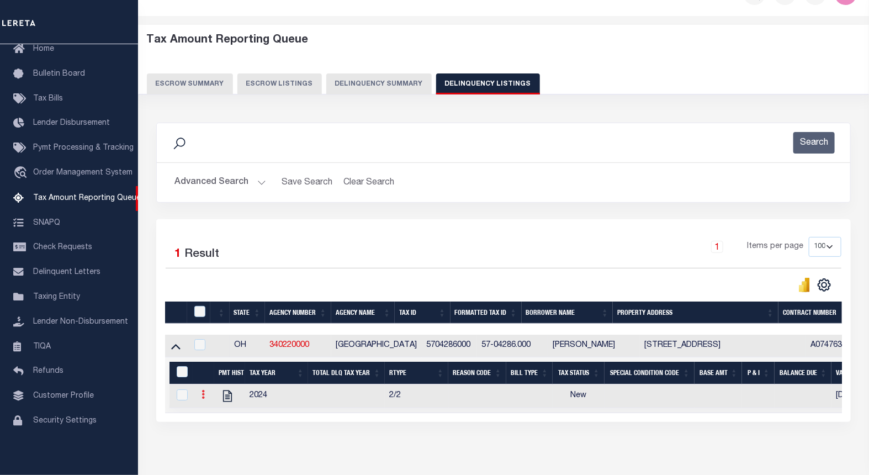
click at [206, 399] on link at bounding box center [203, 395] width 12 height 9
click at [217, 418] on img "" at bounding box center [216, 412] width 11 height 11
checkbox input "true"
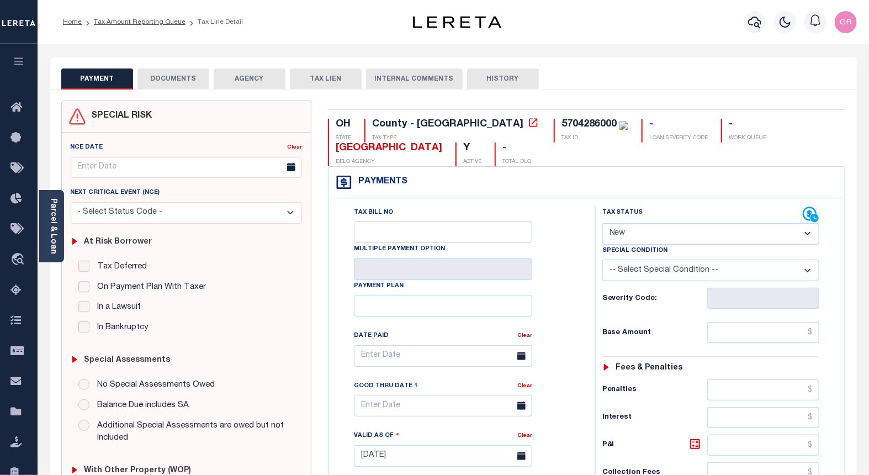
click at [639, 238] on select "- Select Status Code - Open Due/Unpaid Paid Incomplete No Tax Due Internal Refu…" at bounding box center [710, 234] width 217 height 22
select select "PYD"
click at [602, 224] on select "- Select Status Code - Open Due/Unpaid Paid Incomplete No Tax Due Internal Refu…" at bounding box center [710, 234] width 217 height 22
type input "[DATE]"
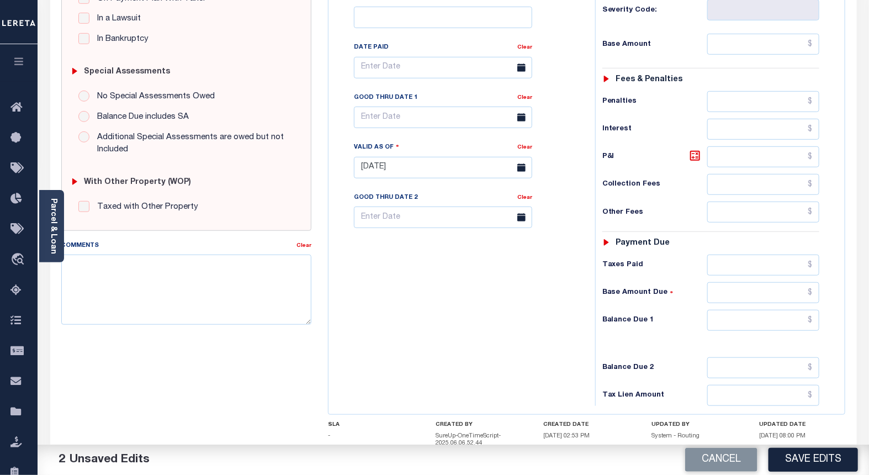
scroll to position [370, 0]
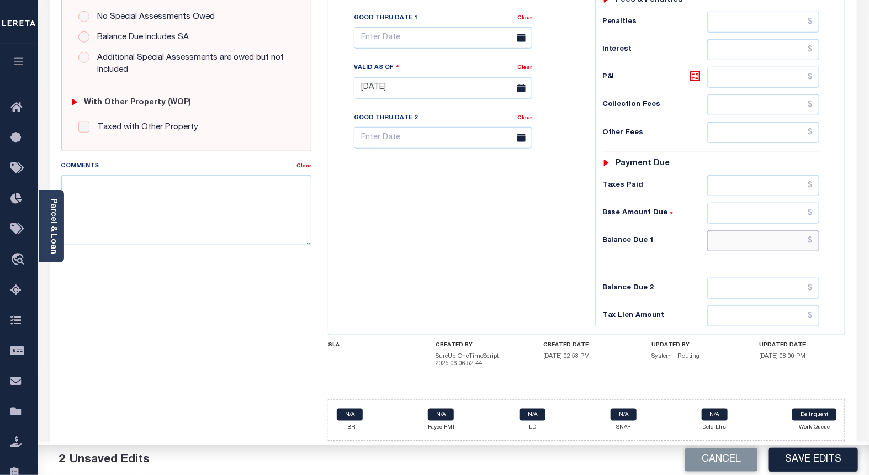
click at [811, 237] on input "text" at bounding box center [763, 240] width 113 height 21
type input "$0.00"
click at [489, 262] on div "Tax Bill No Multiple Payment Option Payment Plan Clear" at bounding box center [459, 82] width 256 height 487
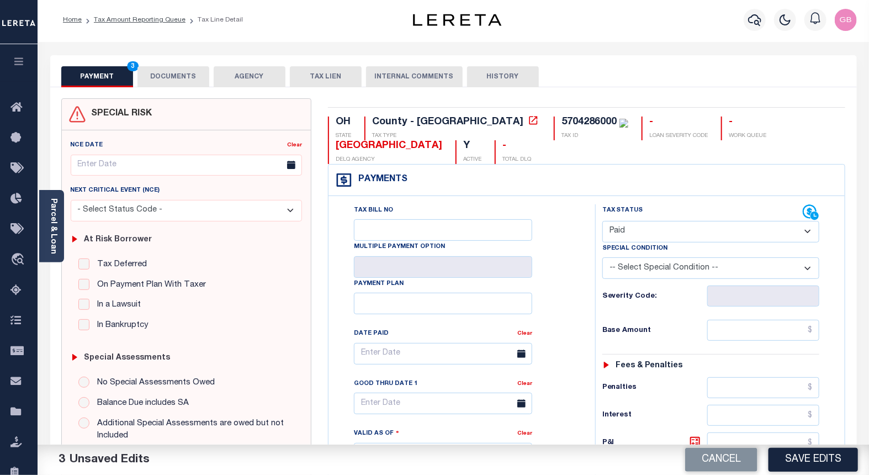
scroll to position [0, 0]
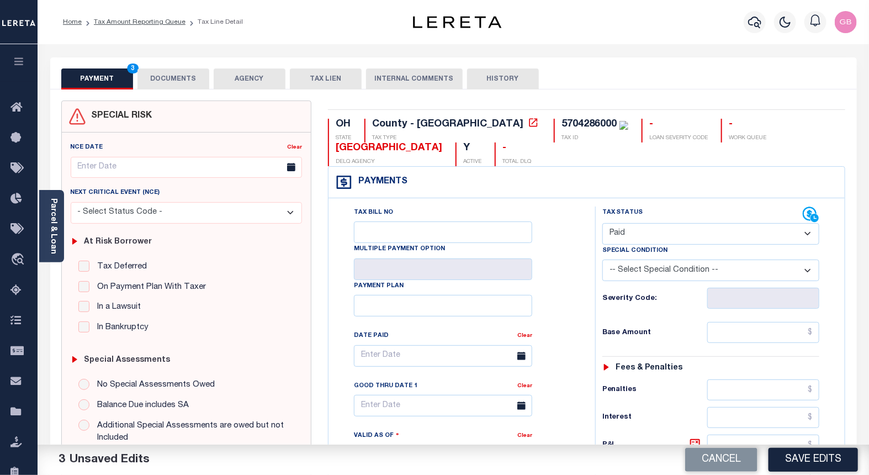
click at [185, 65] on div "PAYMENT 3 DOCUMENTS AGENCY DELINQUENT PAYEE TAX LIEN" at bounding box center [453, 73] width 806 height 32
click at [177, 83] on button "DOCUMENTS" at bounding box center [173, 78] width 72 height 21
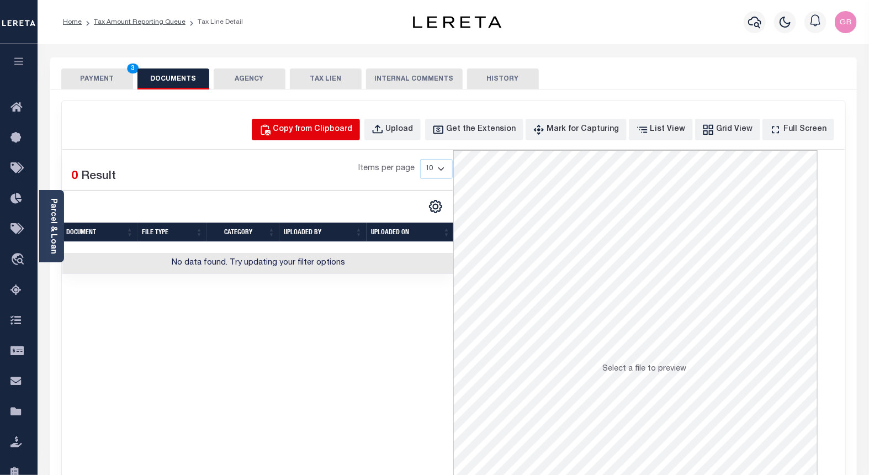
click at [353, 124] on div "Copy from Clipboard" at bounding box center [312, 130] width 79 height 12
select select "POP"
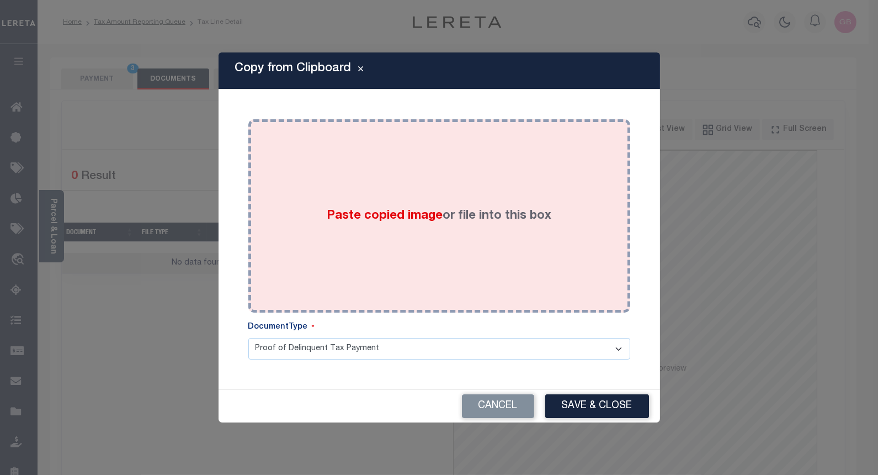
click at [447, 208] on label "Paste copied image or file into this box" at bounding box center [439, 216] width 225 height 18
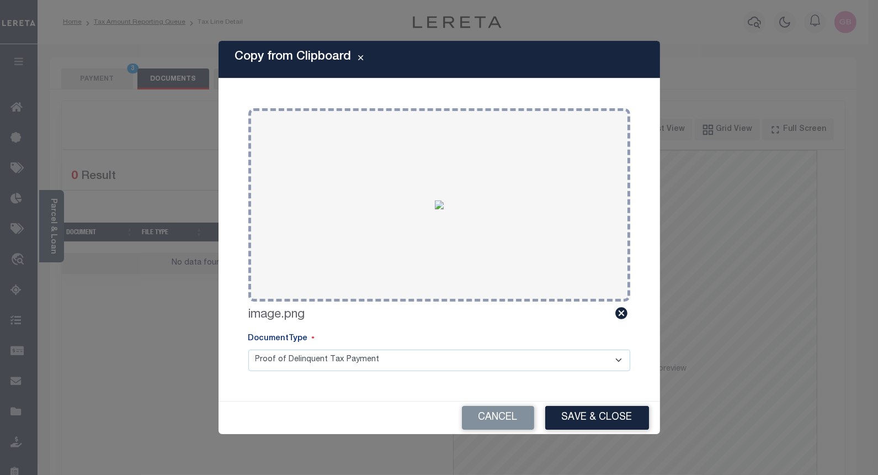
click at [604, 410] on button "Save & Close" at bounding box center [597, 418] width 104 height 24
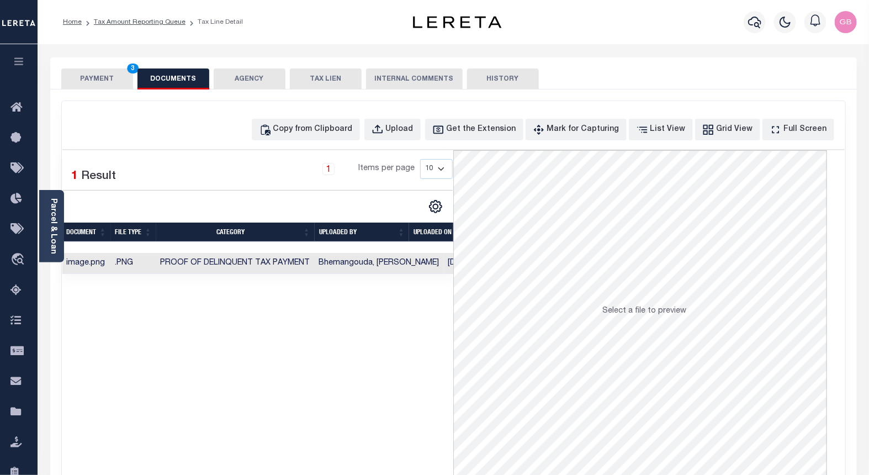
click at [104, 89] on div "SPECIAL RISK NCE Date Clear" at bounding box center [453, 294] width 806 height 410
click at [106, 88] on button "PAYMENT 3" at bounding box center [97, 78] width 72 height 21
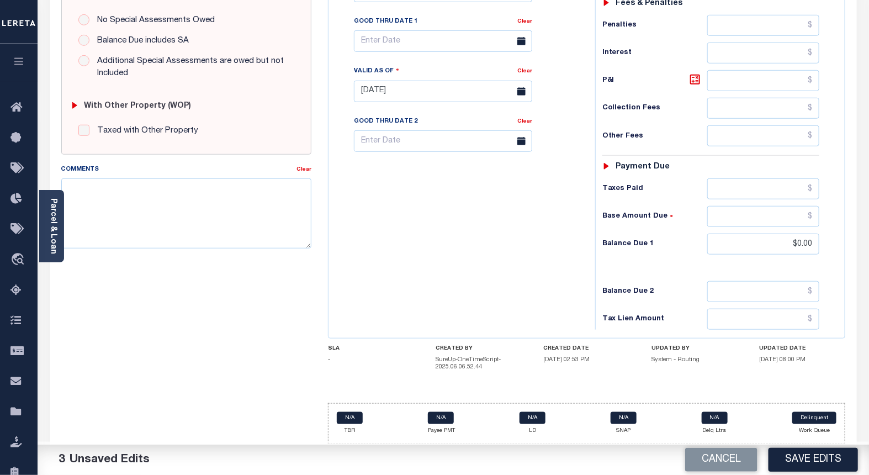
scroll to position [367, 0]
click at [823, 456] on button "Save Edits" at bounding box center [812, 460] width 89 height 24
checkbox input "false"
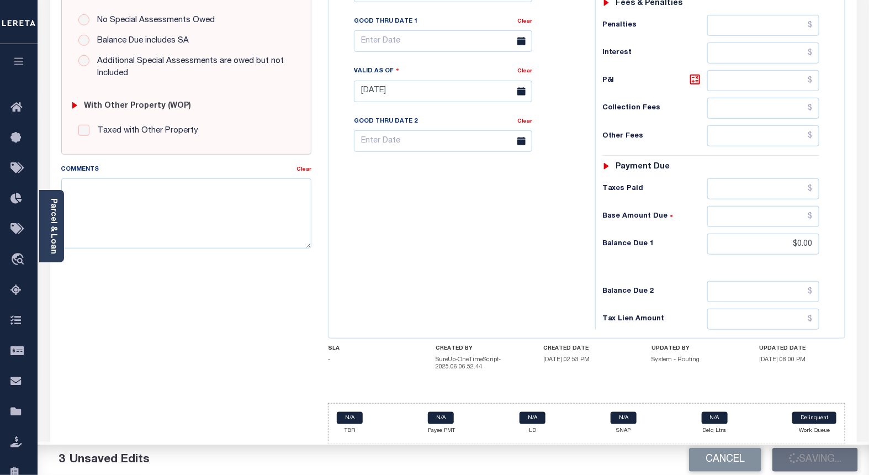
checkbox input "false"
type input "$0"
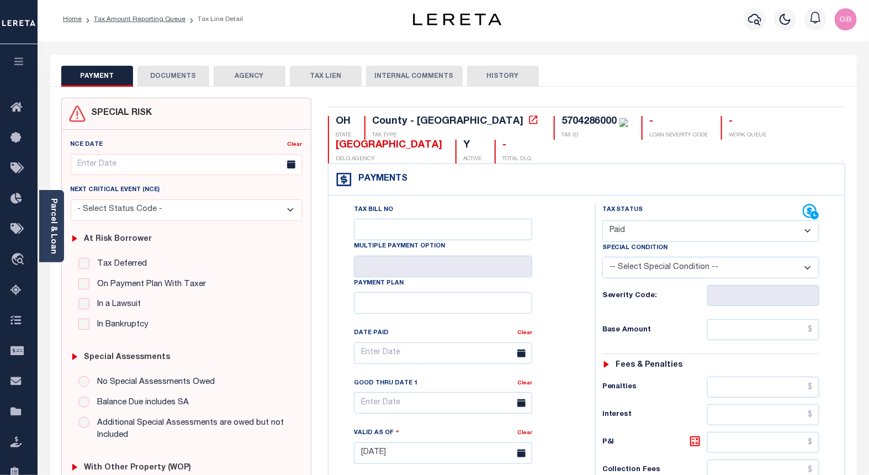
scroll to position [0, 0]
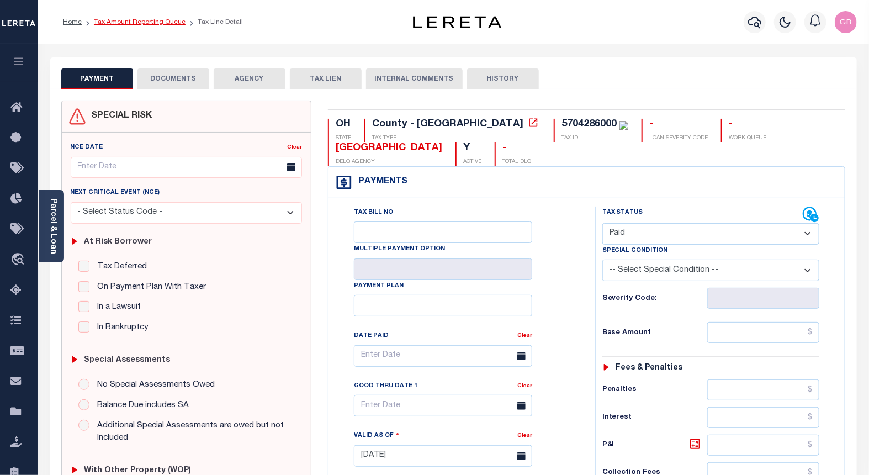
click at [156, 23] on link "Tax Amount Reporting Queue" at bounding box center [140, 22] width 92 height 7
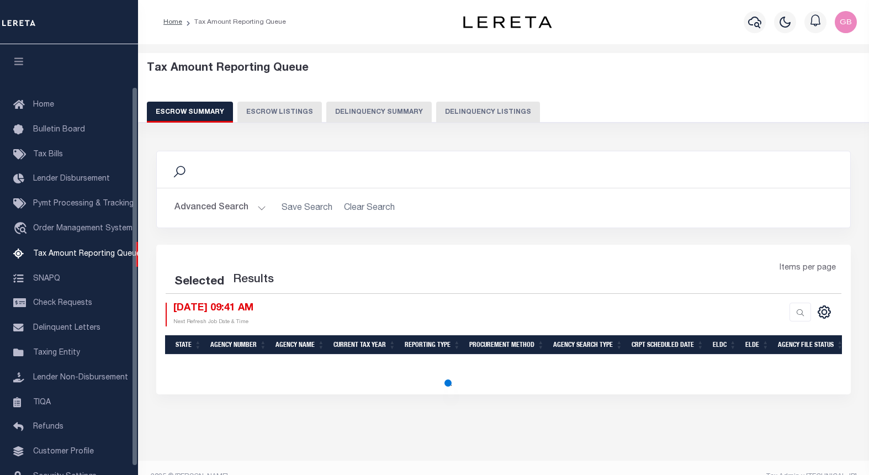
select select "100"
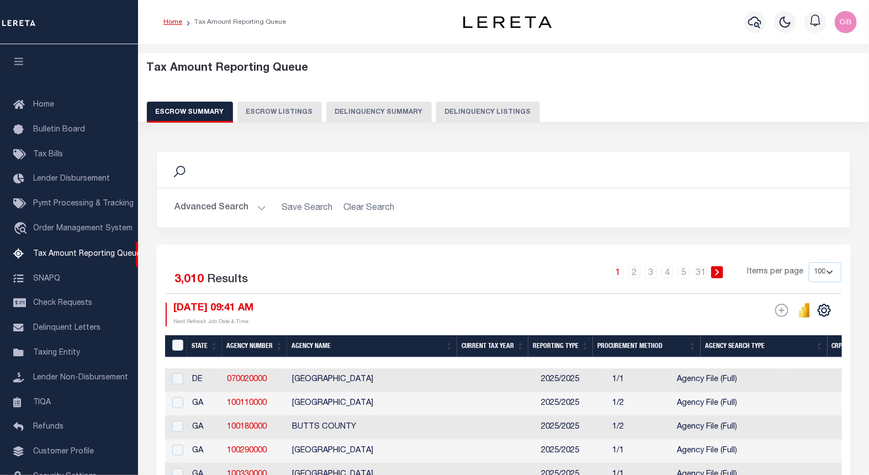
scroll to position [57, 0]
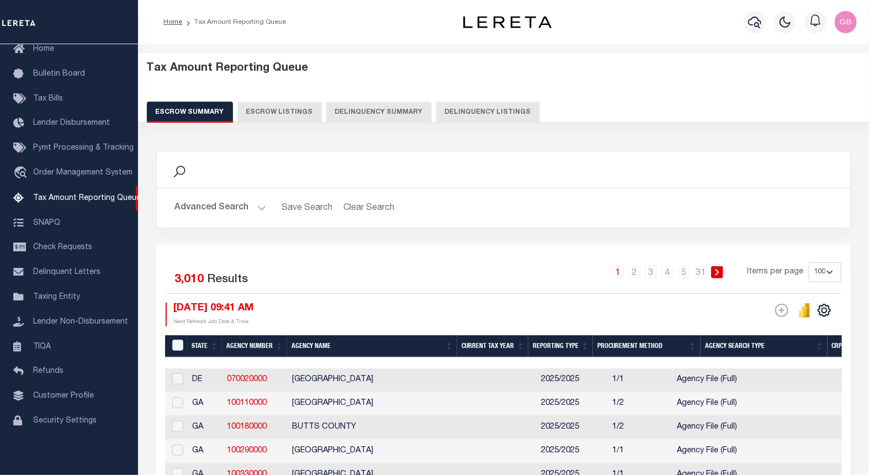
click at [491, 108] on button "Delinquency Listings" at bounding box center [488, 112] width 104 height 21
select select "100"
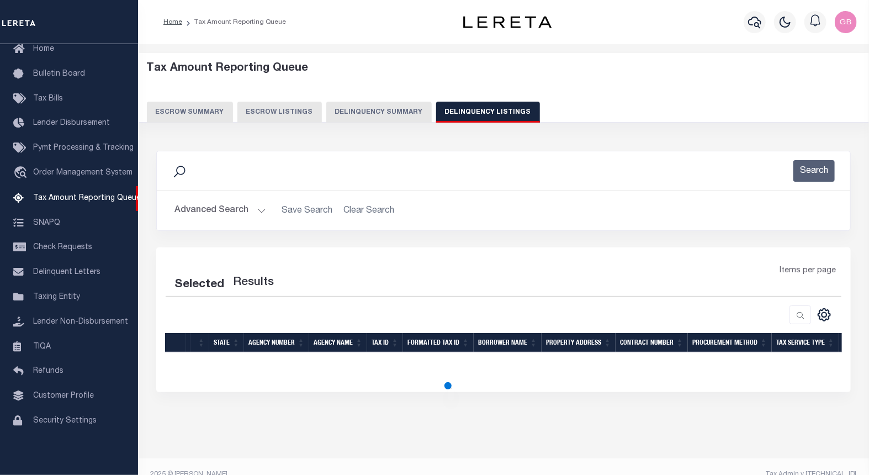
select select "100"
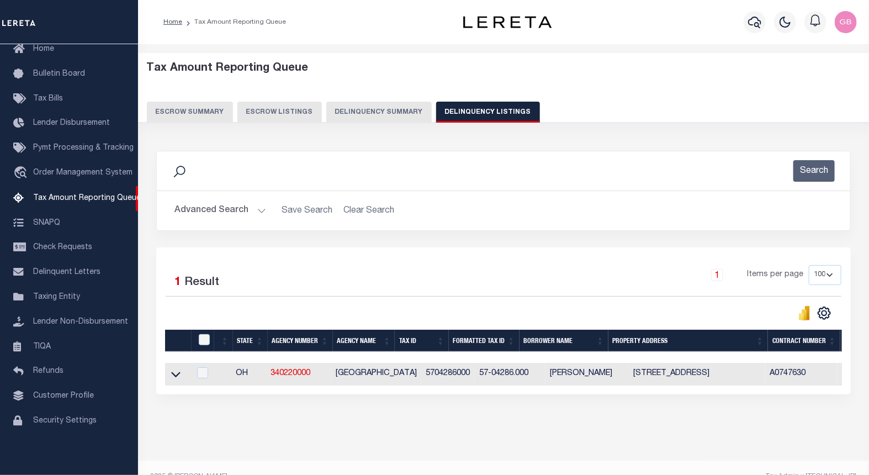
click at [266, 210] on h2 "Advanced Search Save Search Clear Search tblassign_wrapper_dynamictable_____Def…" at bounding box center [504, 211] width 676 height 22
click at [259, 211] on button "Advanced Search" at bounding box center [220, 211] width 92 height 22
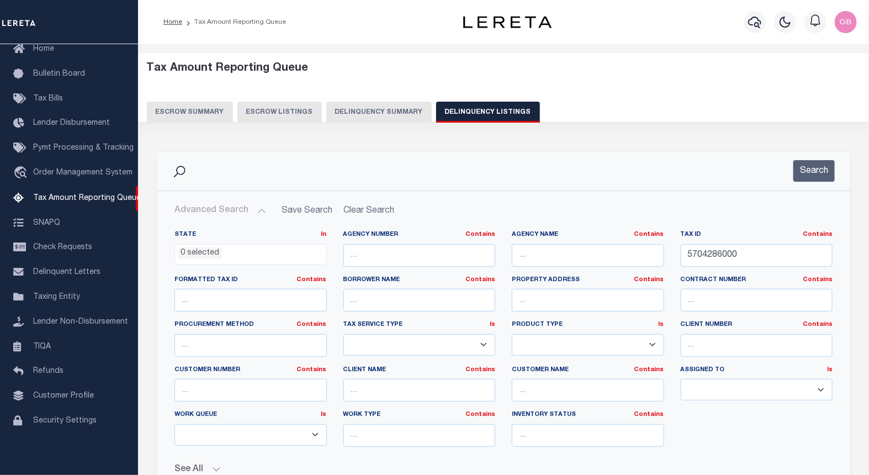
click at [825, 167] on button "Search" at bounding box center [813, 171] width 41 height 22
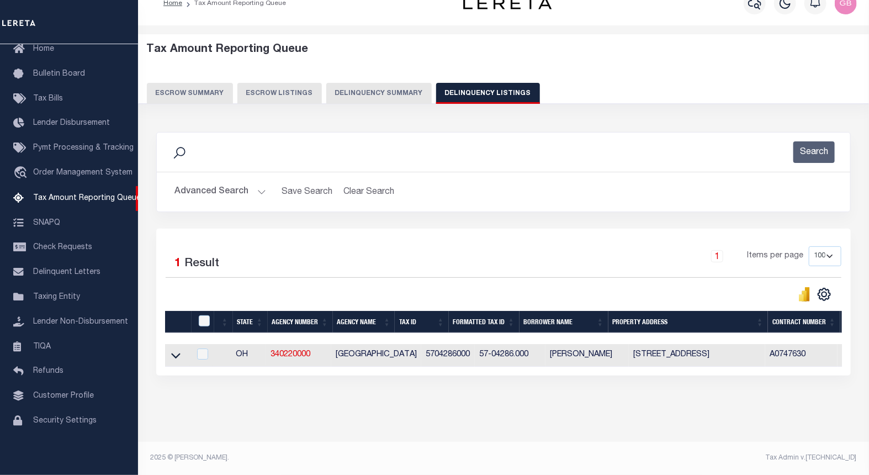
scroll to position [28, 0]
click at [173, 353] on icon at bounding box center [175, 356] width 9 height 6
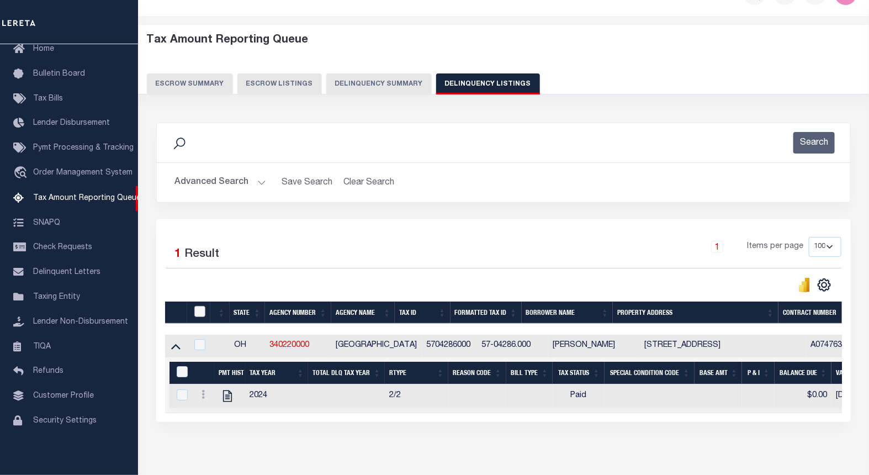
click at [199, 314] on input "checkbox" at bounding box center [199, 311] width 11 height 11
checkbox input "true"
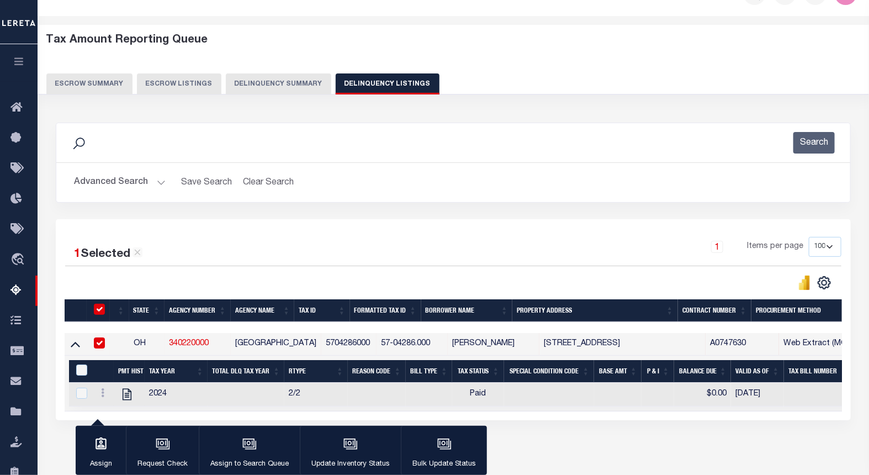
scroll to position [89, 0]
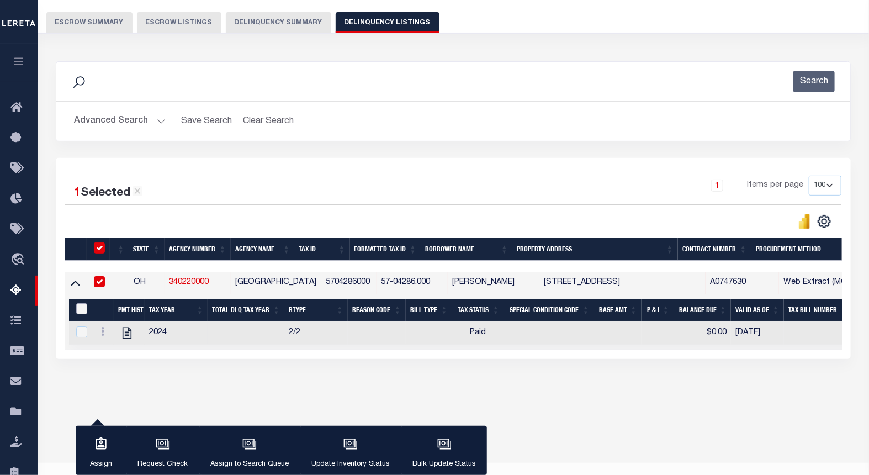
click at [82, 311] on input "&nbsp;" at bounding box center [81, 308] width 11 height 11
checkbox input "true"
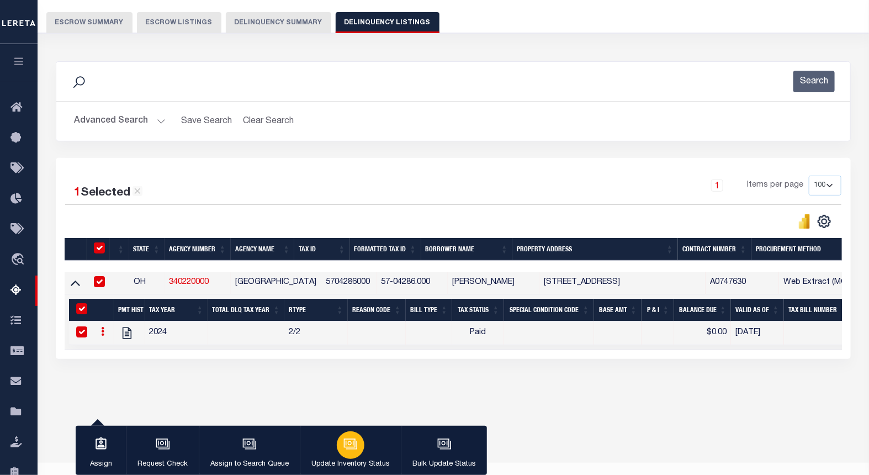
click at [355, 443] on icon "button" at bounding box center [351, 444] width 11 height 8
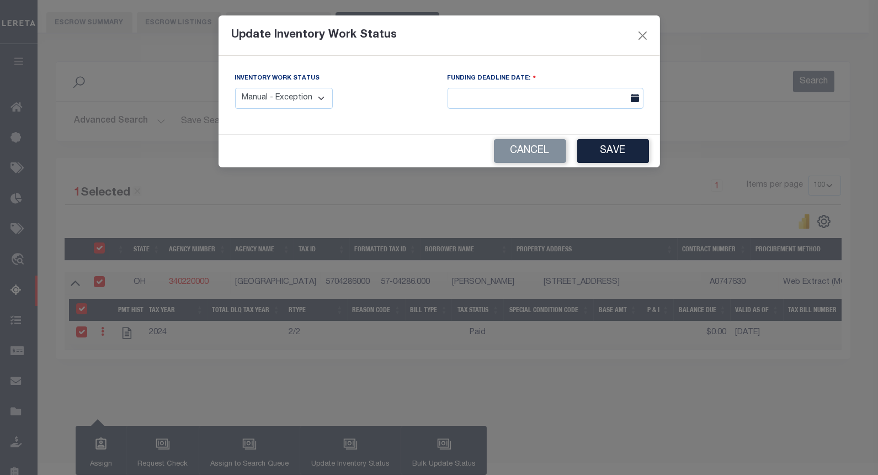
click at [294, 102] on select "Manual - Exception Pended - Awaiting Search Late Add Exception Completed" at bounding box center [284, 99] width 98 height 22
select select "4"
click at [235, 88] on select "Manual - Exception Pended - Awaiting Search Late Add Exception Completed" at bounding box center [284, 99] width 98 height 22
click at [607, 145] on button "Save" at bounding box center [613, 151] width 72 height 24
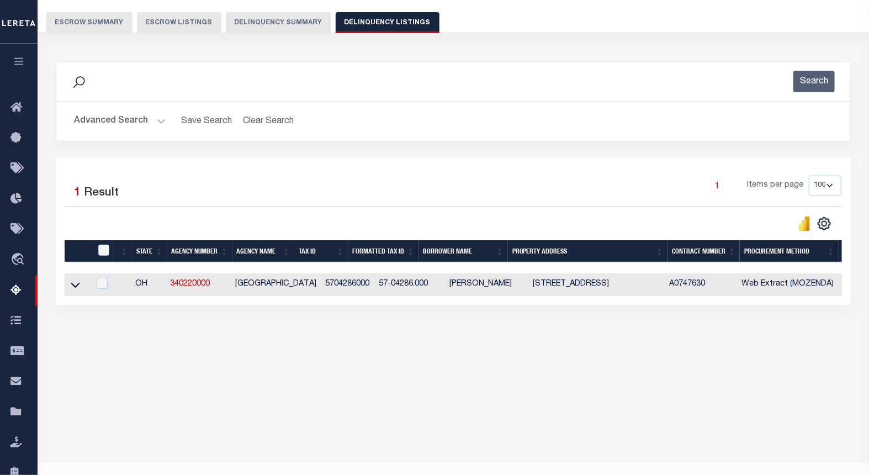
click at [237, 415] on body "Home Tax Amount Reporting Queue Profile" at bounding box center [434, 203] width 869 height 585
click at [234, 398] on div "Tax Amount Reporting Queue Escrow Summary Escrow Listings" at bounding box center [453, 179] width 831 height 449
